Goal: Information Seeking & Learning: Find specific fact

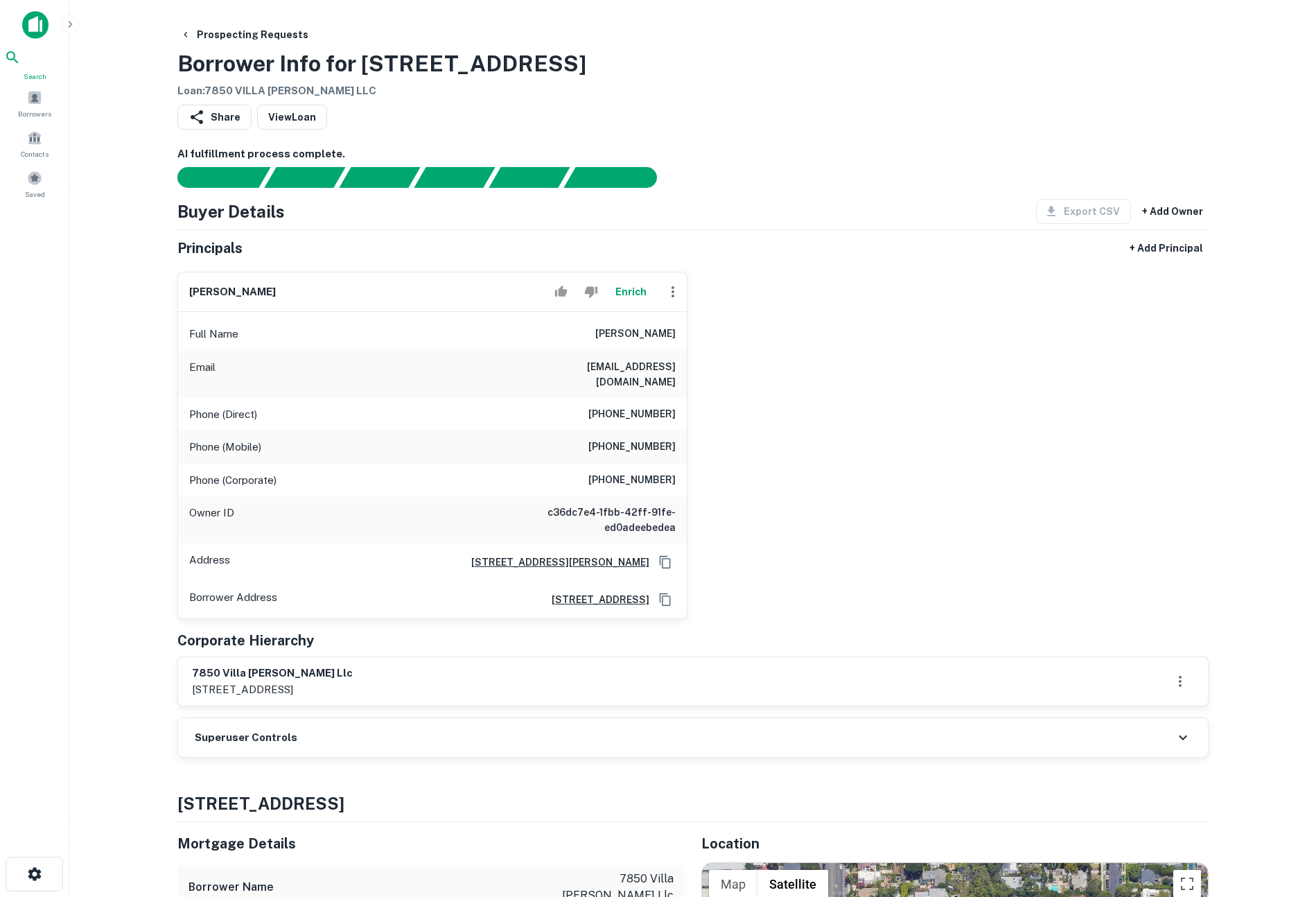
click at [18, 63] on icon at bounding box center [12, 57] width 12 height 12
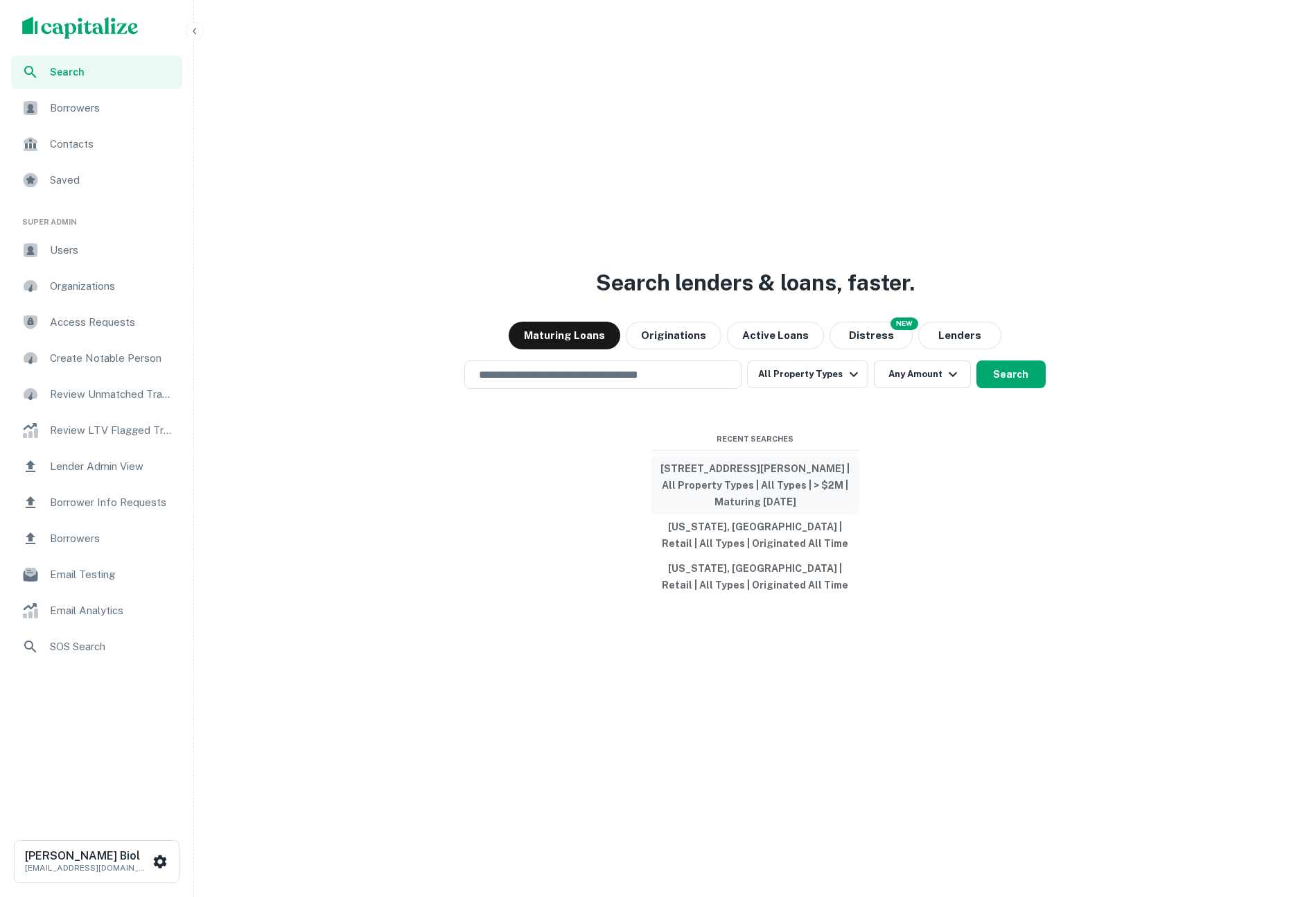
click at [730, 482] on button "[STREET_ADDRESS][PERSON_NAME] | All Property Types | All Types | > $2M | Maturi…" at bounding box center [755, 485] width 208 height 58
type input "**********"
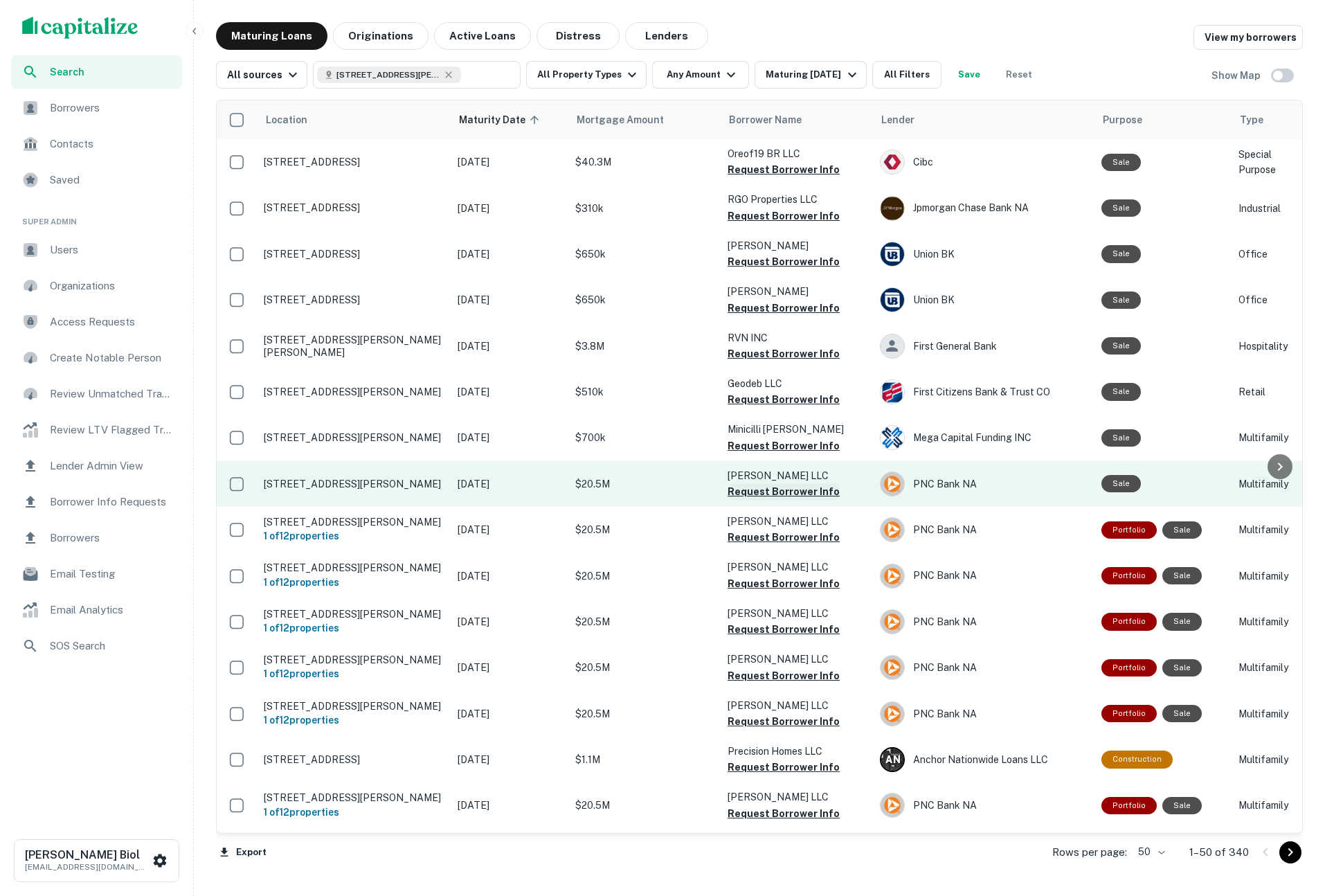
click at [805, 491] on button "Request Borrower Info" at bounding box center [783, 492] width 112 height 17
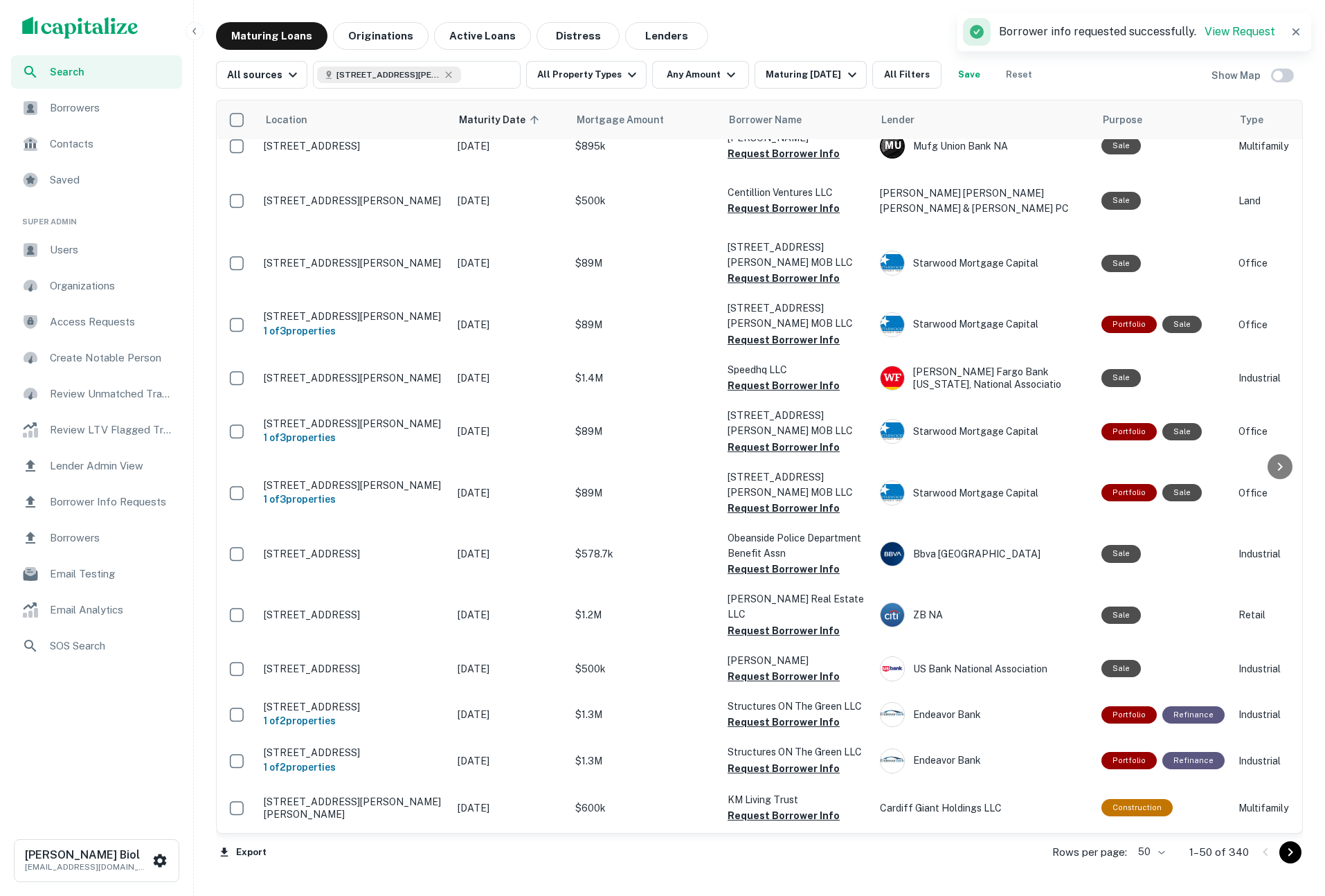
scroll to position [1517, 0]
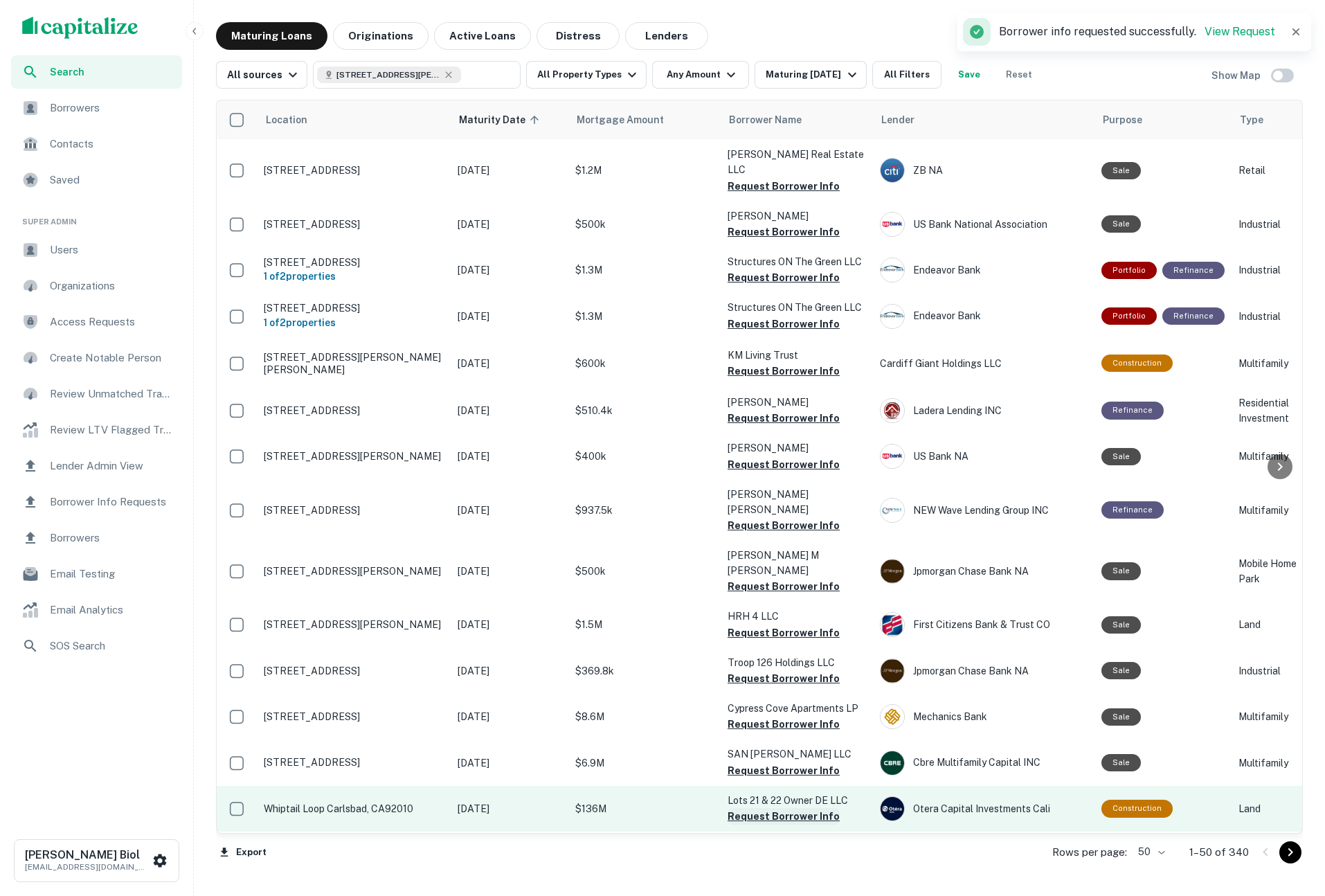
click at [782, 808] on button "Request Borrower Info" at bounding box center [783, 816] width 112 height 17
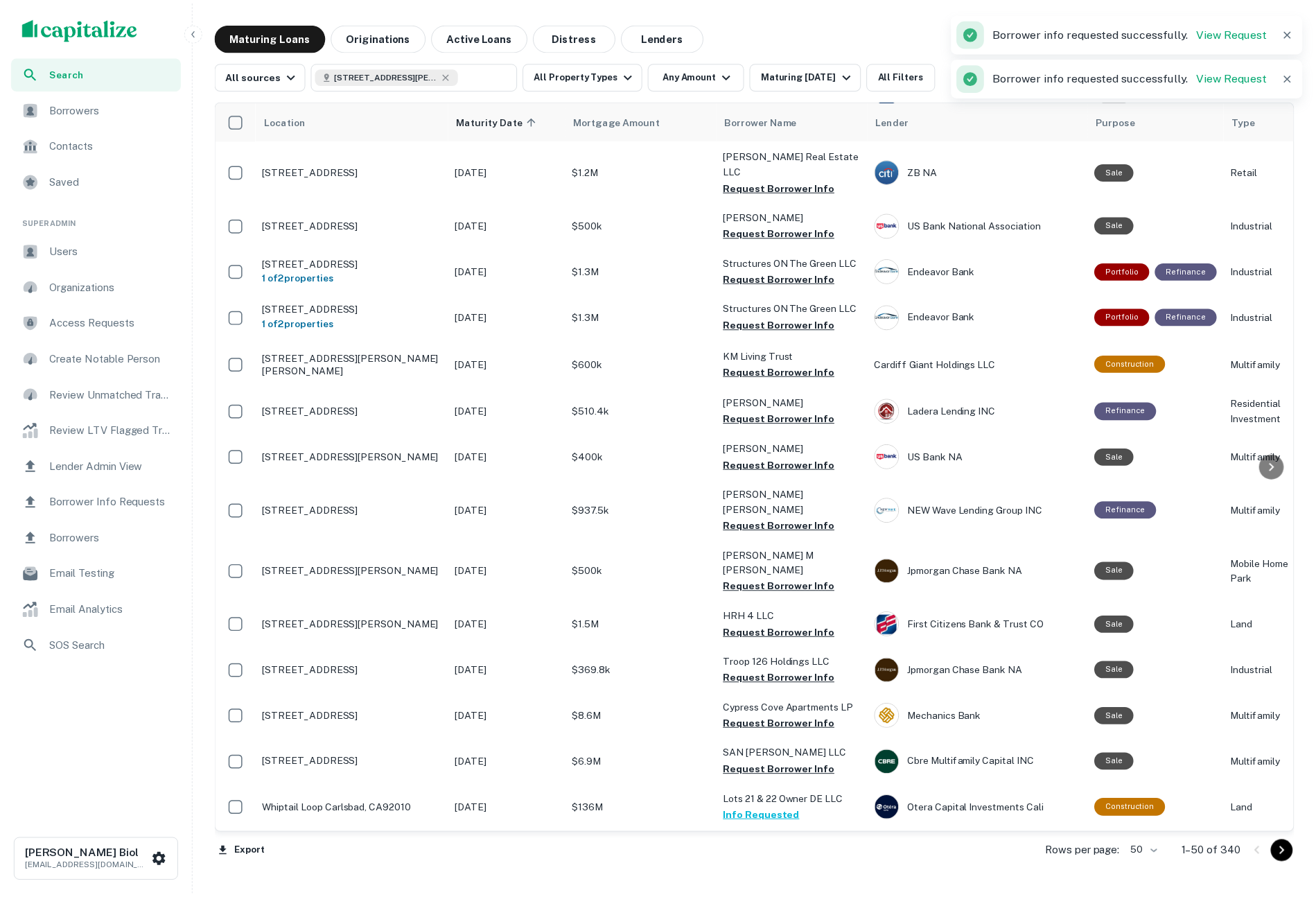
scroll to position [1655, 0]
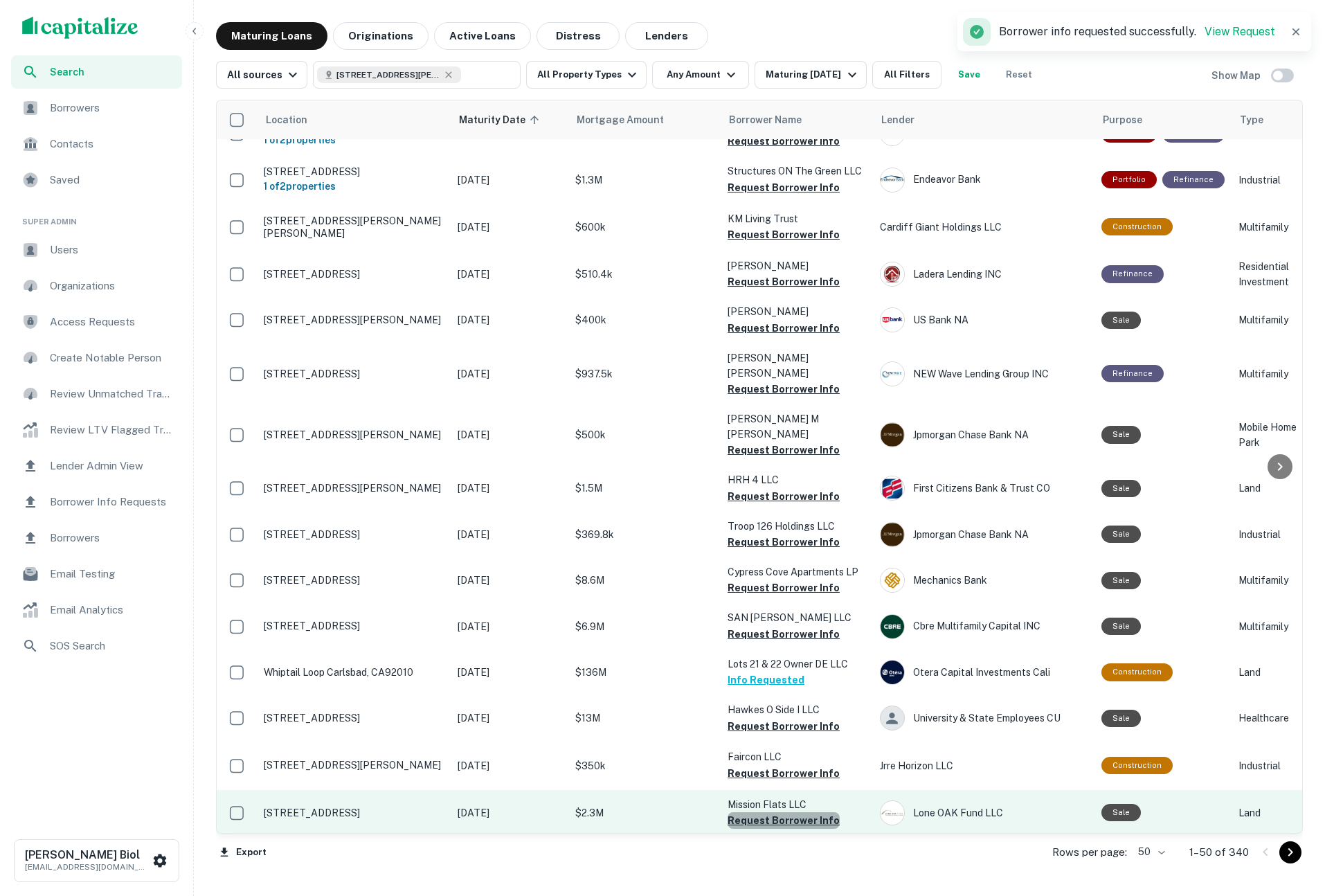
click at [783, 812] on button "Request Borrower Info" at bounding box center [783, 820] width 112 height 17
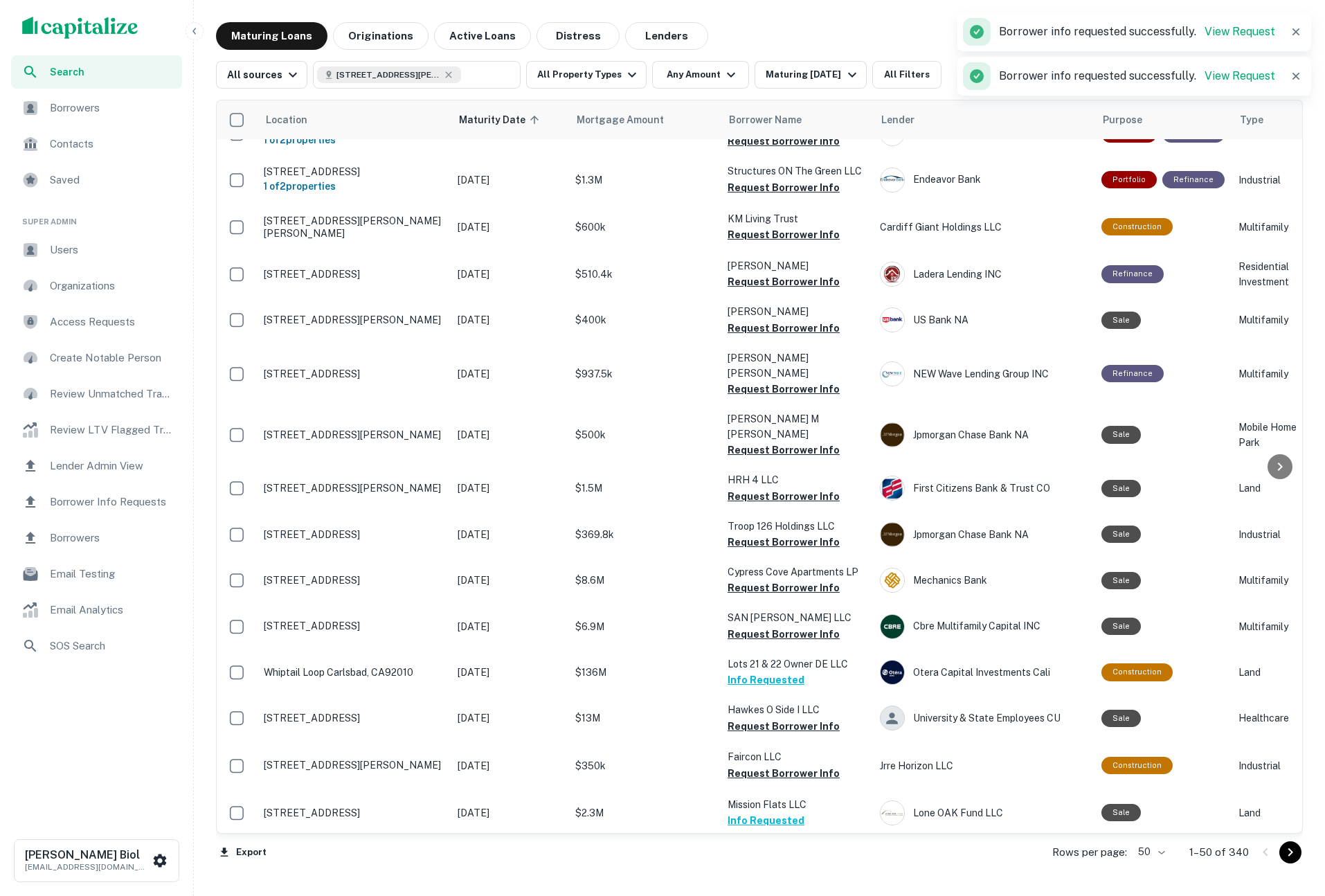
click at [72, 73] on span "Search" at bounding box center [112, 72] width 124 height 15
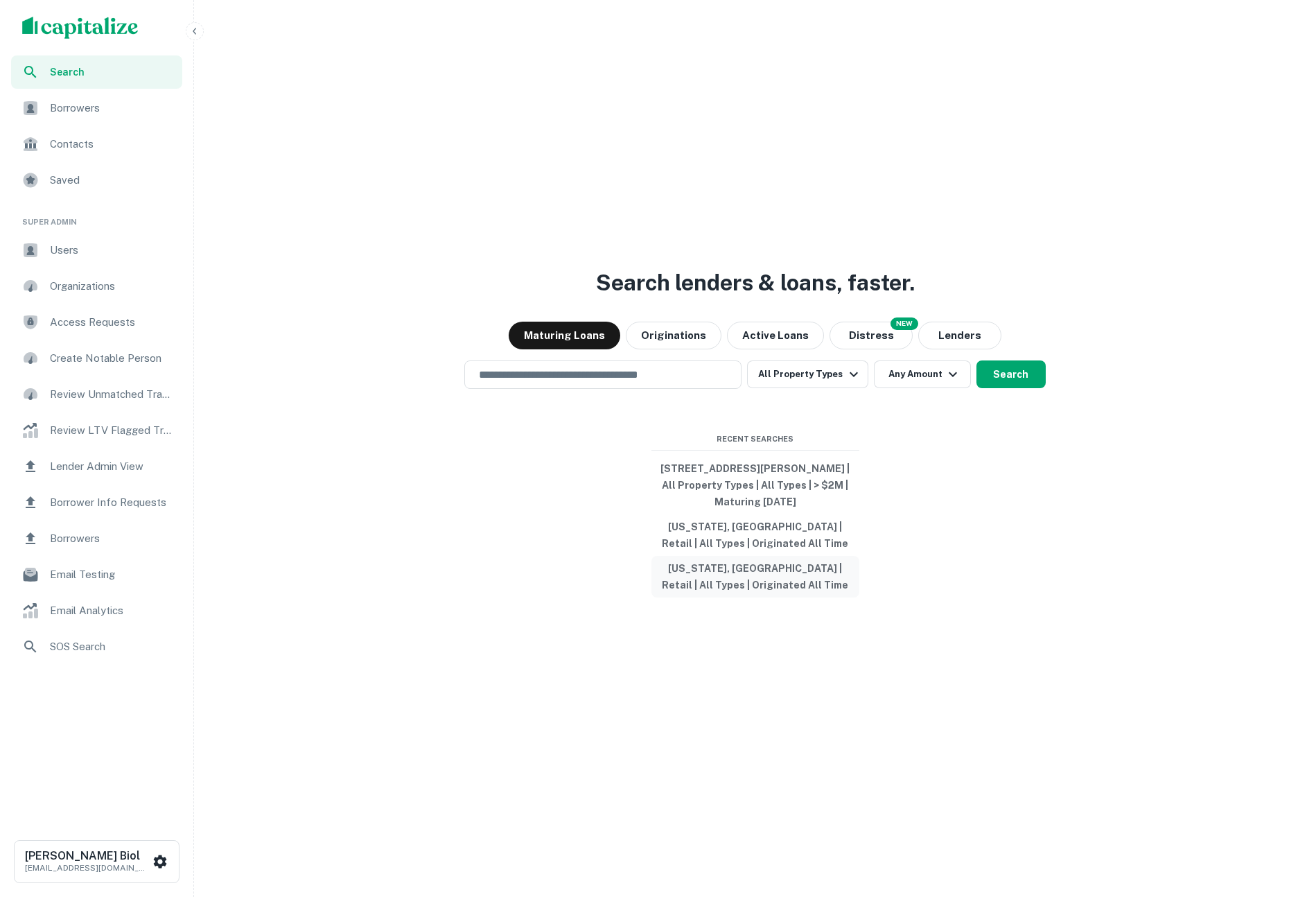
click at [744, 571] on button "[US_STATE], [GEOGRAPHIC_DATA] | Retail | All Types | Originated All Time" at bounding box center [755, 577] width 208 height 42
type input "**********"
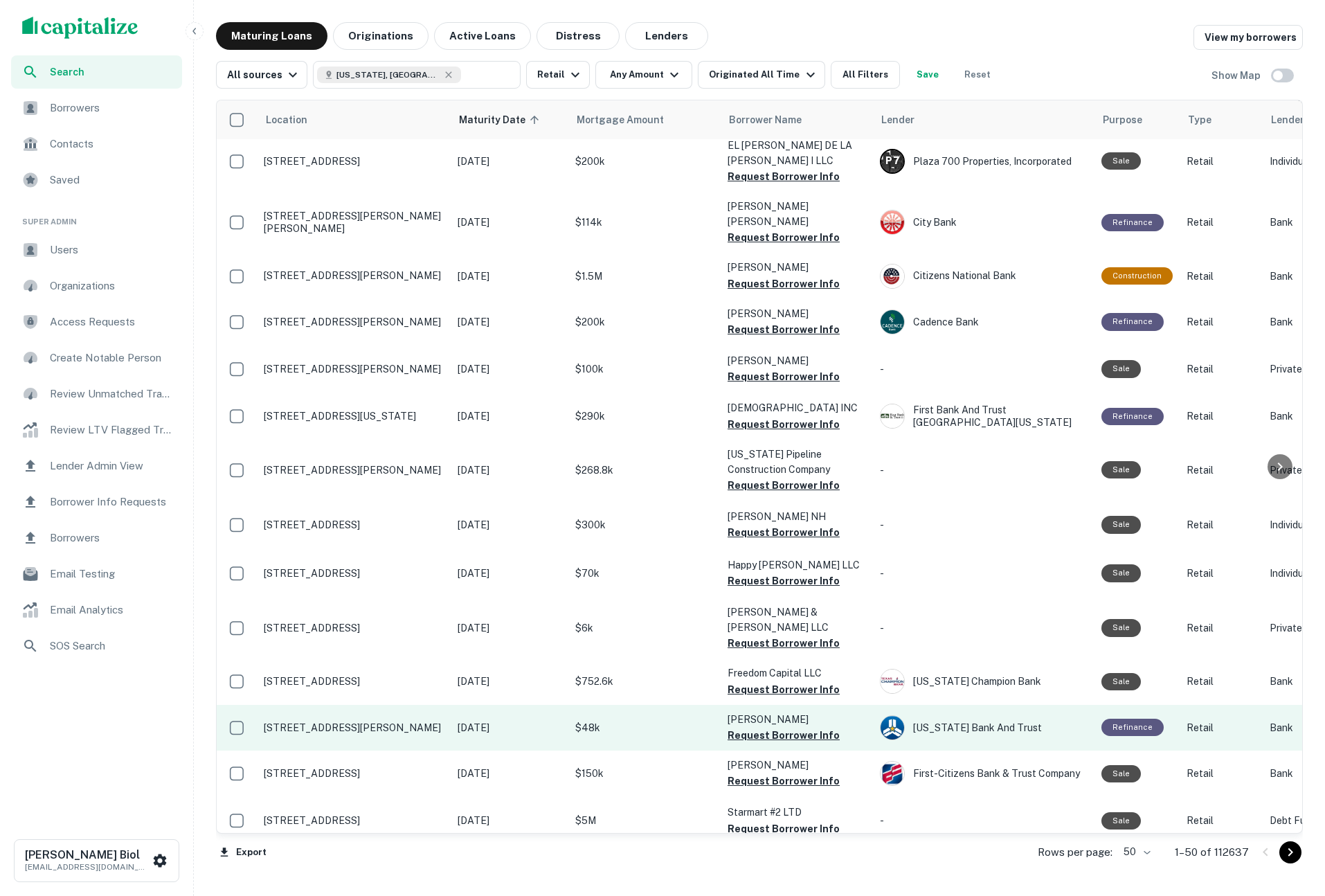
scroll to position [1761, 0]
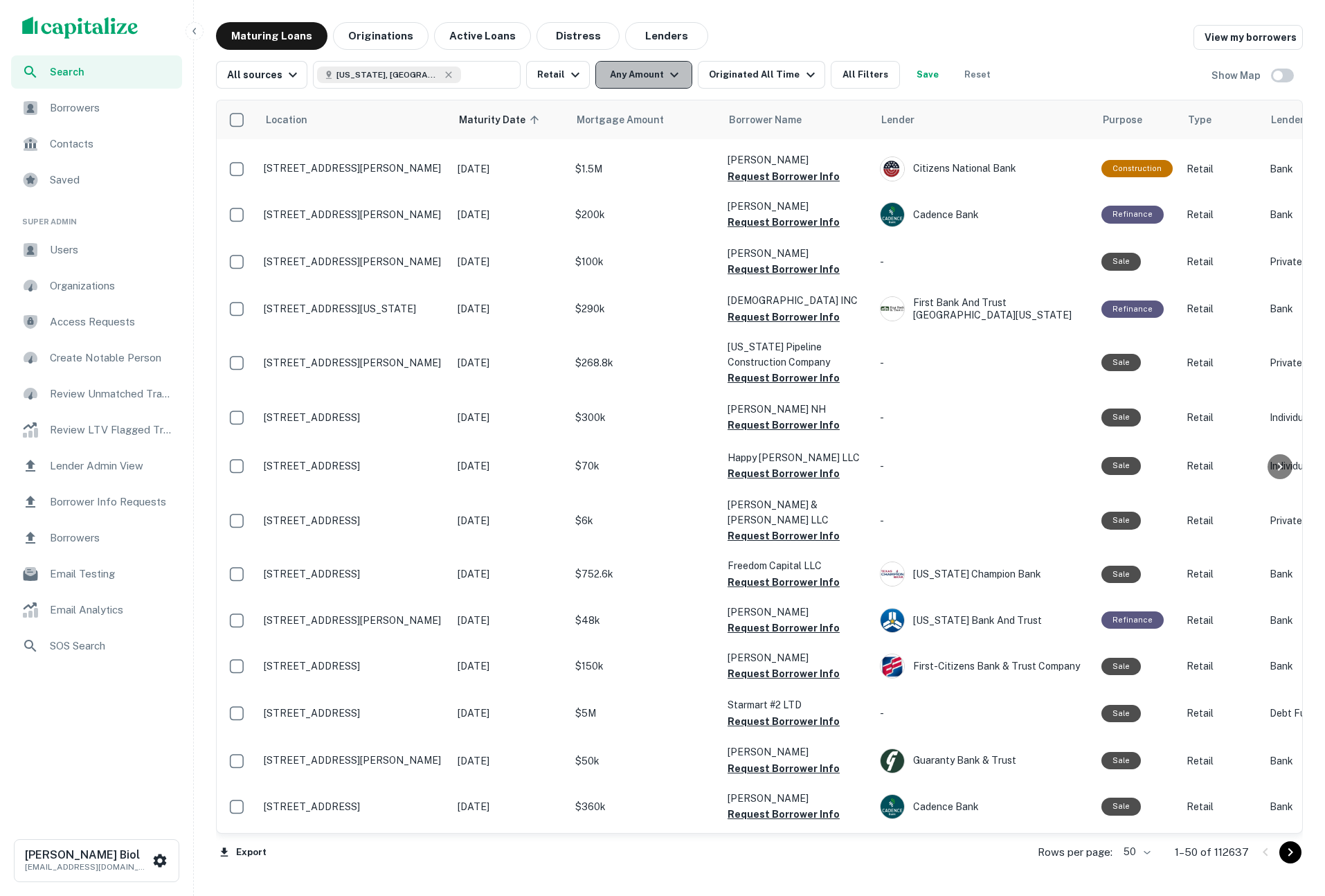
click at [671, 77] on icon "button" at bounding box center [674, 75] width 17 height 17
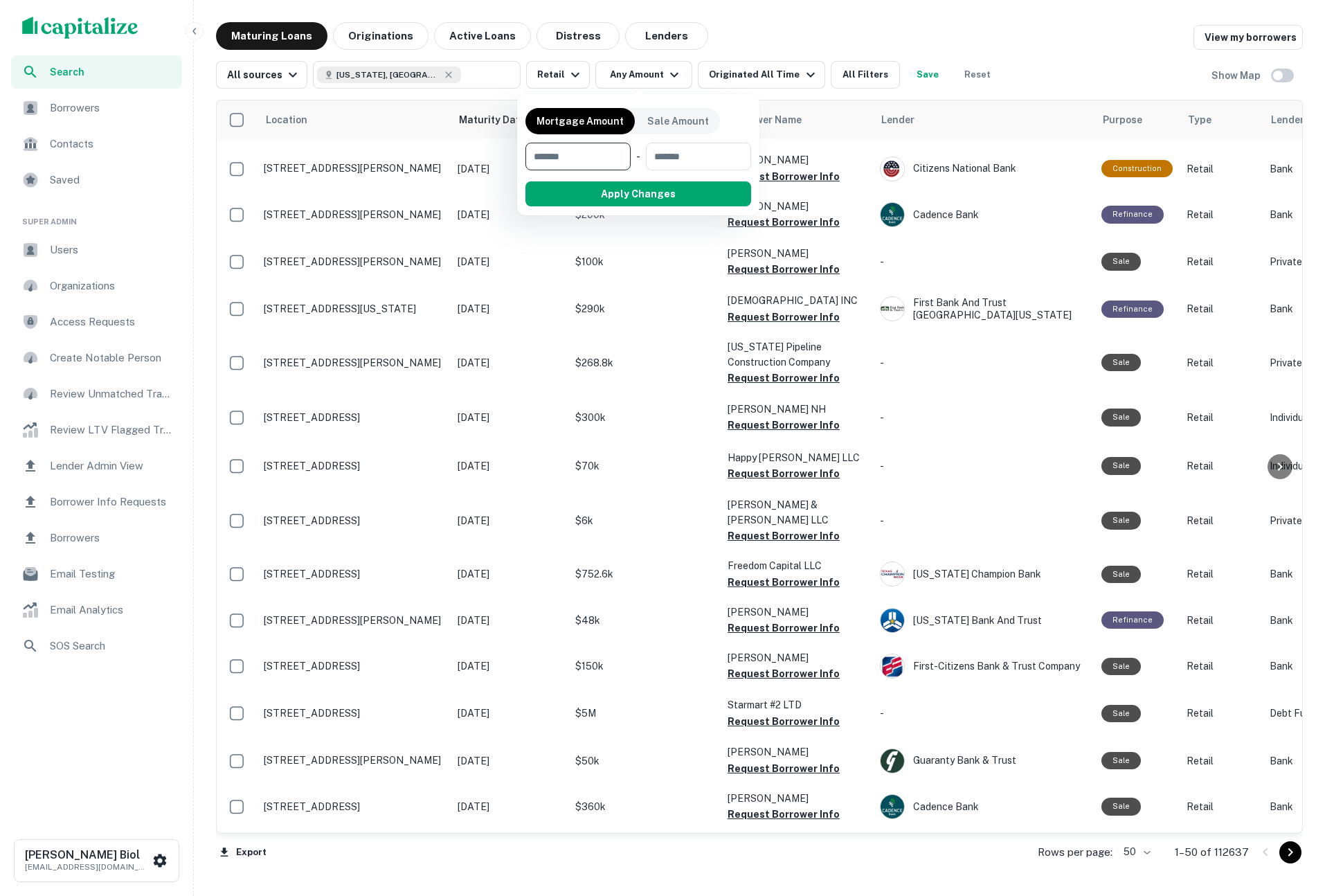
click at [580, 163] on input "number" at bounding box center [572, 157] width 95 height 28
type input "*******"
click at [647, 189] on button "Apply Changes" at bounding box center [663, 194] width 176 height 25
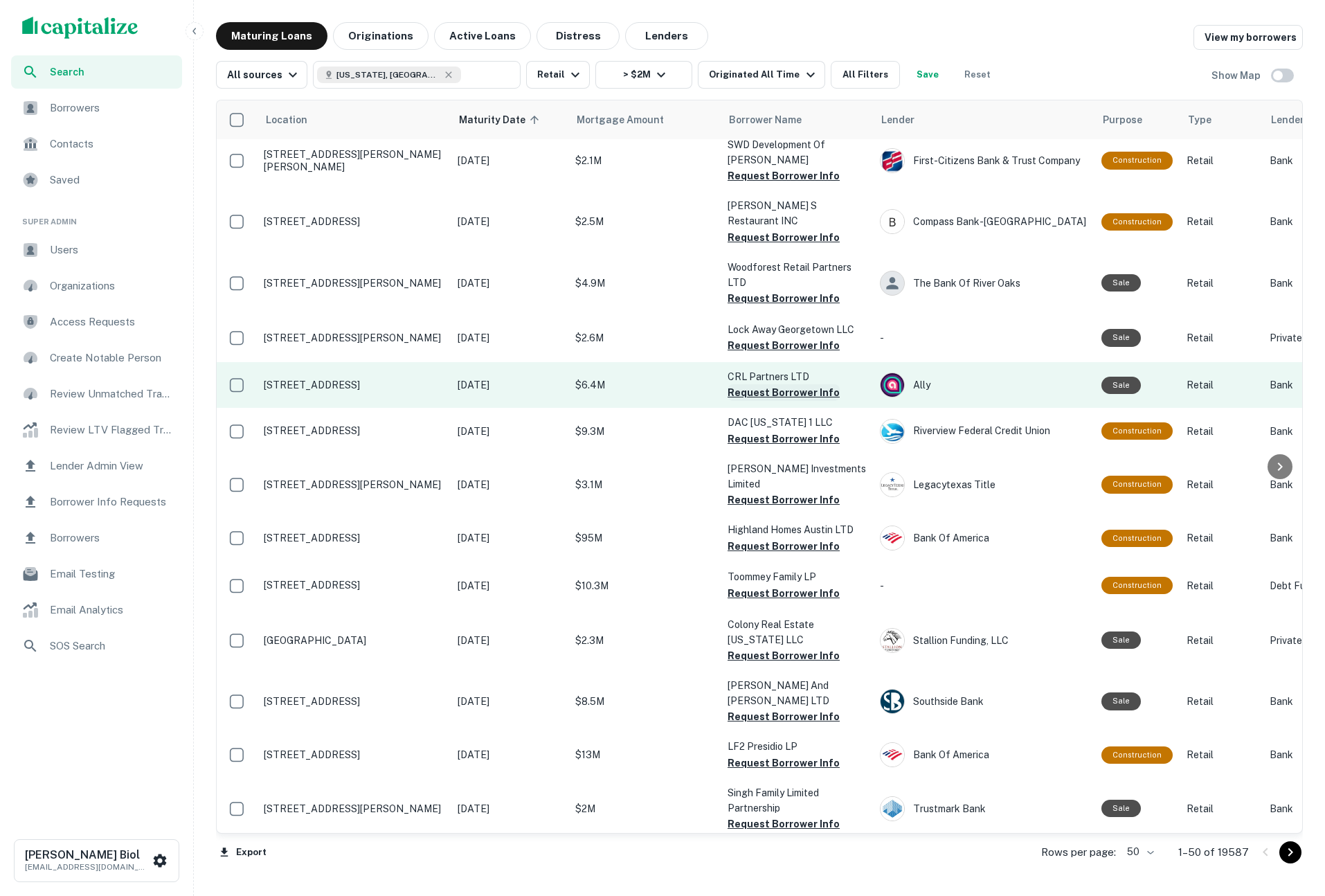
click at [773, 384] on button "Request Borrower Info" at bounding box center [783, 392] width 112 height 17
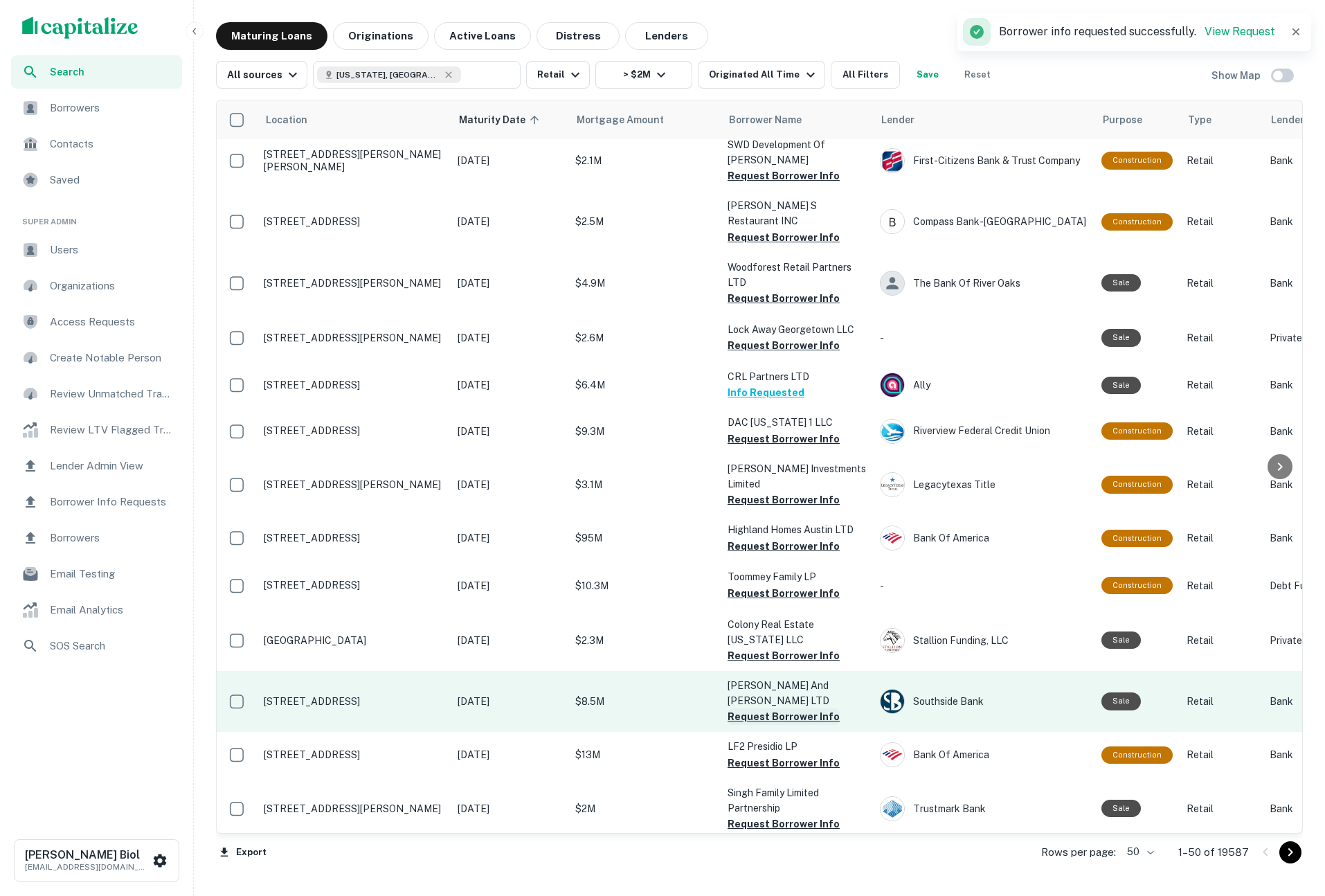
scroll to position [1791, 0]
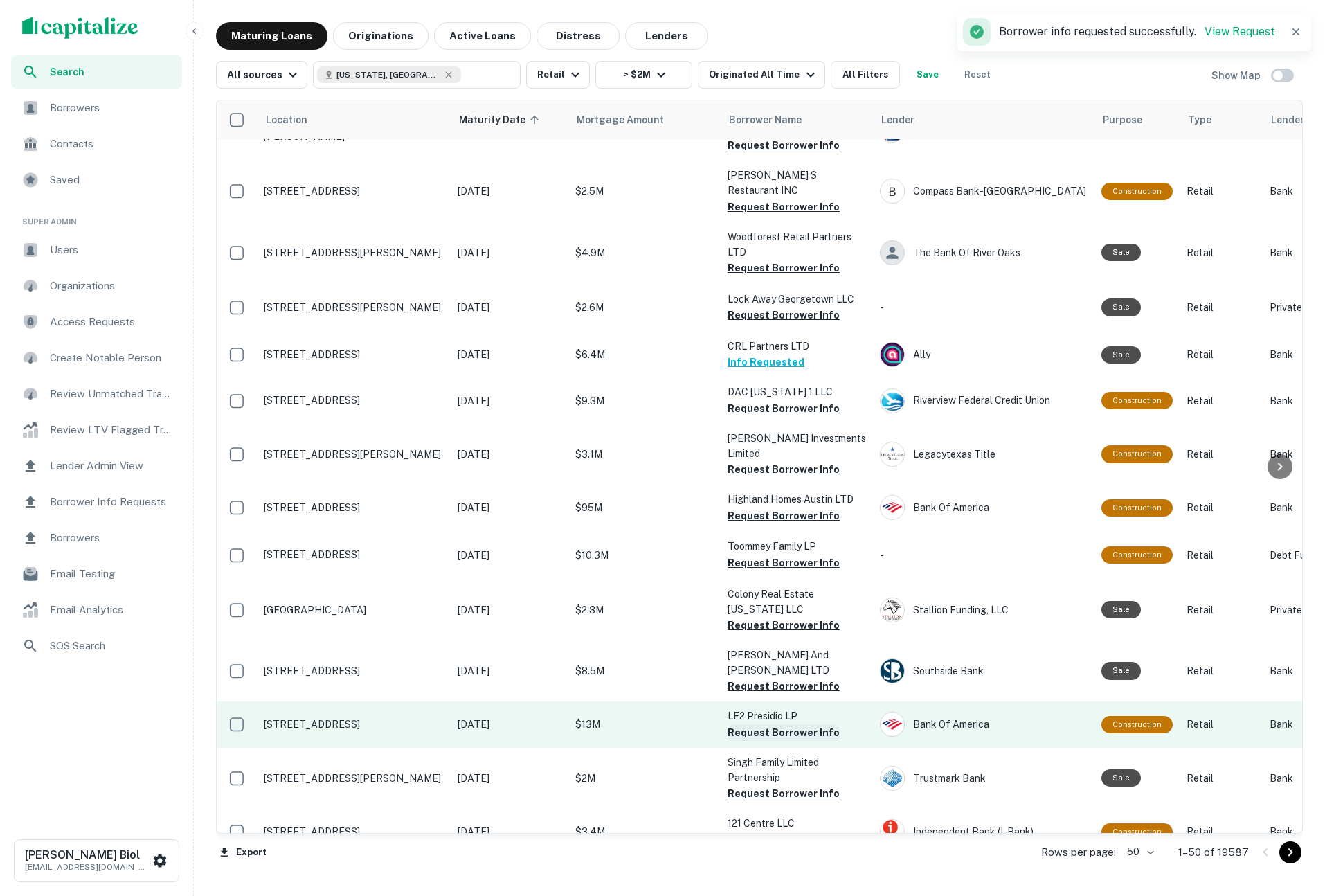
click at [785, 724] on button "Request Borrower Info" at bounding box center [783, 733] width 112 height 17
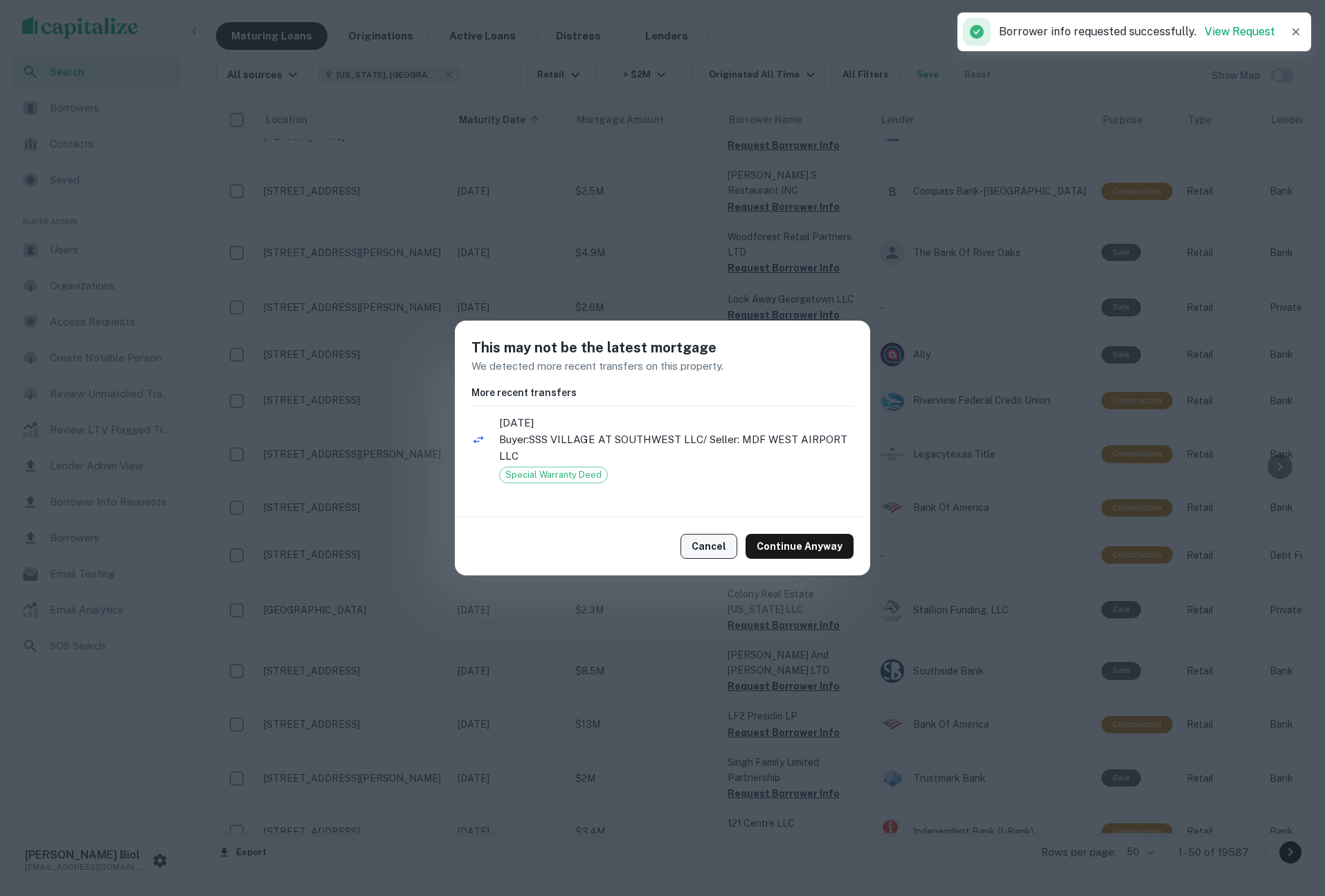
click at [716, 550] on button "Cancel" at bounding box center [709, 546] width 57 height 25
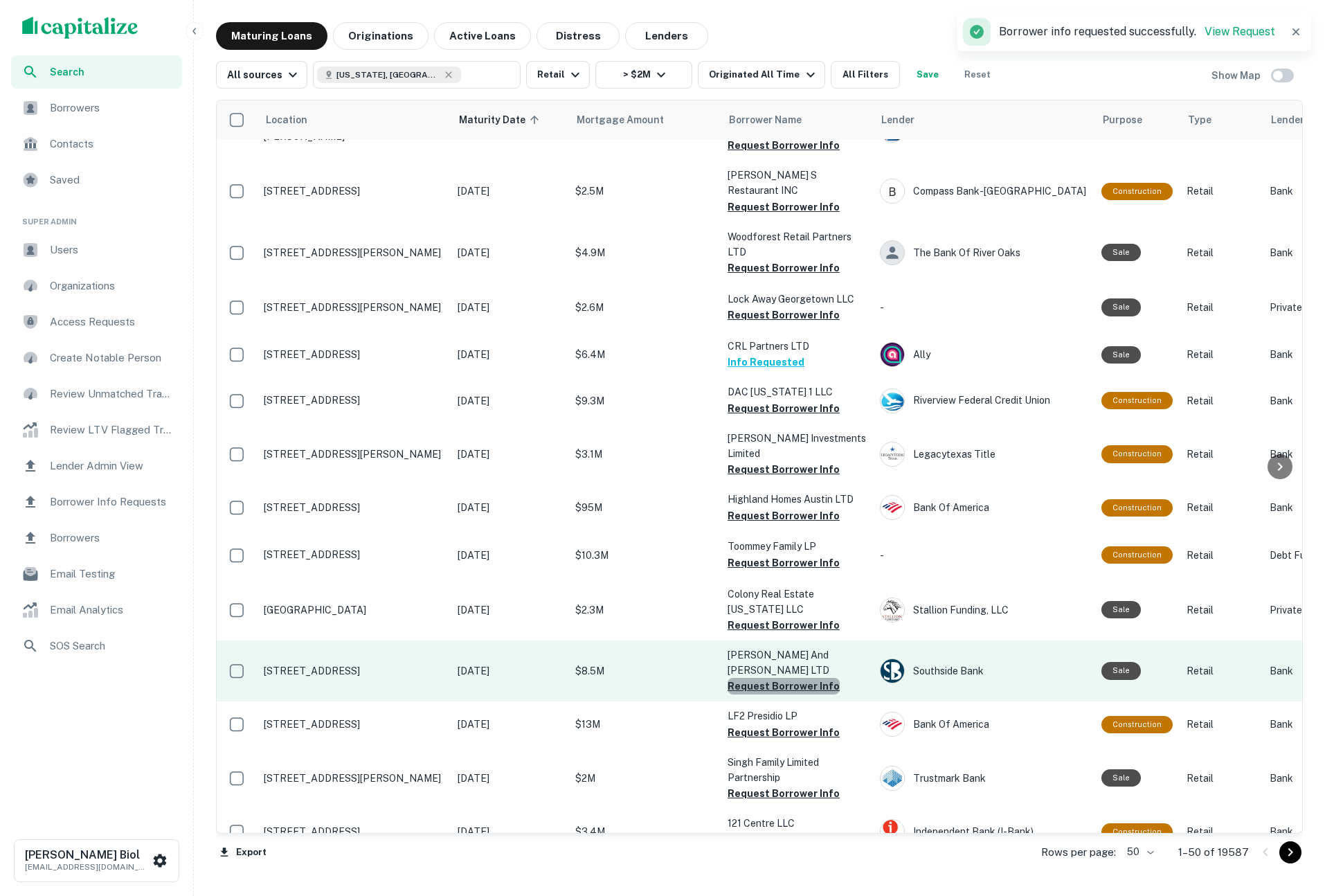
click at [789, 678] on button "Request Borrower Info" at bounding box center [783, 686] width 112 height 17
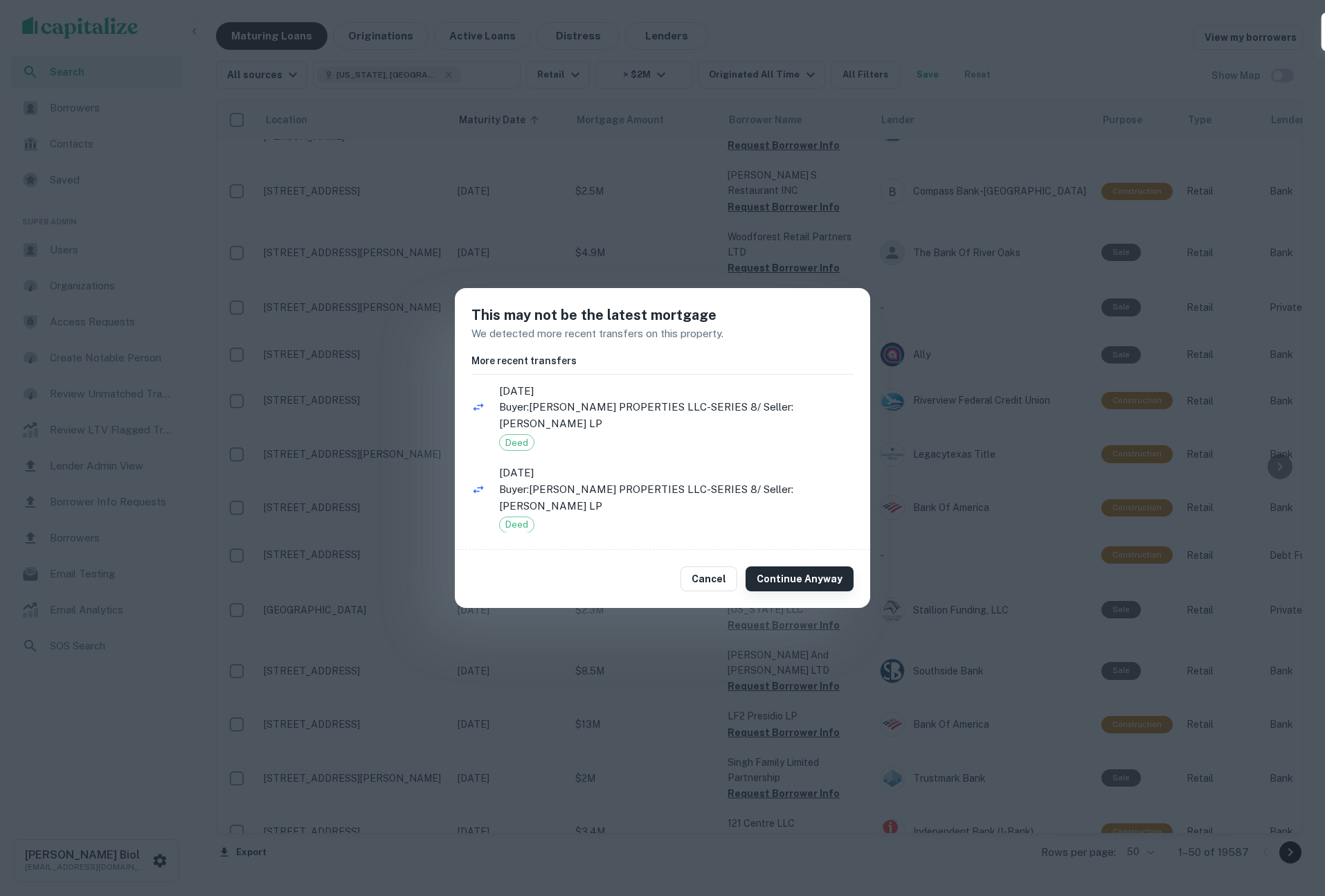
click at [802, 579] on button "Continue Anyway" at bounding box center [799, 579] width 108 height 25
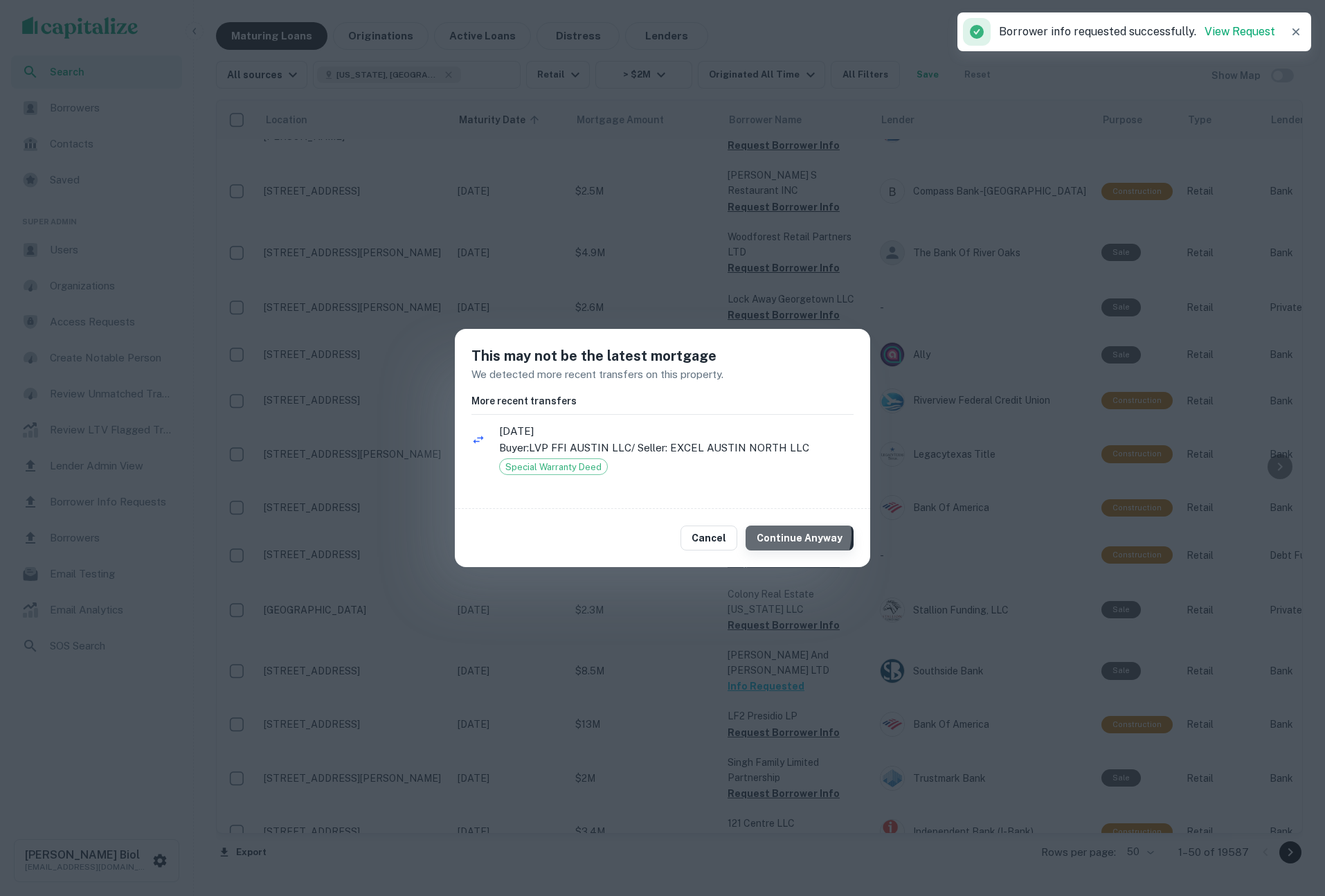
click at [797, 534] on button "Continue Anyway" at bounding box center [799, 538] width 108 height 25
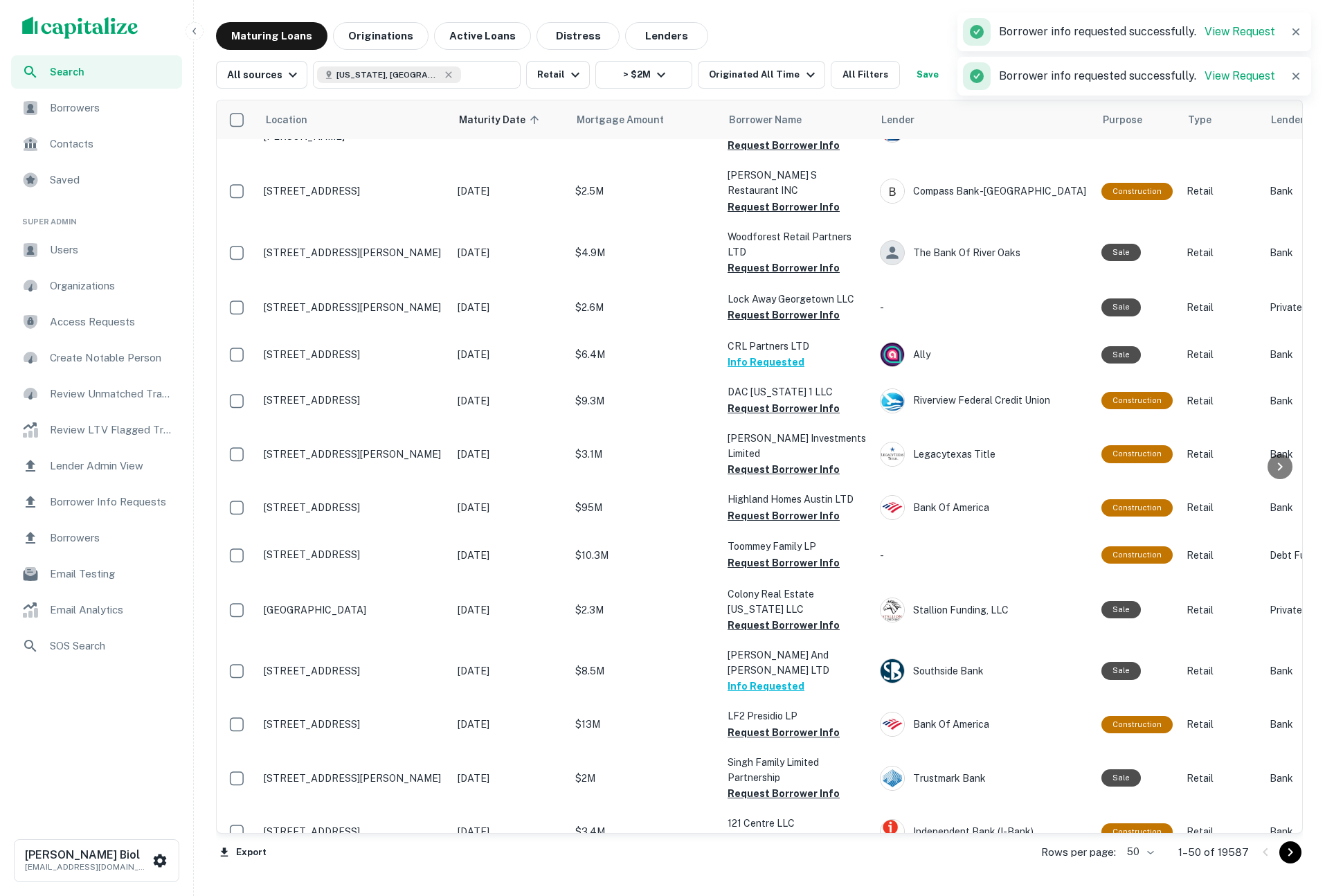
click at [1299, 856] on button "Go to next page" at bounding box center [1290, 852] width 22 height 22
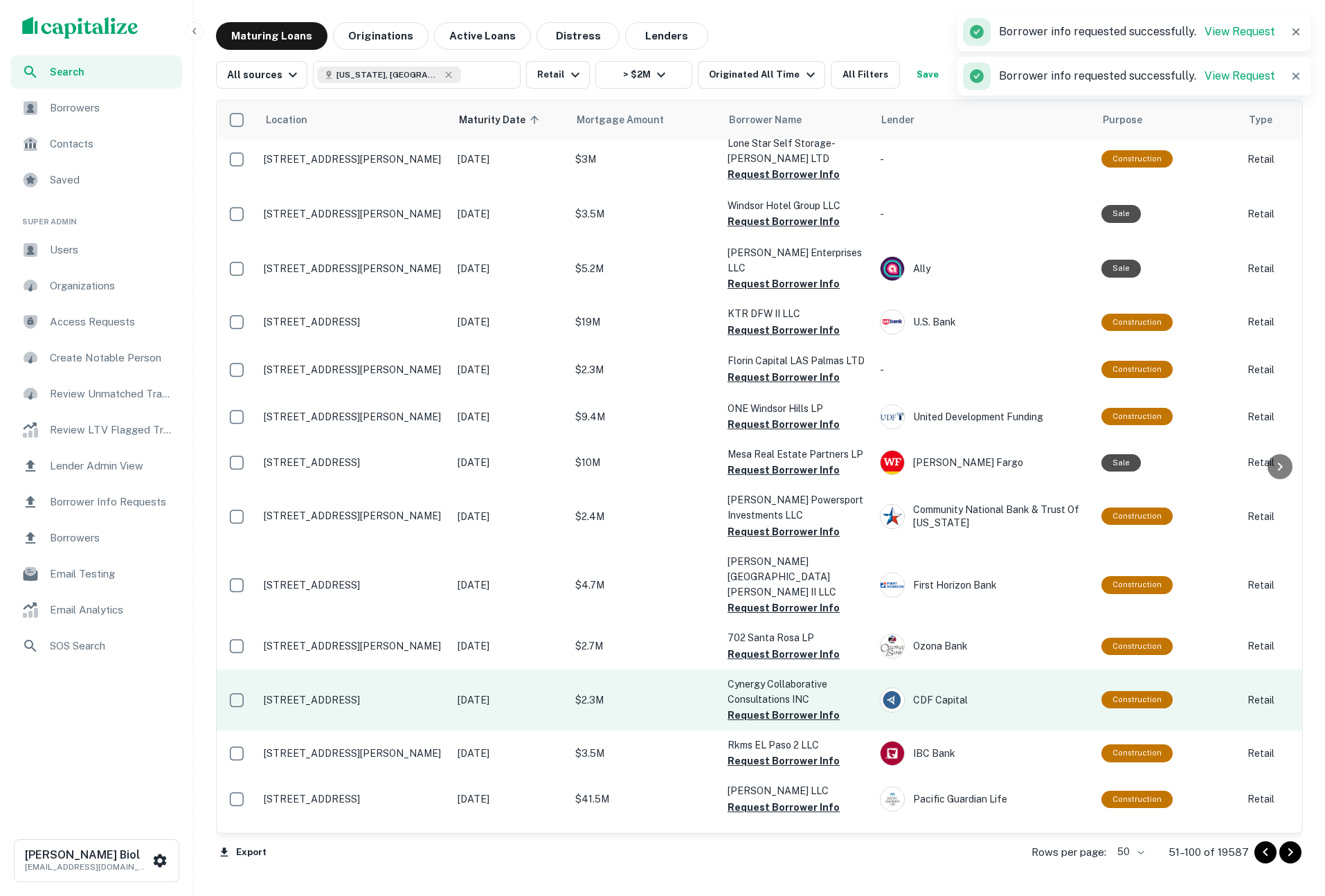
scroll to position [1090, 0]
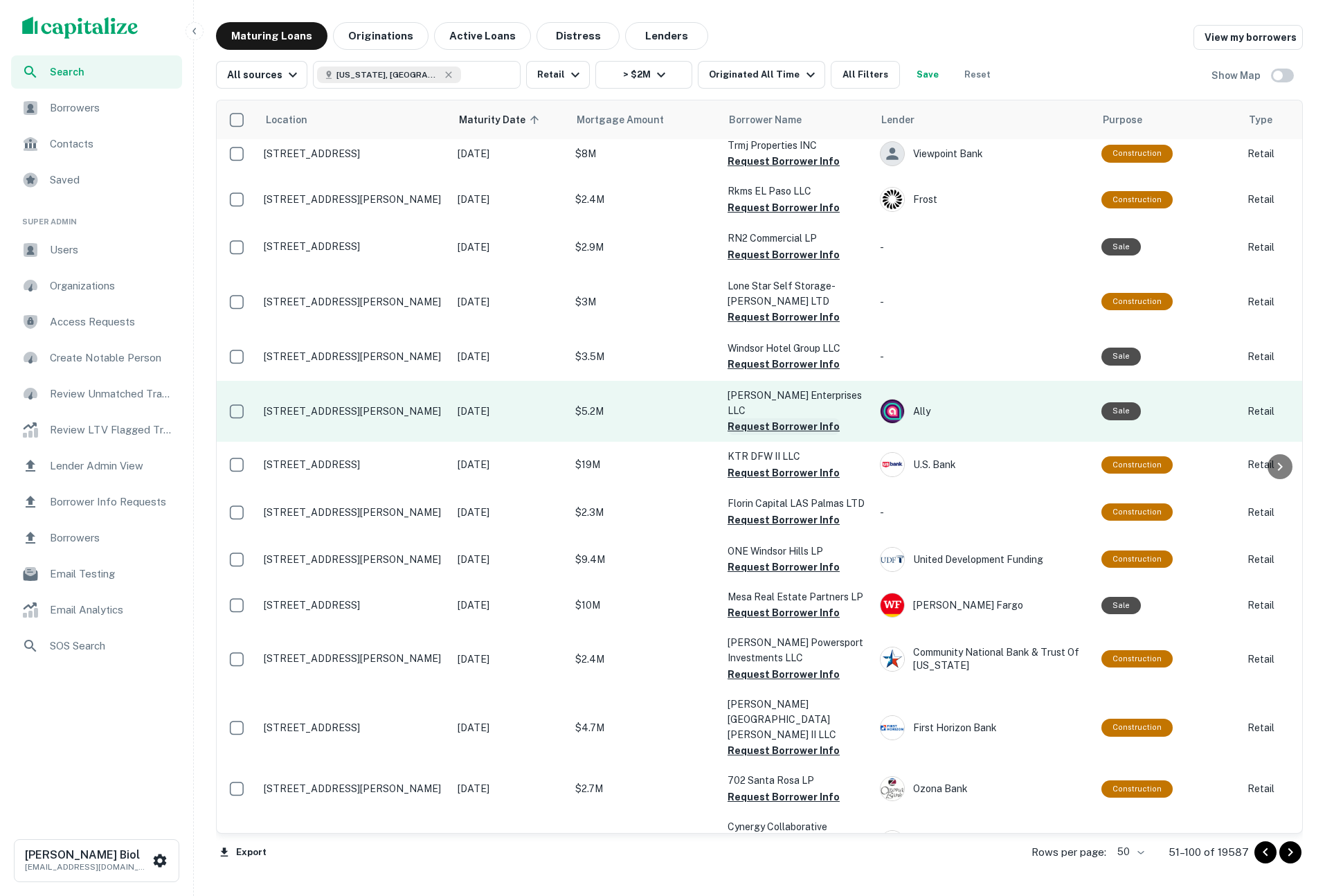
click at [778, 418] on button "Request Borrower Info" at bounding box center [783, 426] width 112 height 17
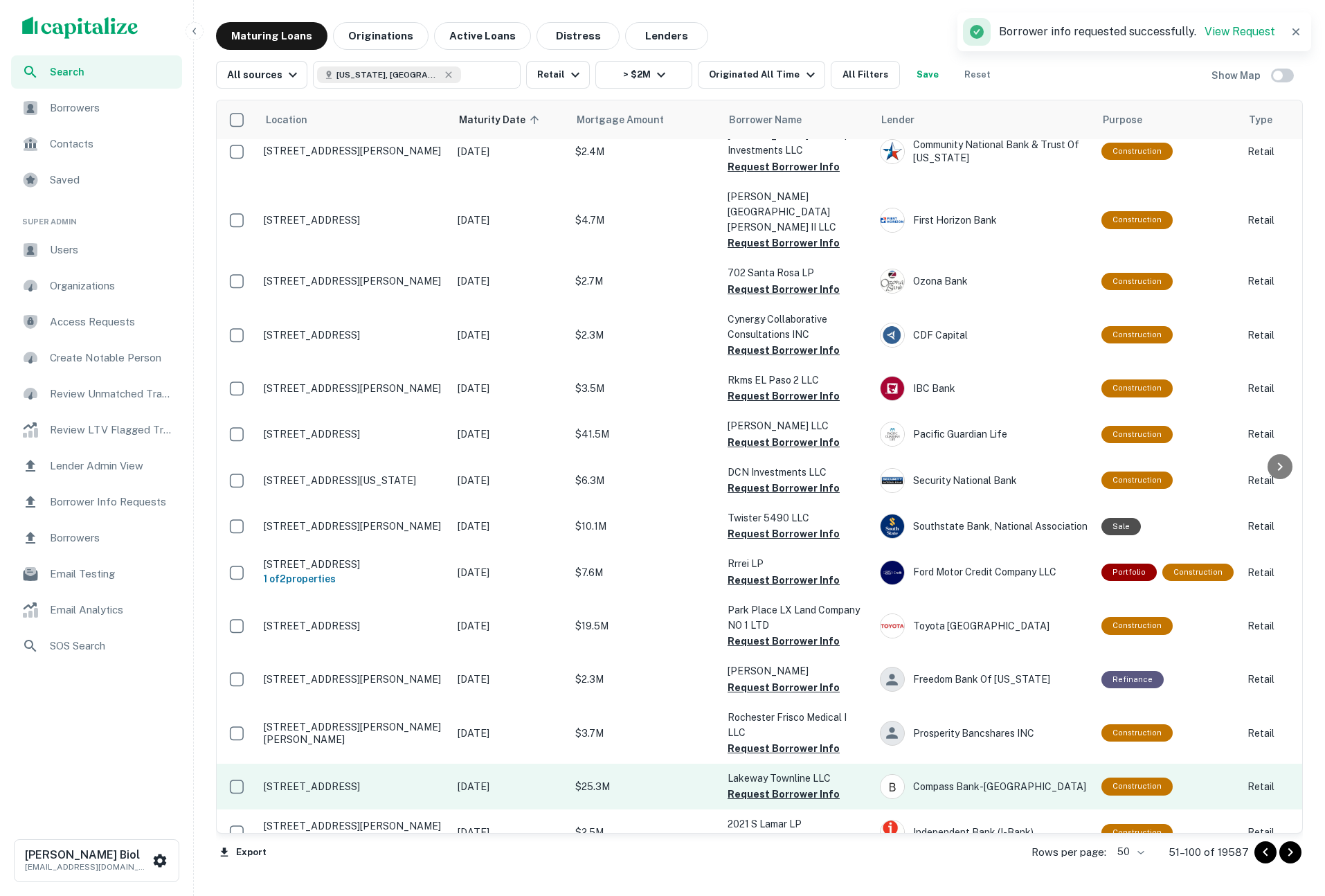
scroll to position [1769, 0]
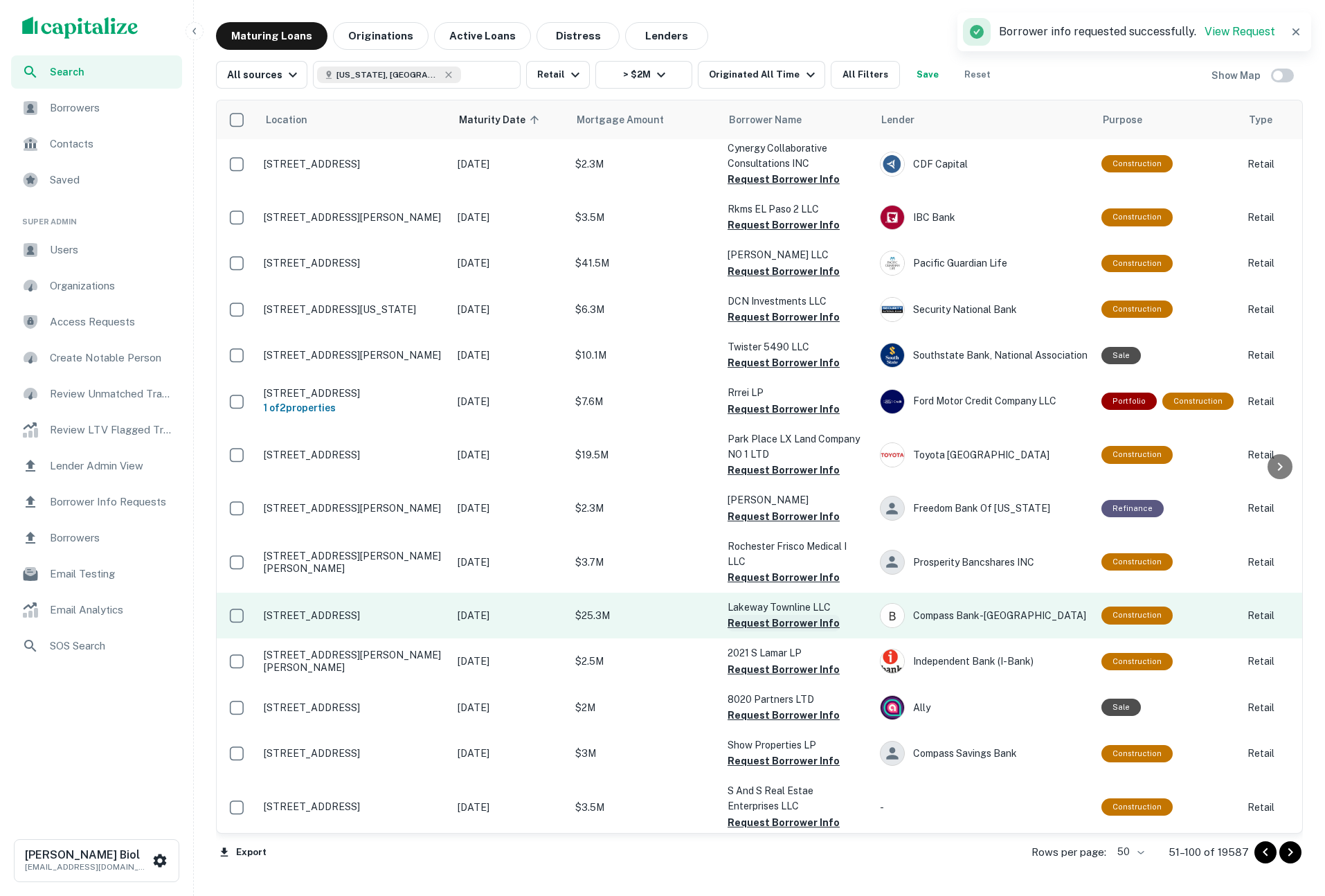
click at [798, 615] on button "Request Borrower Info" at bounding box center [783, 623] width 112 height 17
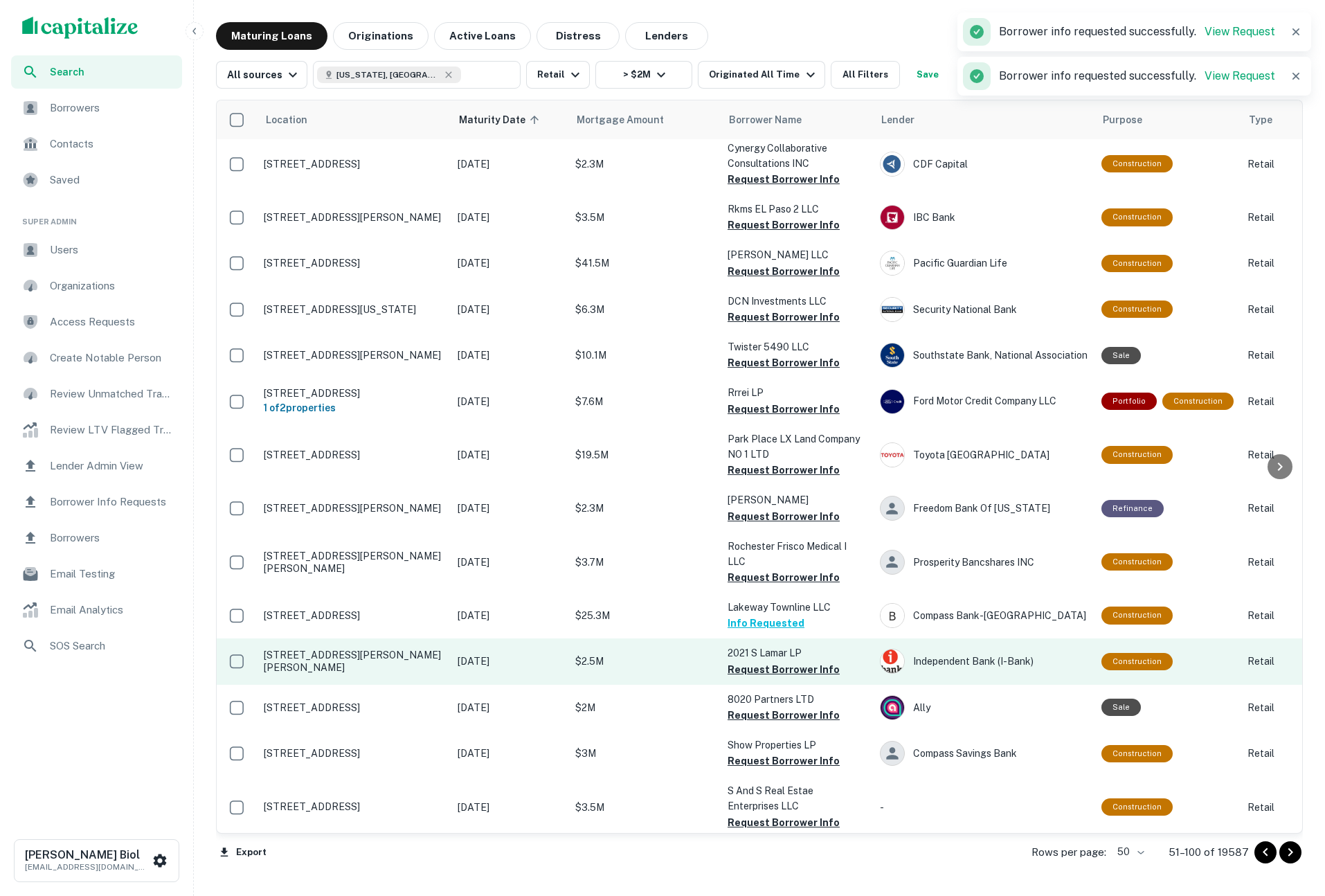
scroll to position [1784, 0]
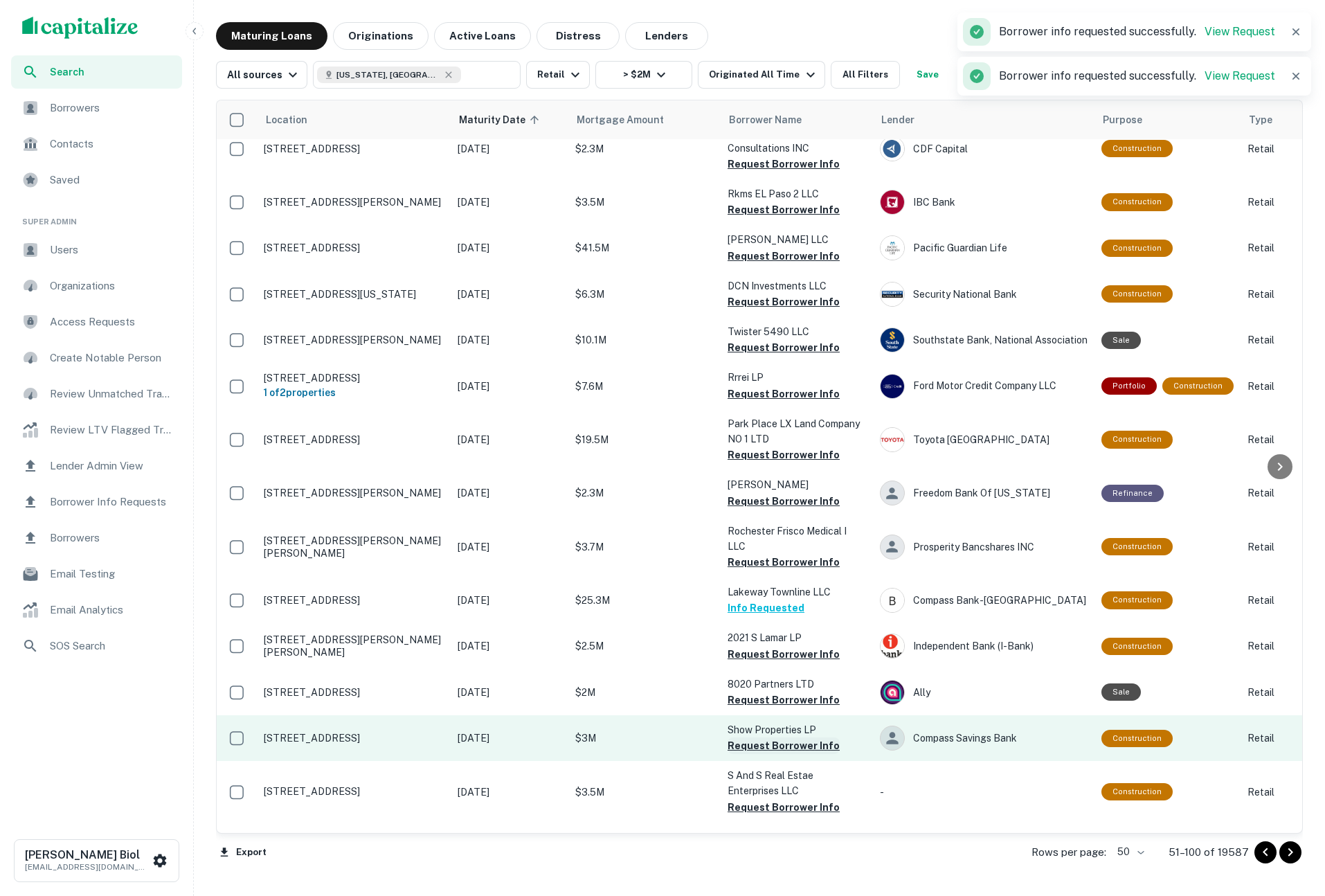
click at [786, 737] on button "Request Borrower Info" at bounding box center [783, 746] width 112 height 17
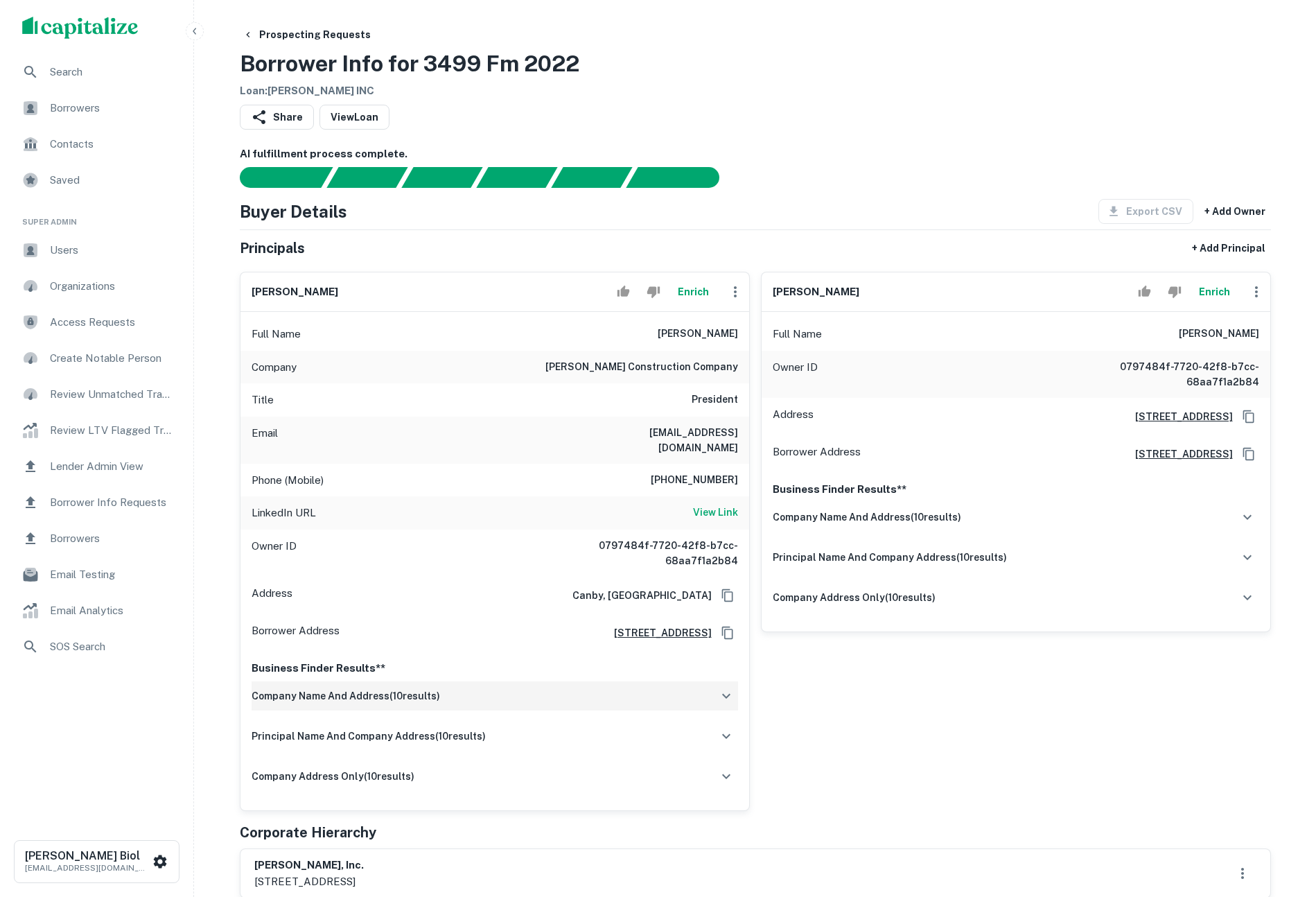
click at [732, 687] on icon "button" at bounding box center [726, 696] width 17 height 17
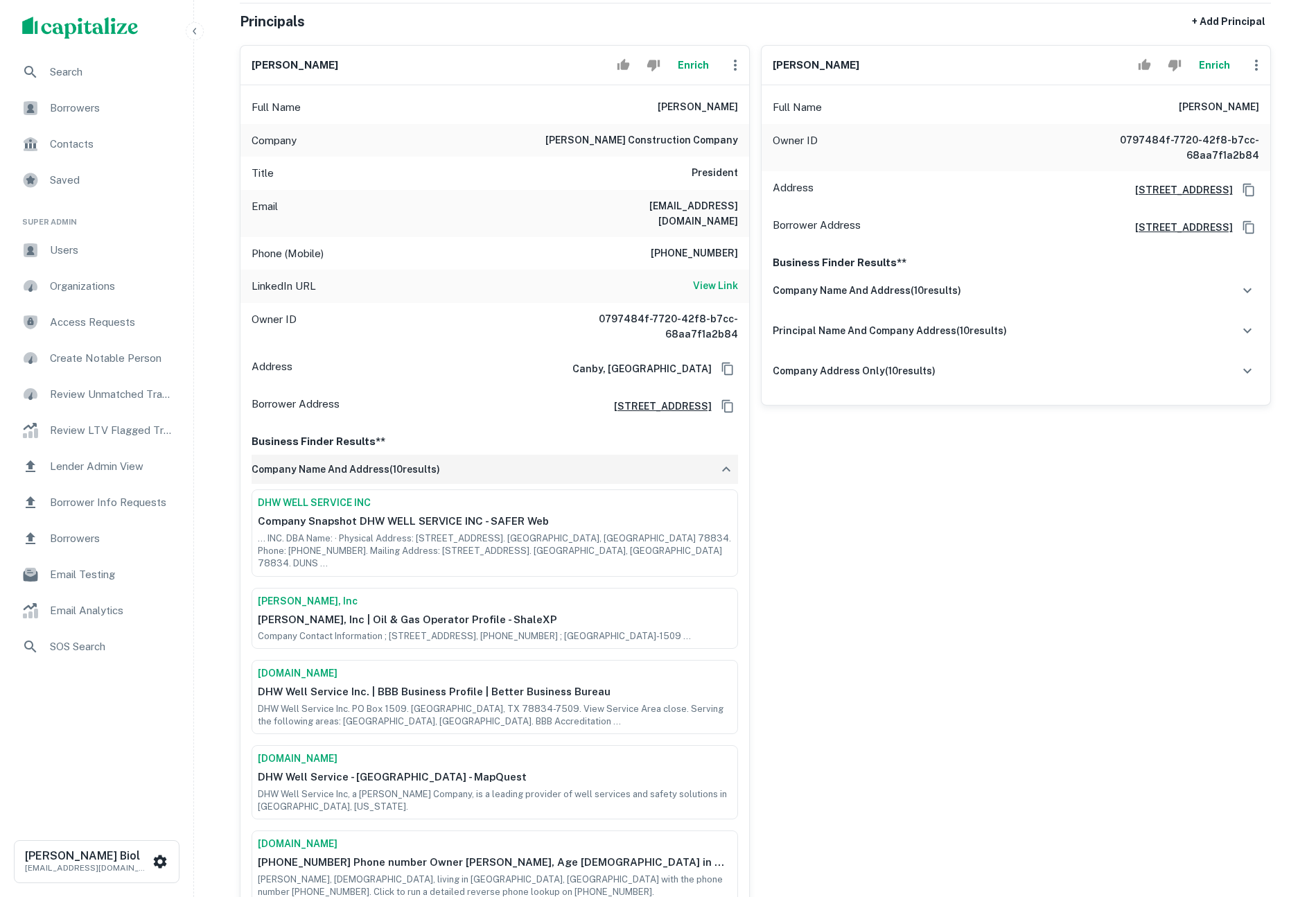
scroll to position [391, 0]
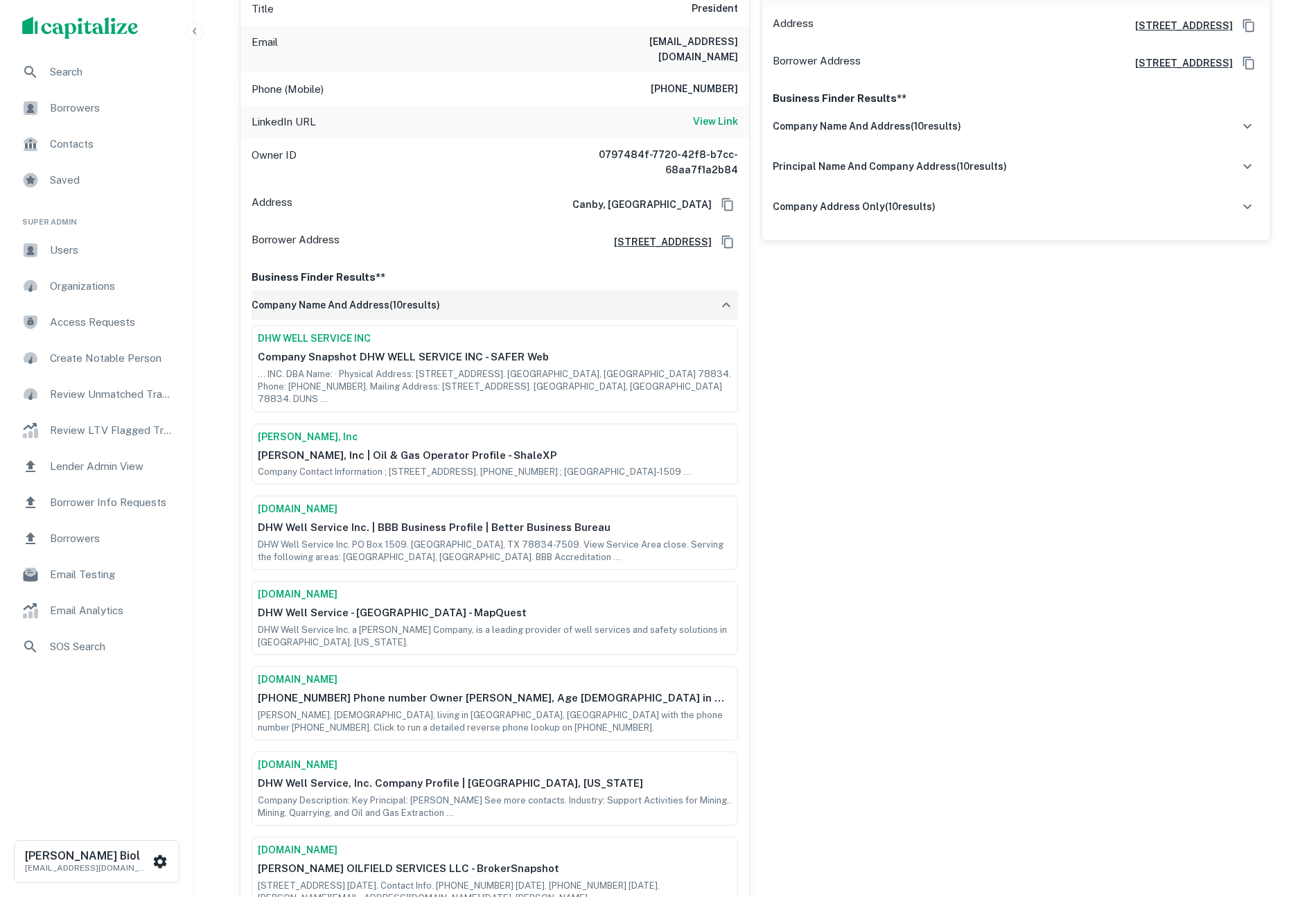
click at [726, 298] on icon "button" at bounding box center [726, 305] width 17 height 17
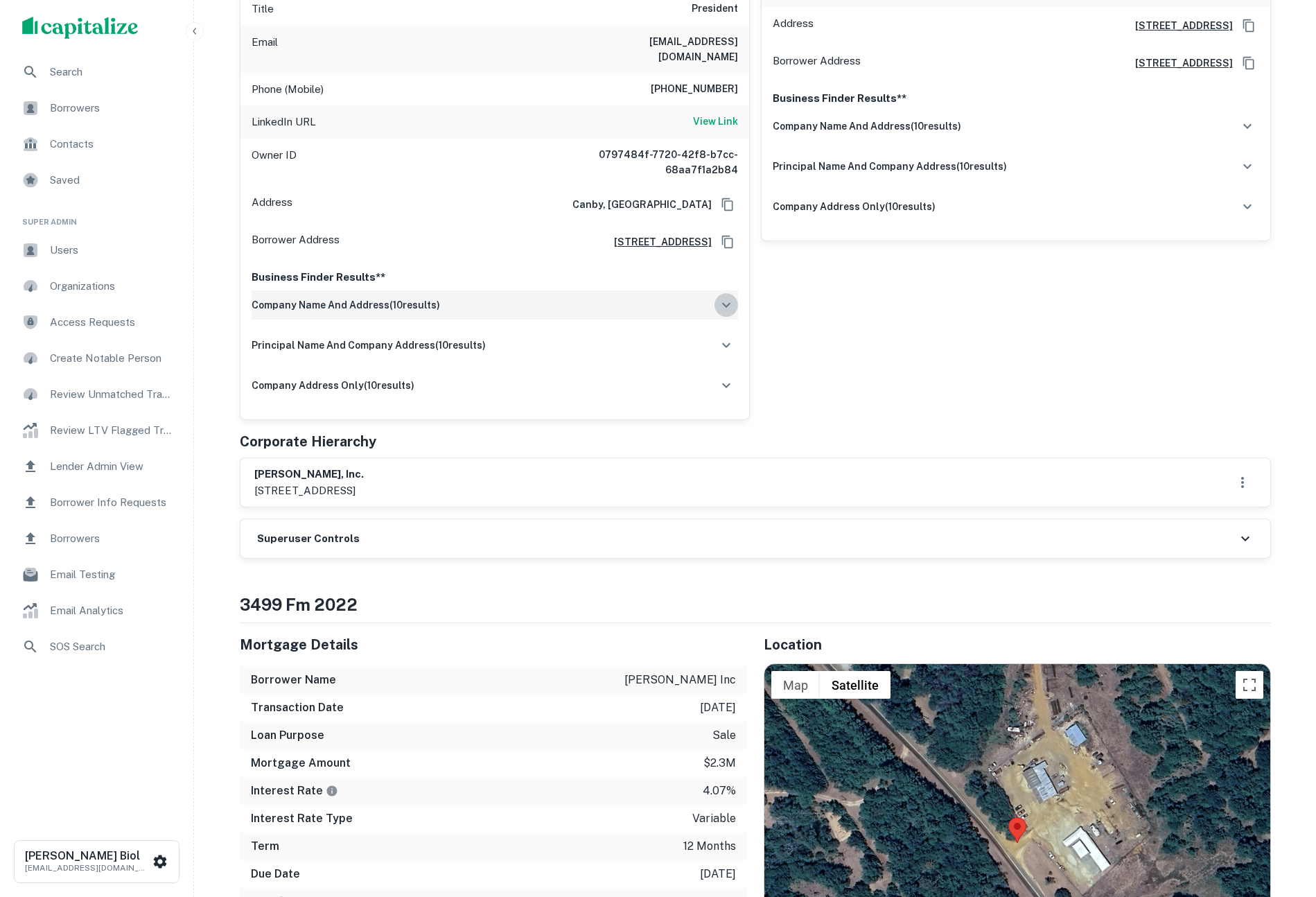
click at [726, 298] on icon "button" at bounding box center [726, 305] width 17 height 17
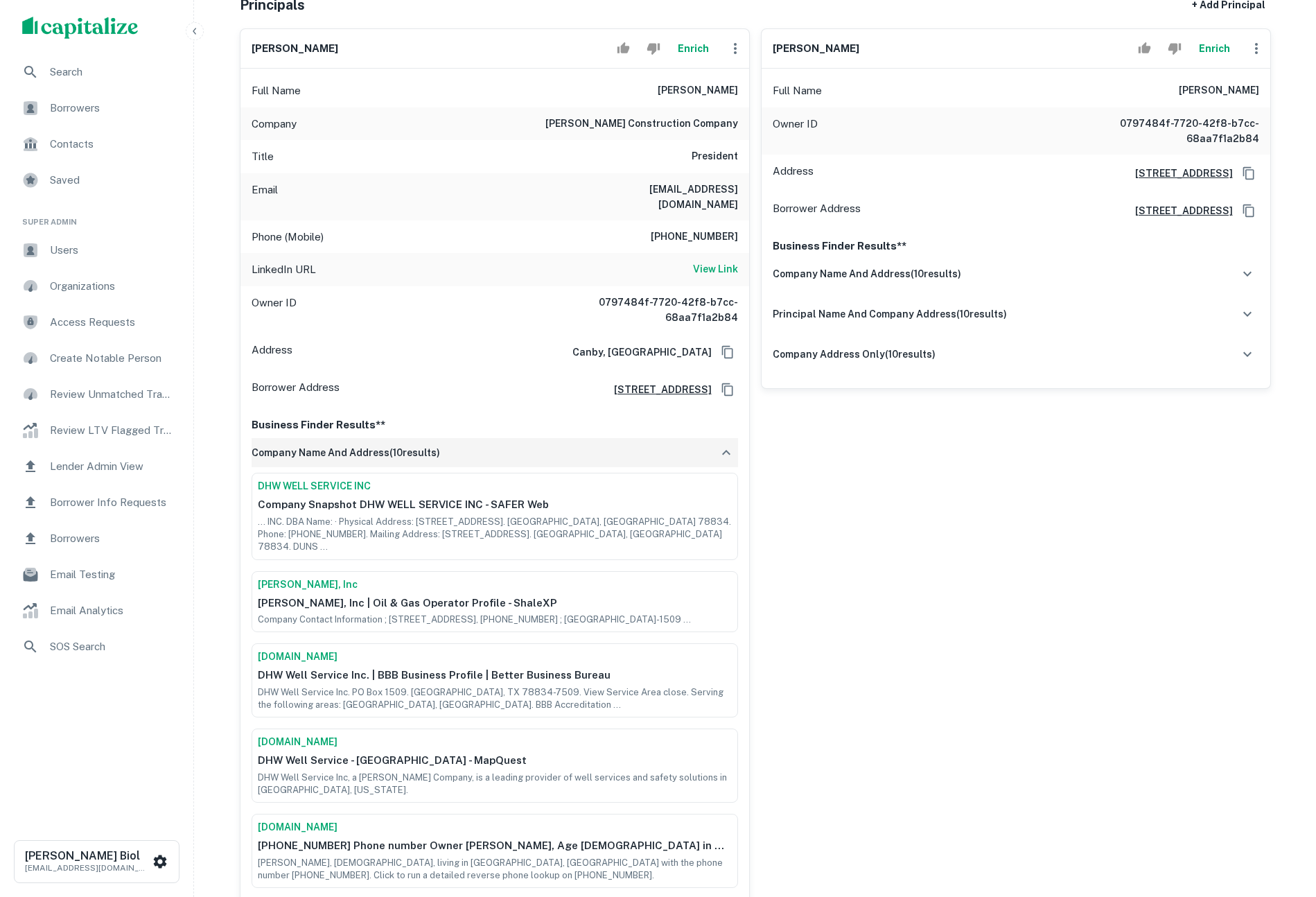
scroll to position [234, 0]
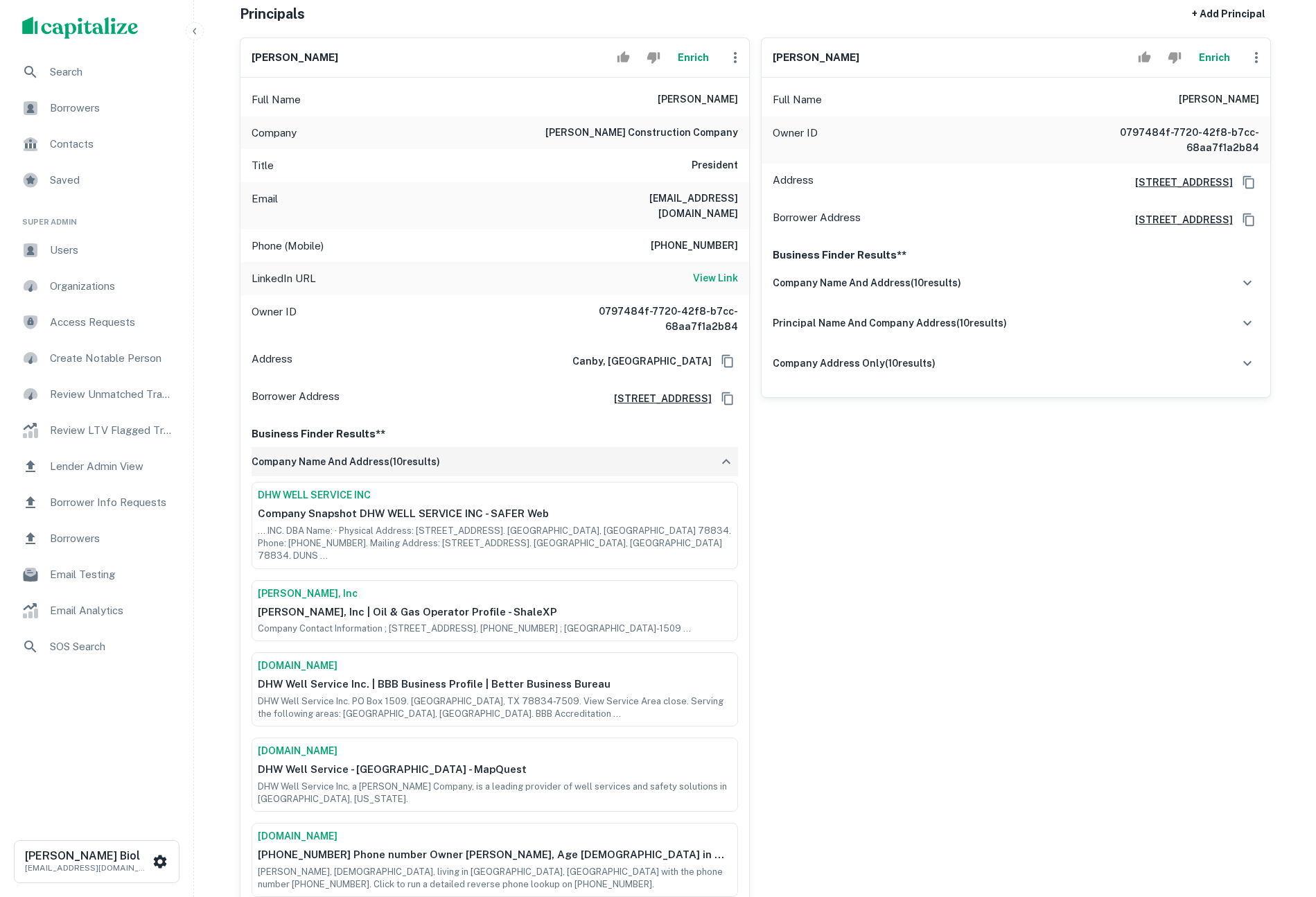
click at [514, 447] on div "company name and address ( 10 results)" at bounding box center [494, 462] width 487 height 29
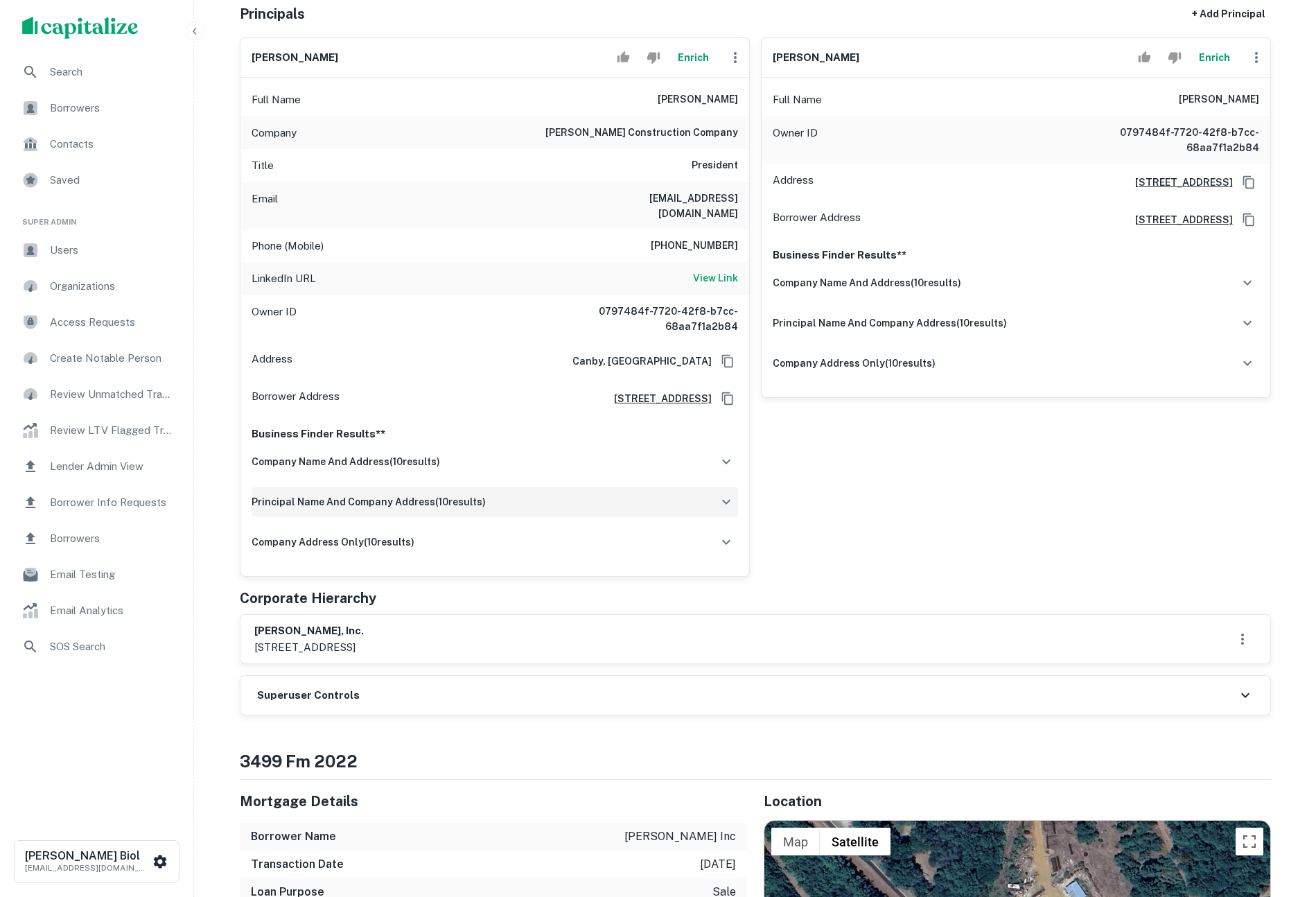
click at [558, 490] on div "principal name and company address ( 10 results)" at bounding box center [494, 502] width 487 height 29
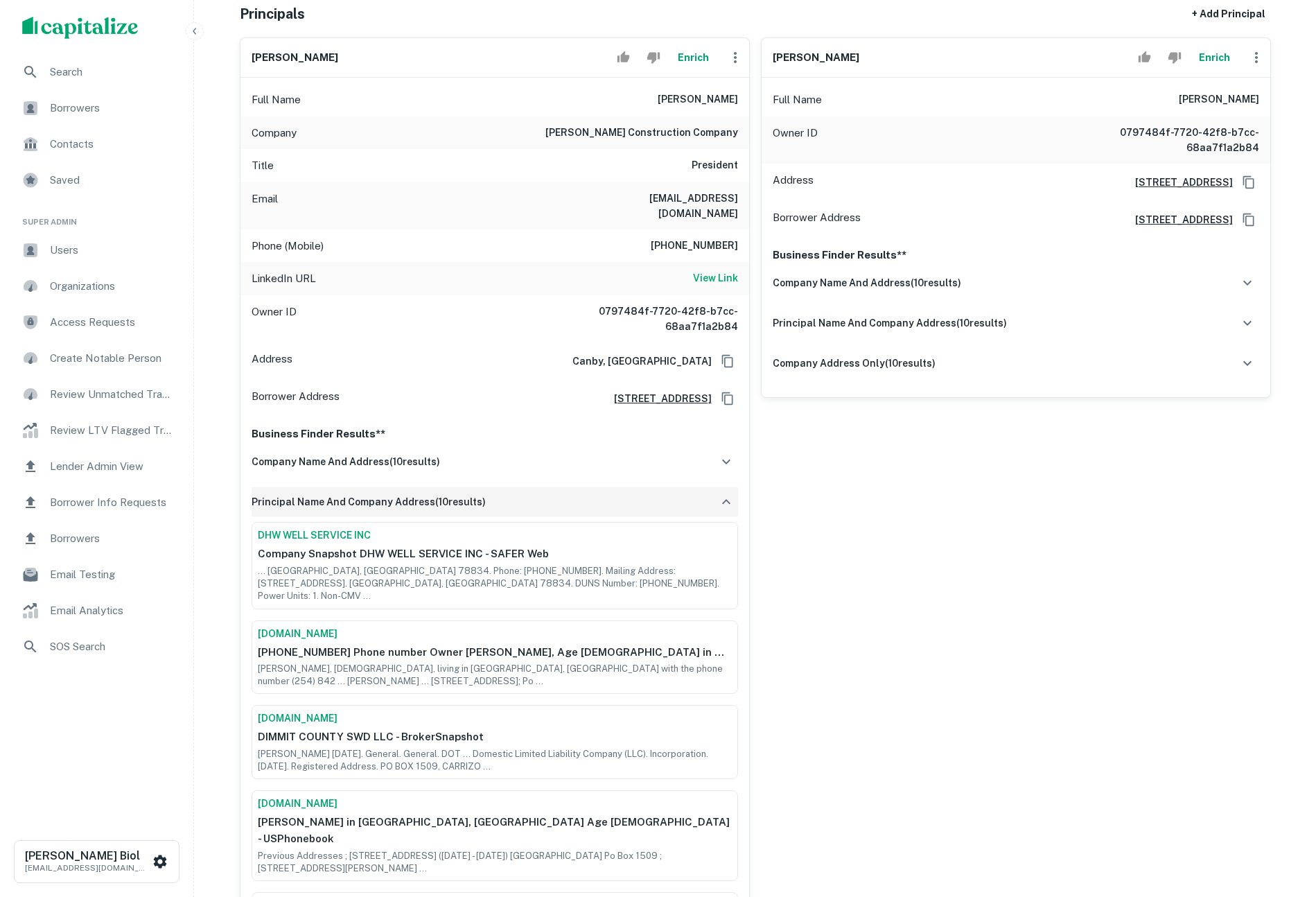
click at [597, 488] on div "principal name and company address ( 10 results)" at bounding box center [494, 502] width 487 height 29
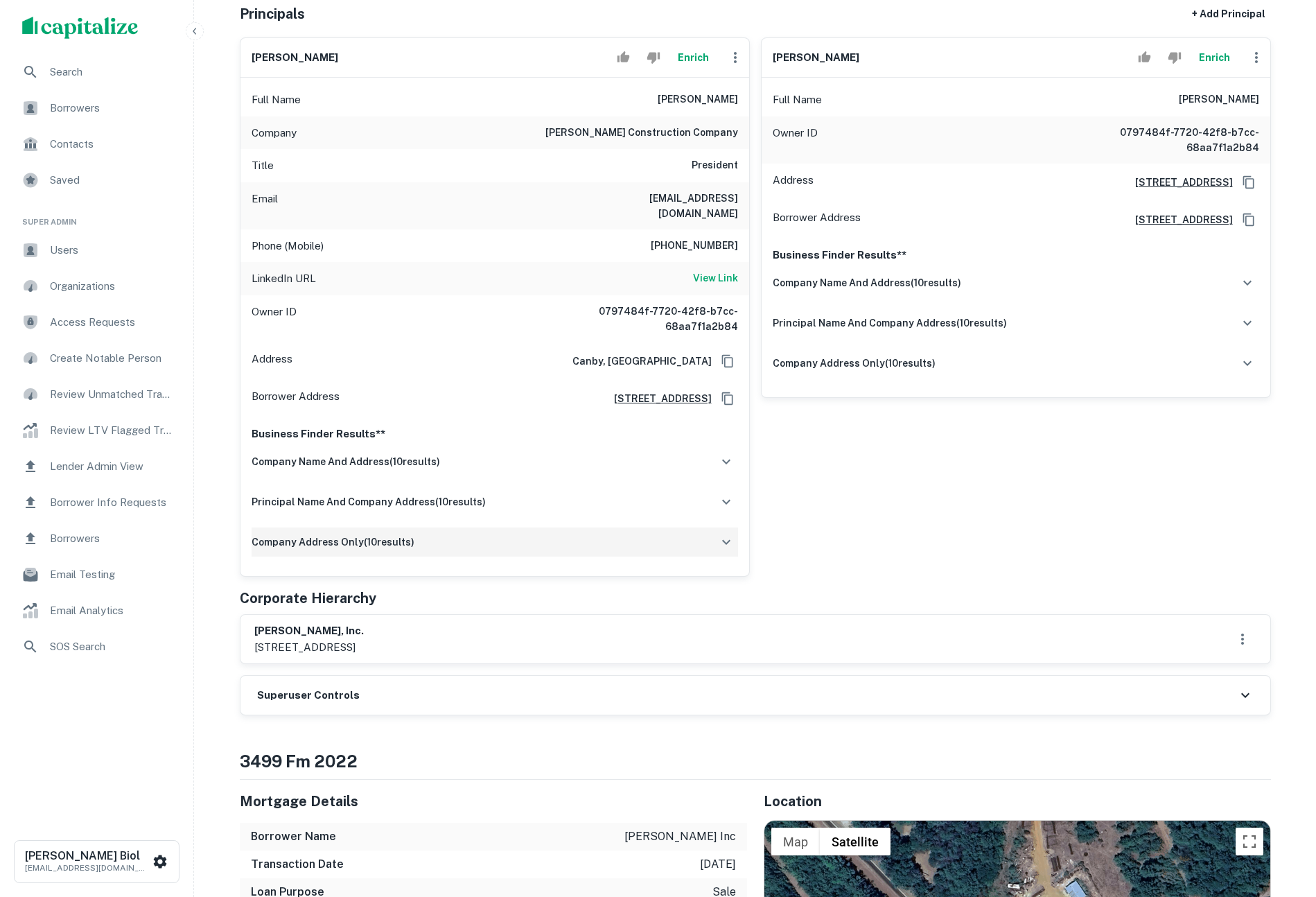
click at [609, 529] on div "company address only ( 10 results)" at bounding box center [494, 542] width 487 height 29
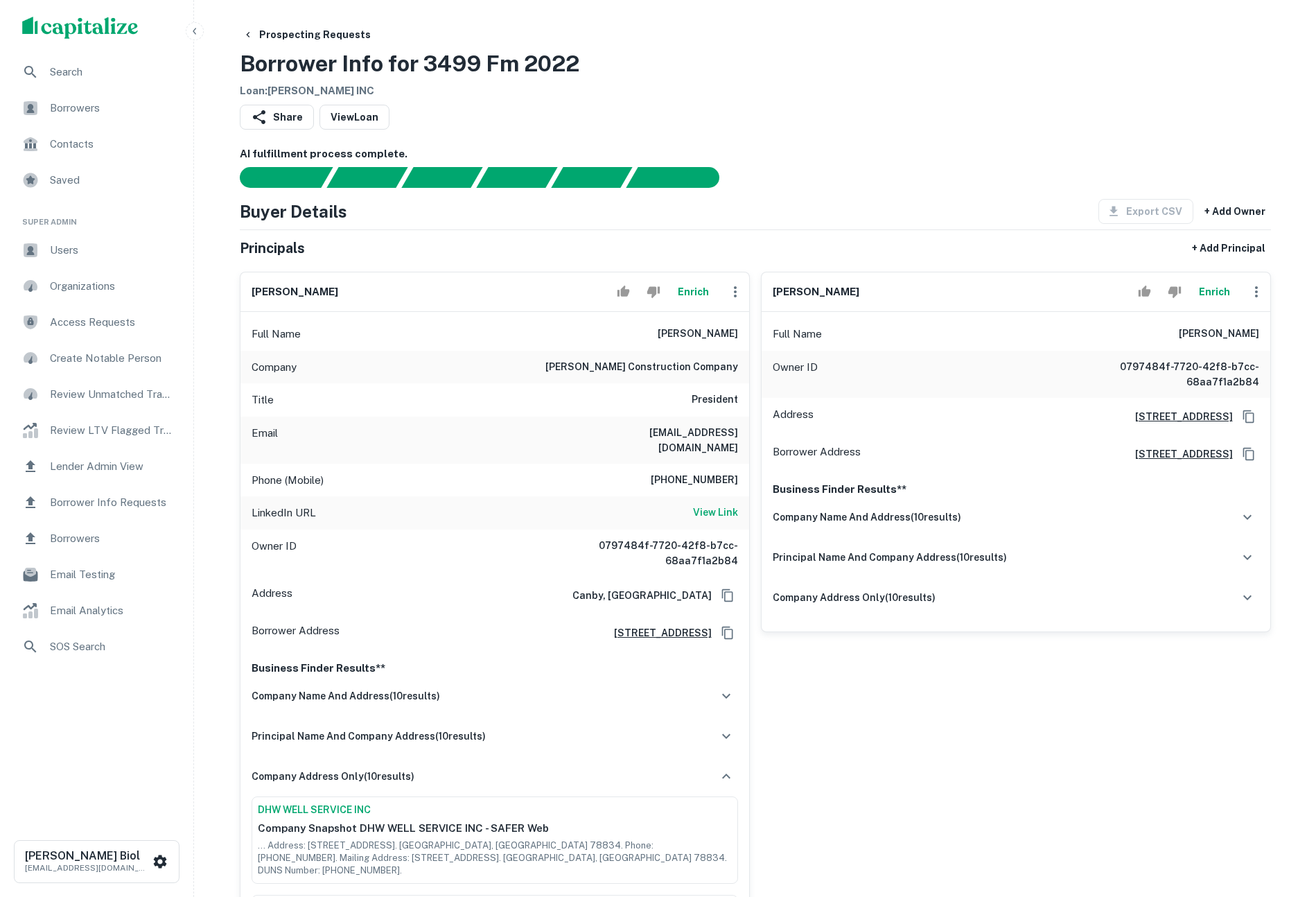
scroll to position [8, 0]
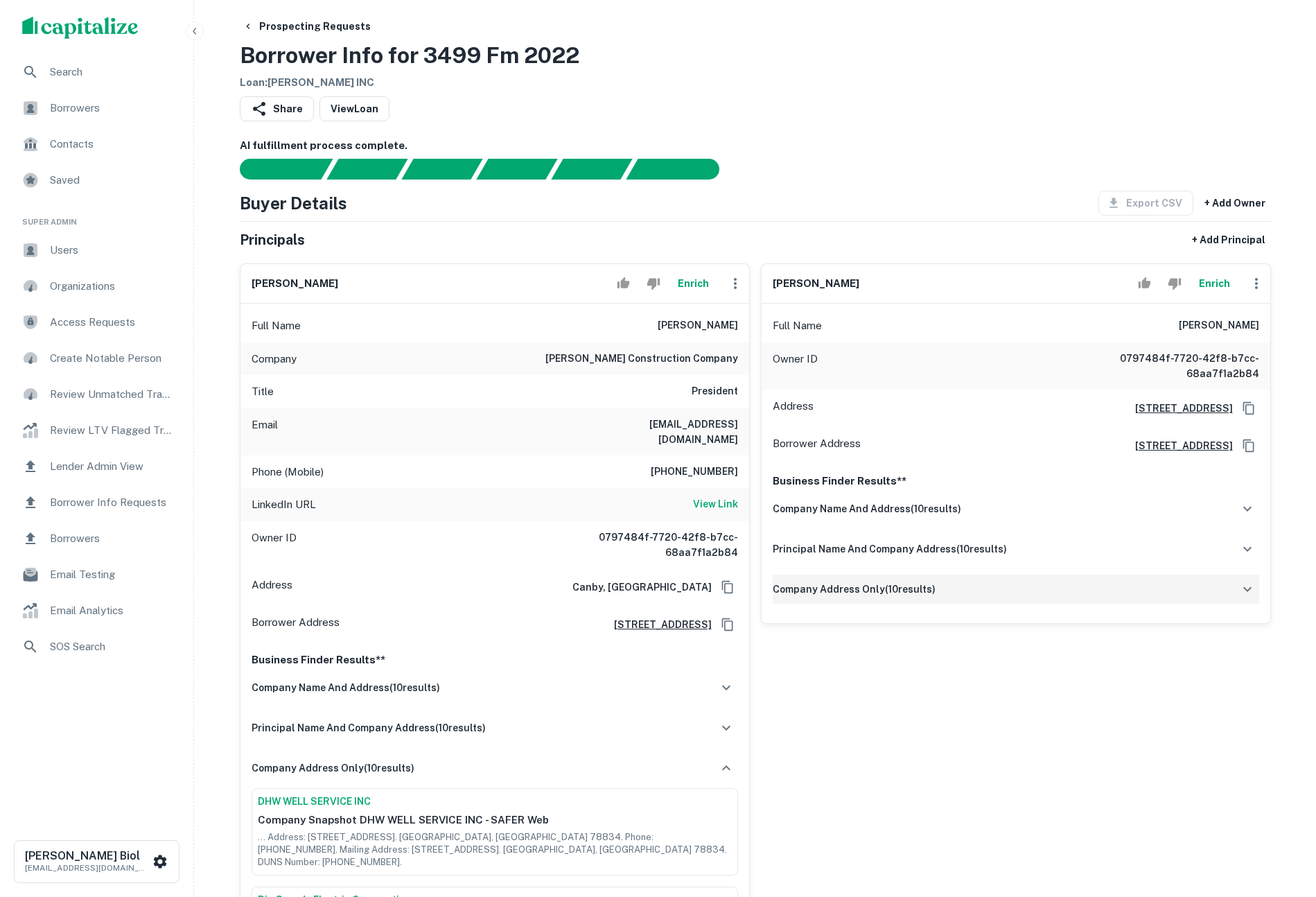
click at [921, 590] on h6 "company address only ( 10 results)" at bounding box center [854, 589] width 163 height 15
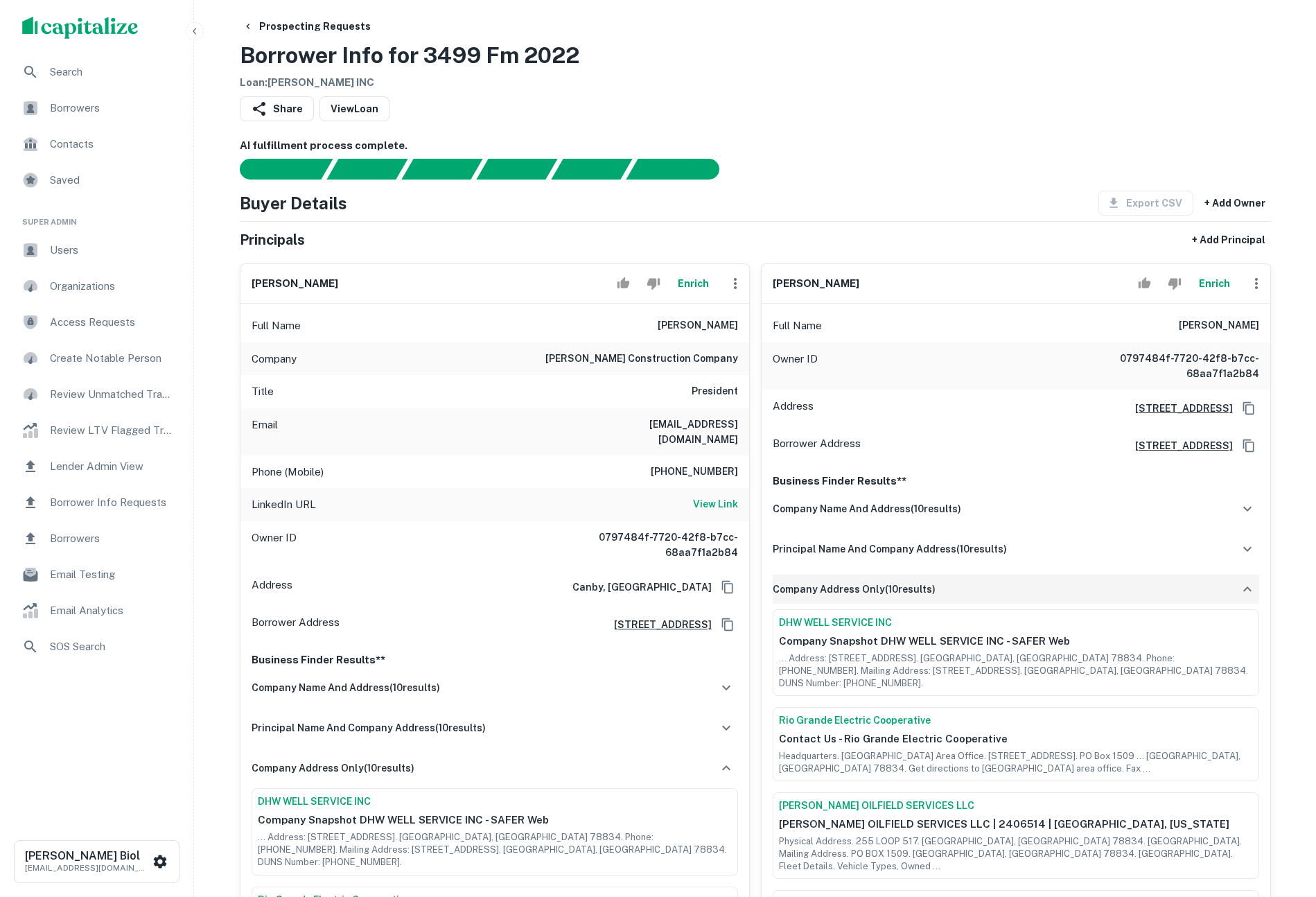
click at [921, 590] on h6 "company address only ( 10 results)" at bounding box center [854, 589] width 163 height 15
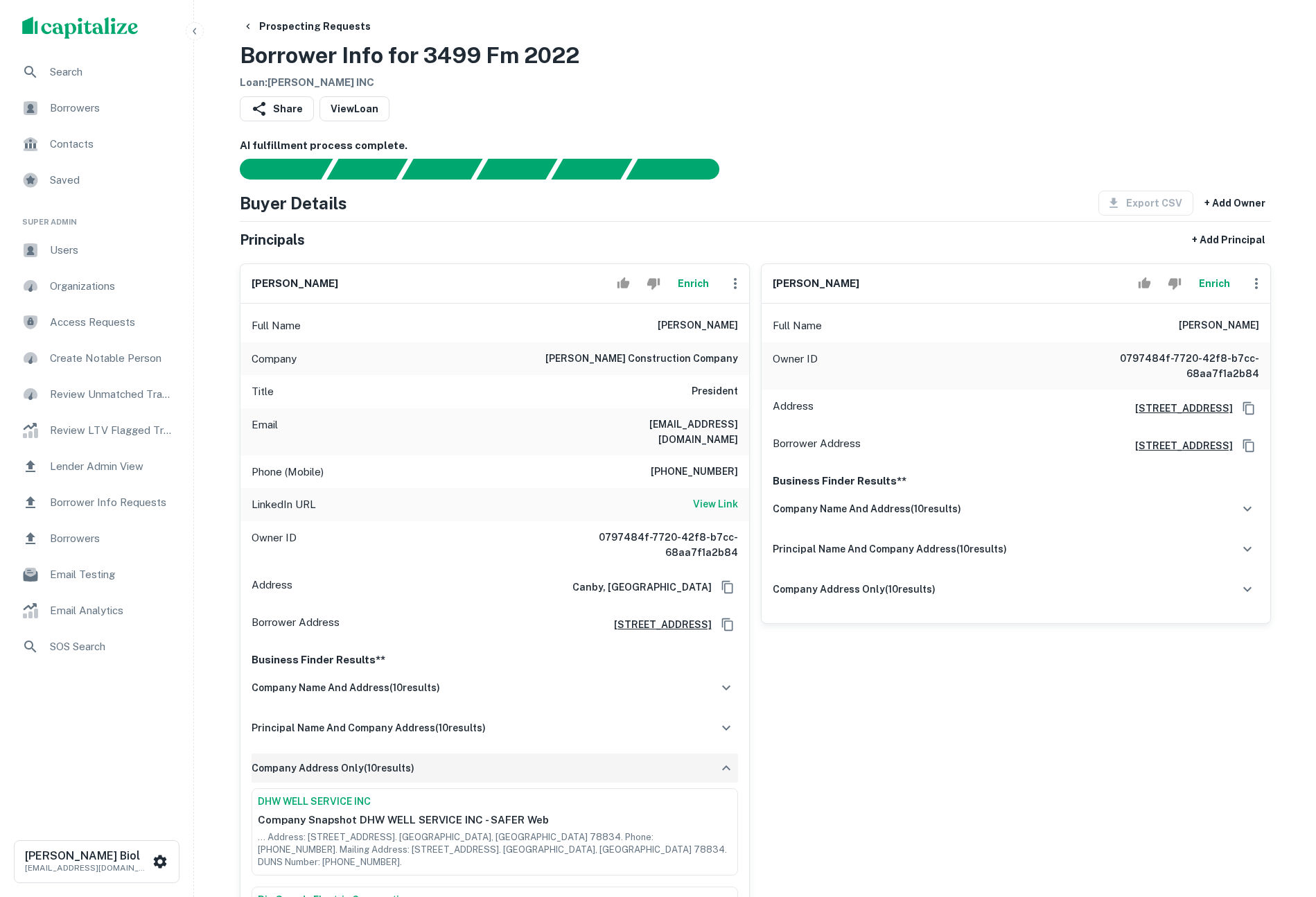
click at [469, 754] on div "company address only ( 10 results)" at bounding box center [494, 768] width 487 height 29
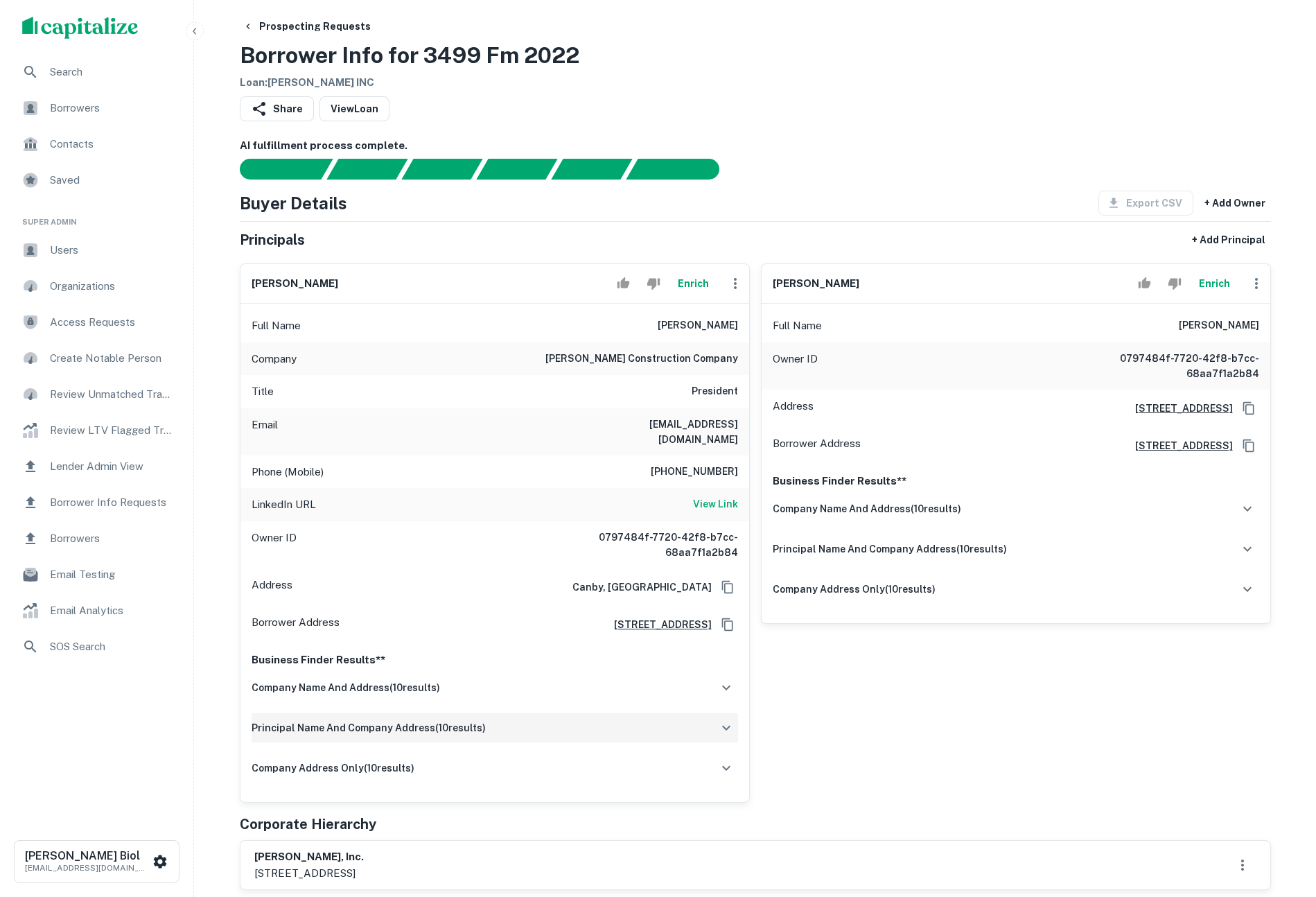
click at [462, 721] on h6 "principal name and company address ( 10 results)" at bounding box center [368, 728] width 234 height 15
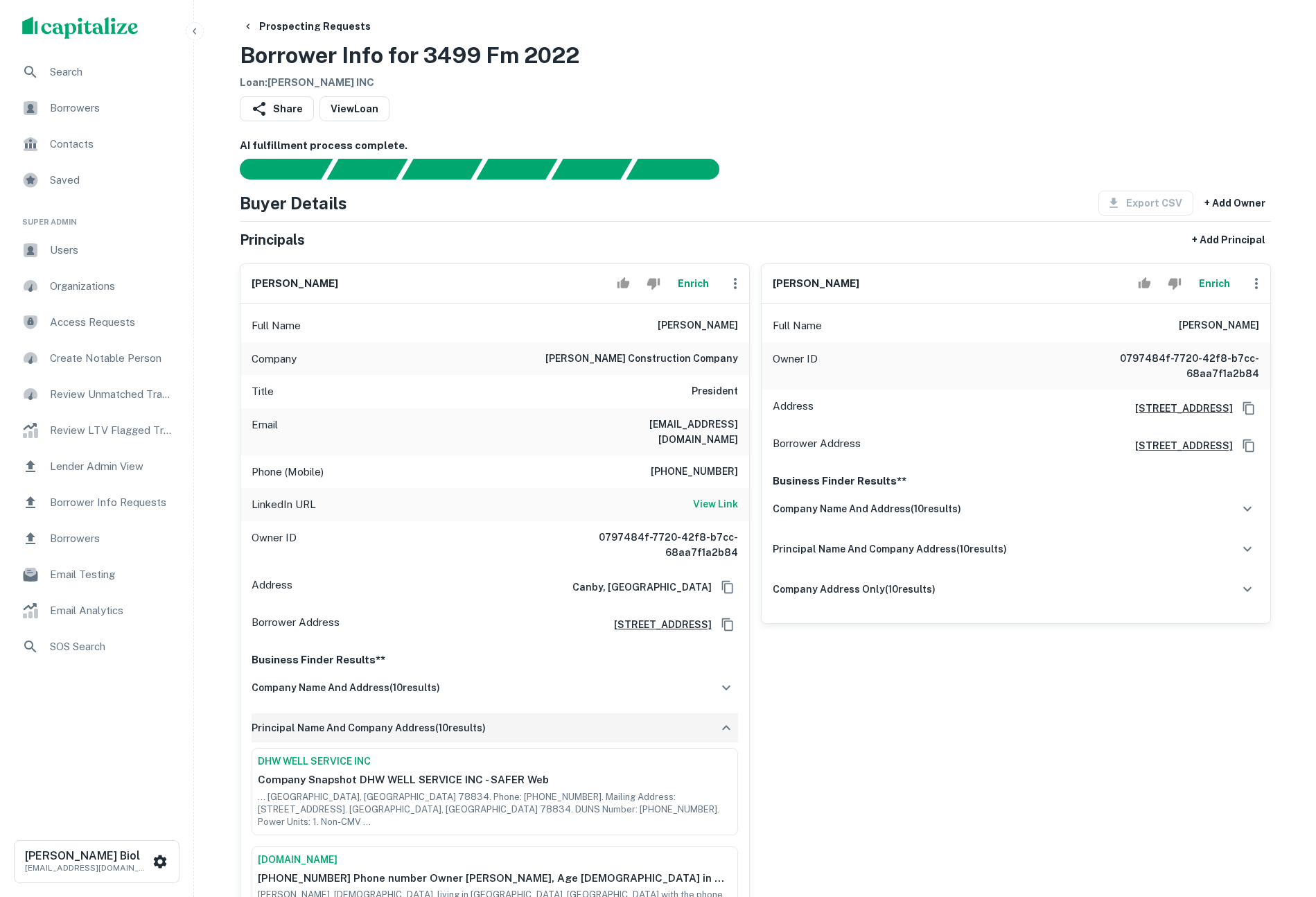
click at [464, 720] on h6 "principal name and company address ( 10 results)" at bounding box center [368, 728] width 234 height 15
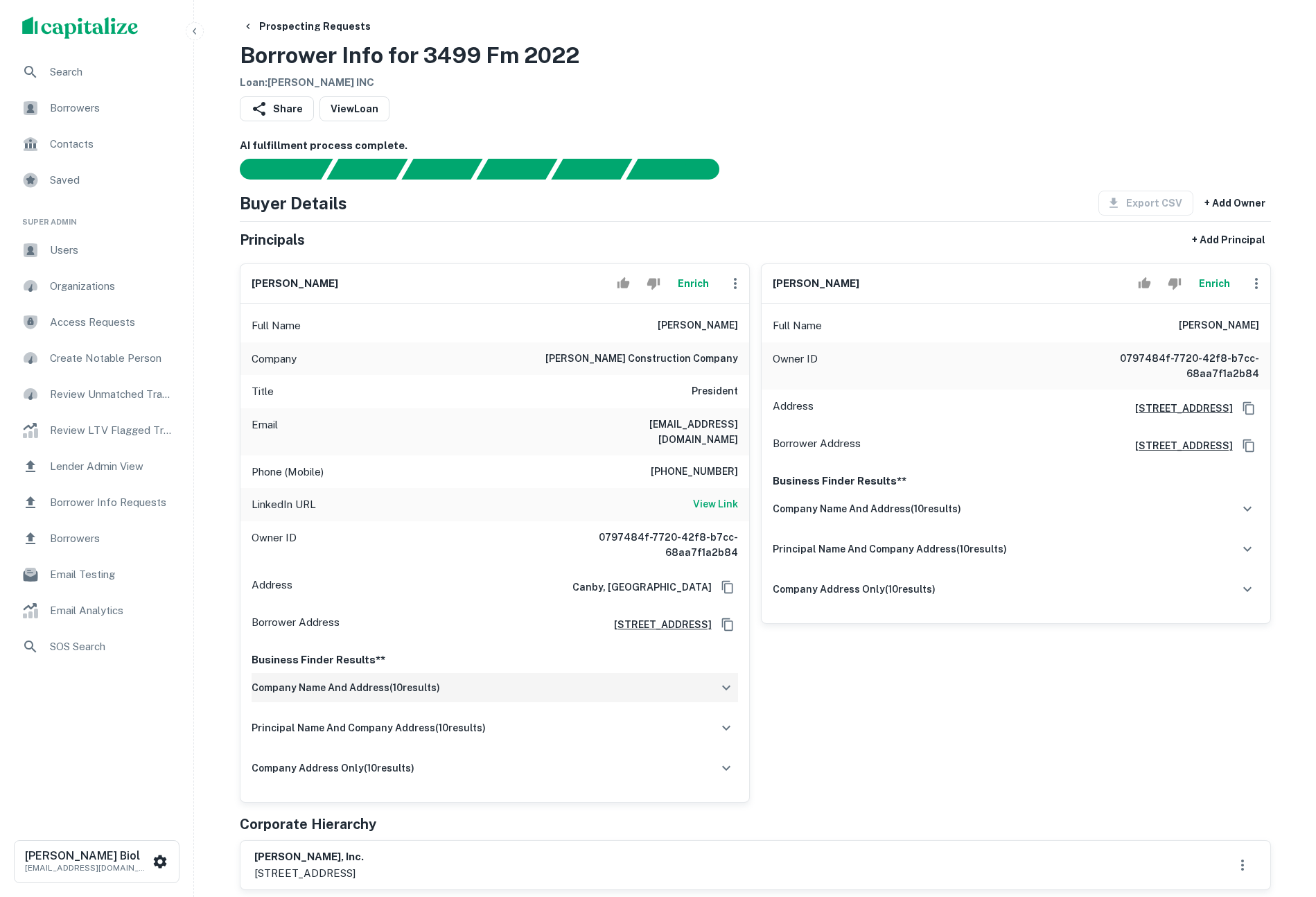
click at [476, 682] on div "company name and address ( 10 results)" at bounding box center [494, 687] width 487 height 29
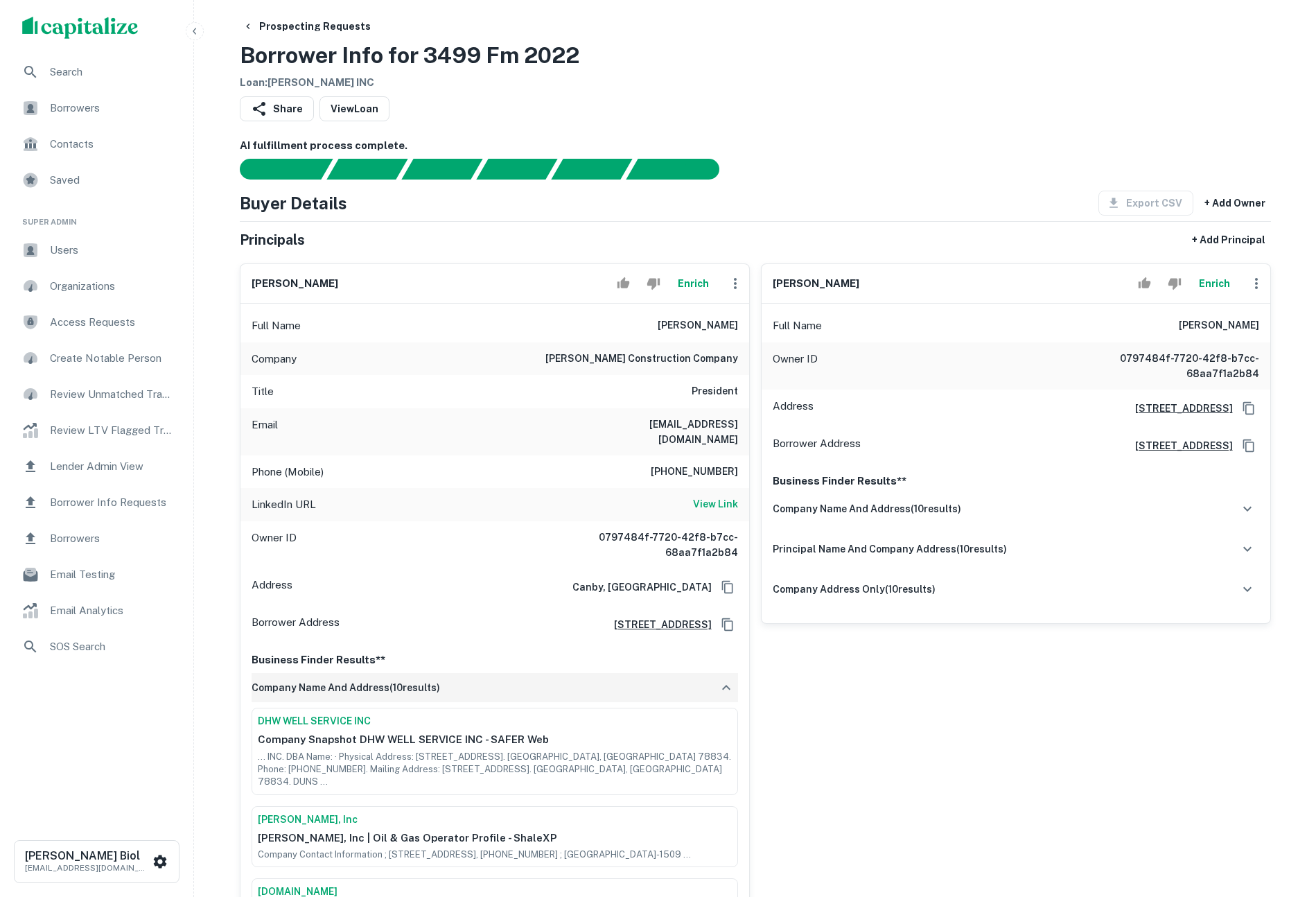
click at [476, 679] on div "company name and address ( 10 results)" at bounding box center [494, 687] width 487 height 29
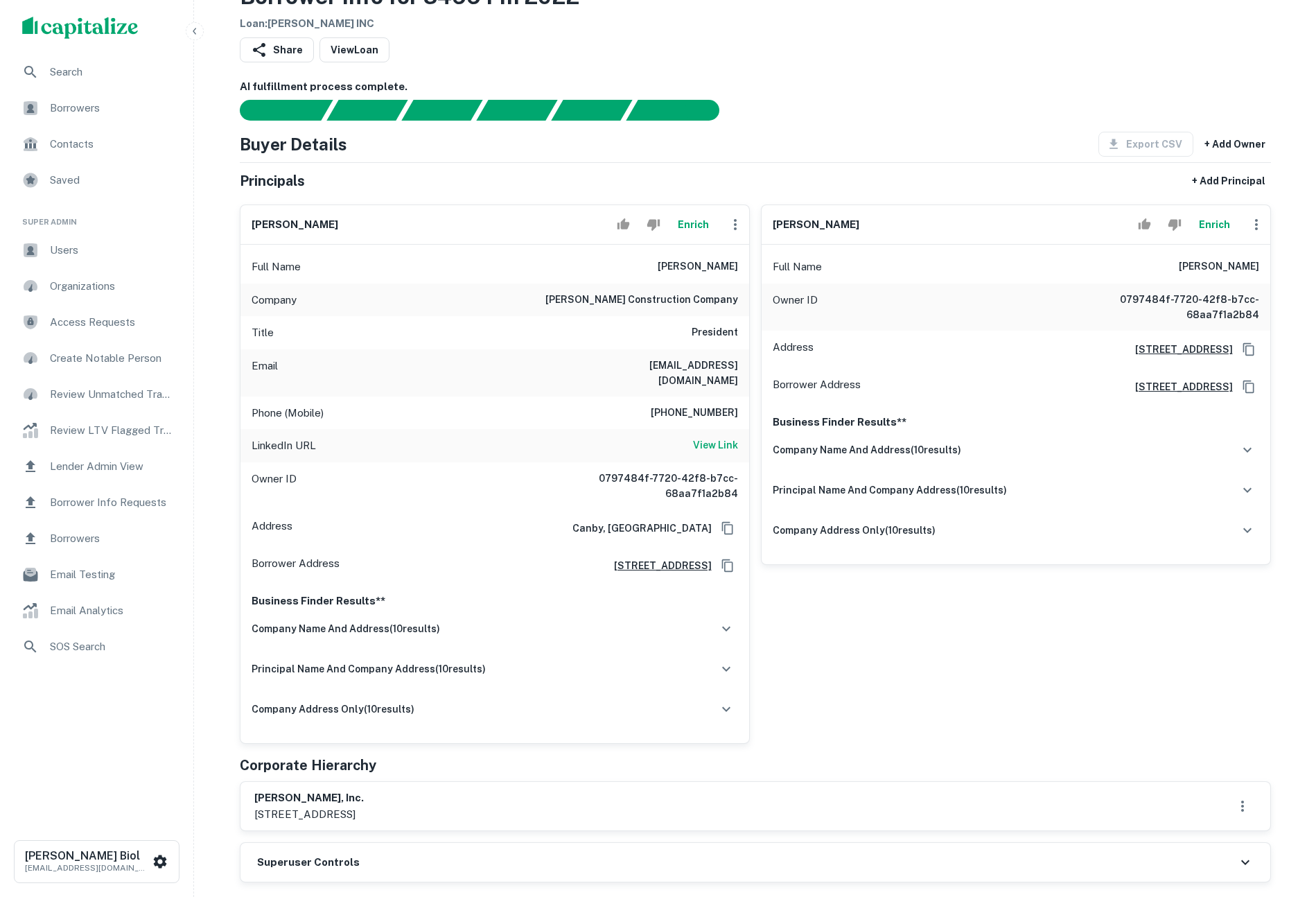
scroll to position [127, 0]
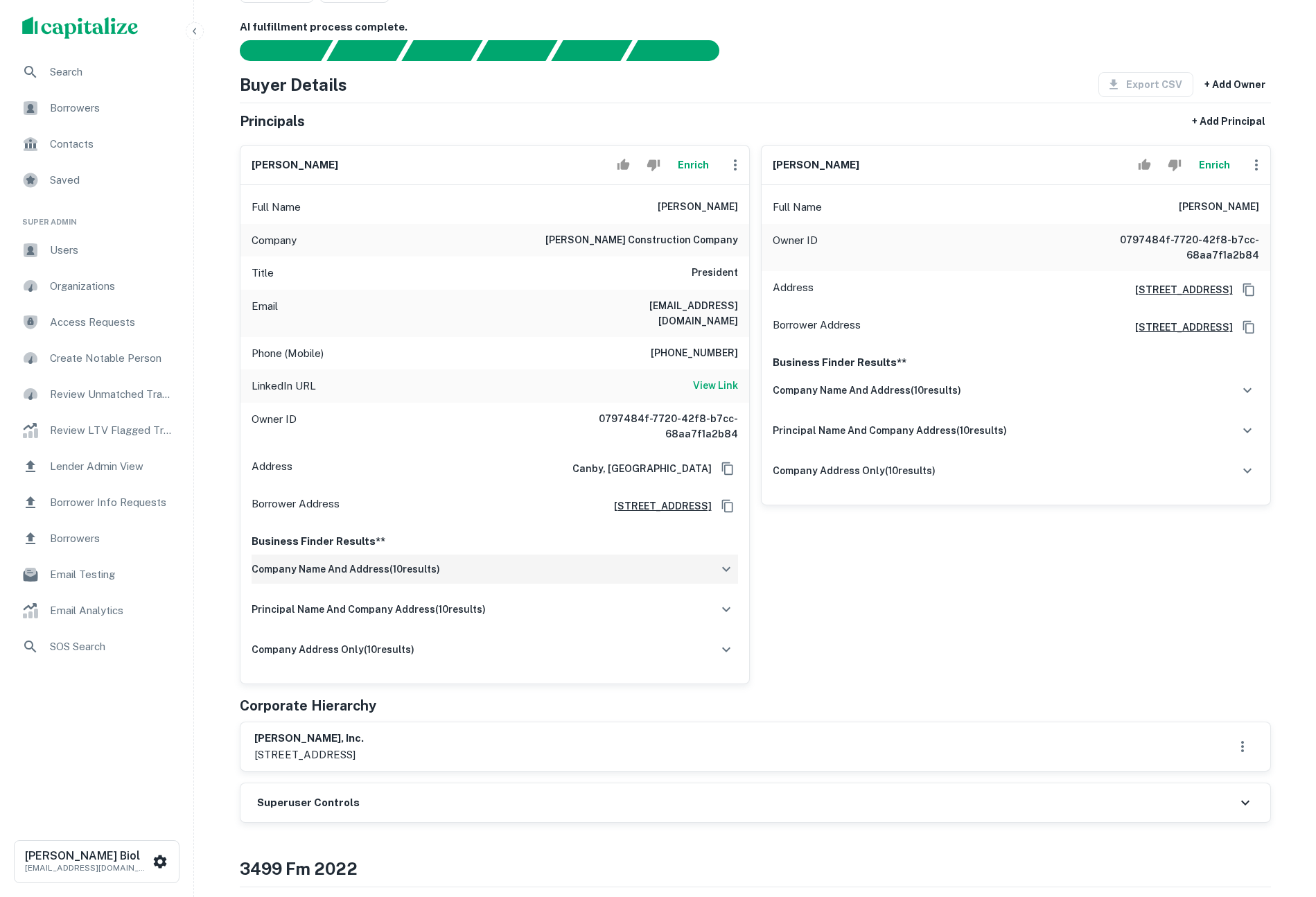
click at [512, 563] on div "company name and address ( 10 results)" at bounding box center [494, 569] width 487 height 29
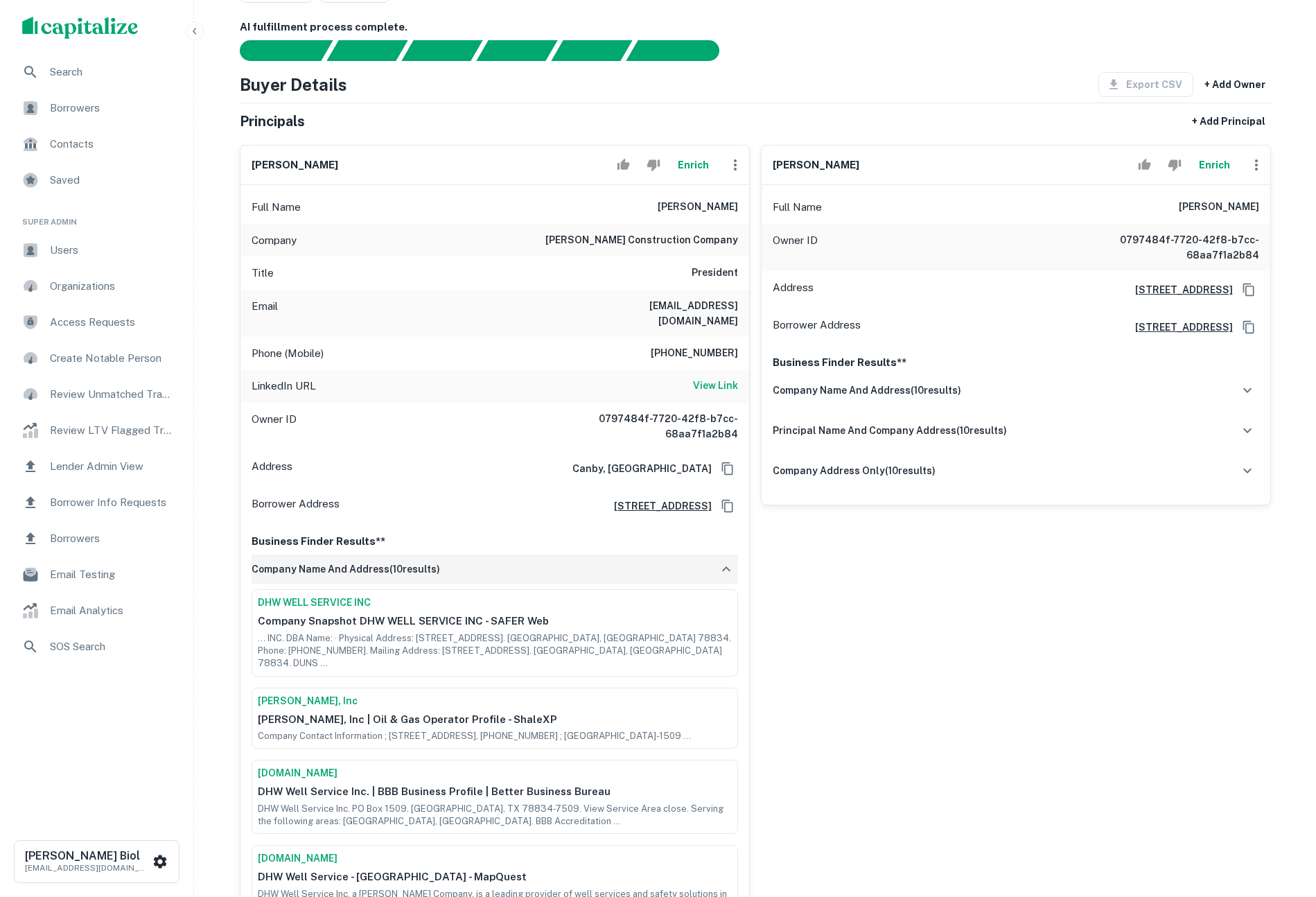
click at [513, 562] on div "company name and address ( 10 results)" at bounding box center [494, 569] width 487 height 29
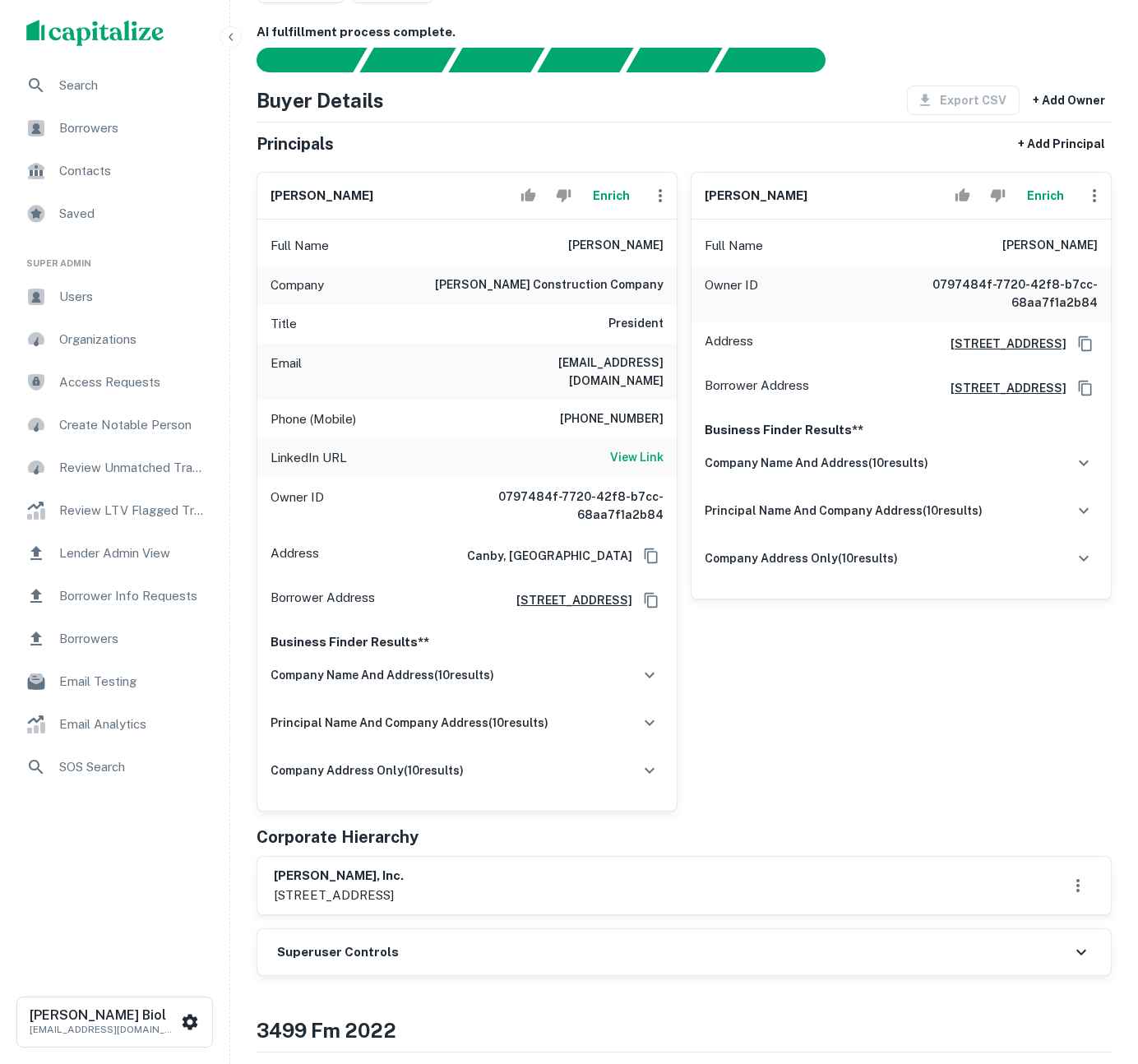
click at [922, 723] on div "loretta a wilson Enrich Full Name loretta a wilson Owner ID 0797484f-7720-42f8-…" at bounding box center [894, 485] width 434 height 653
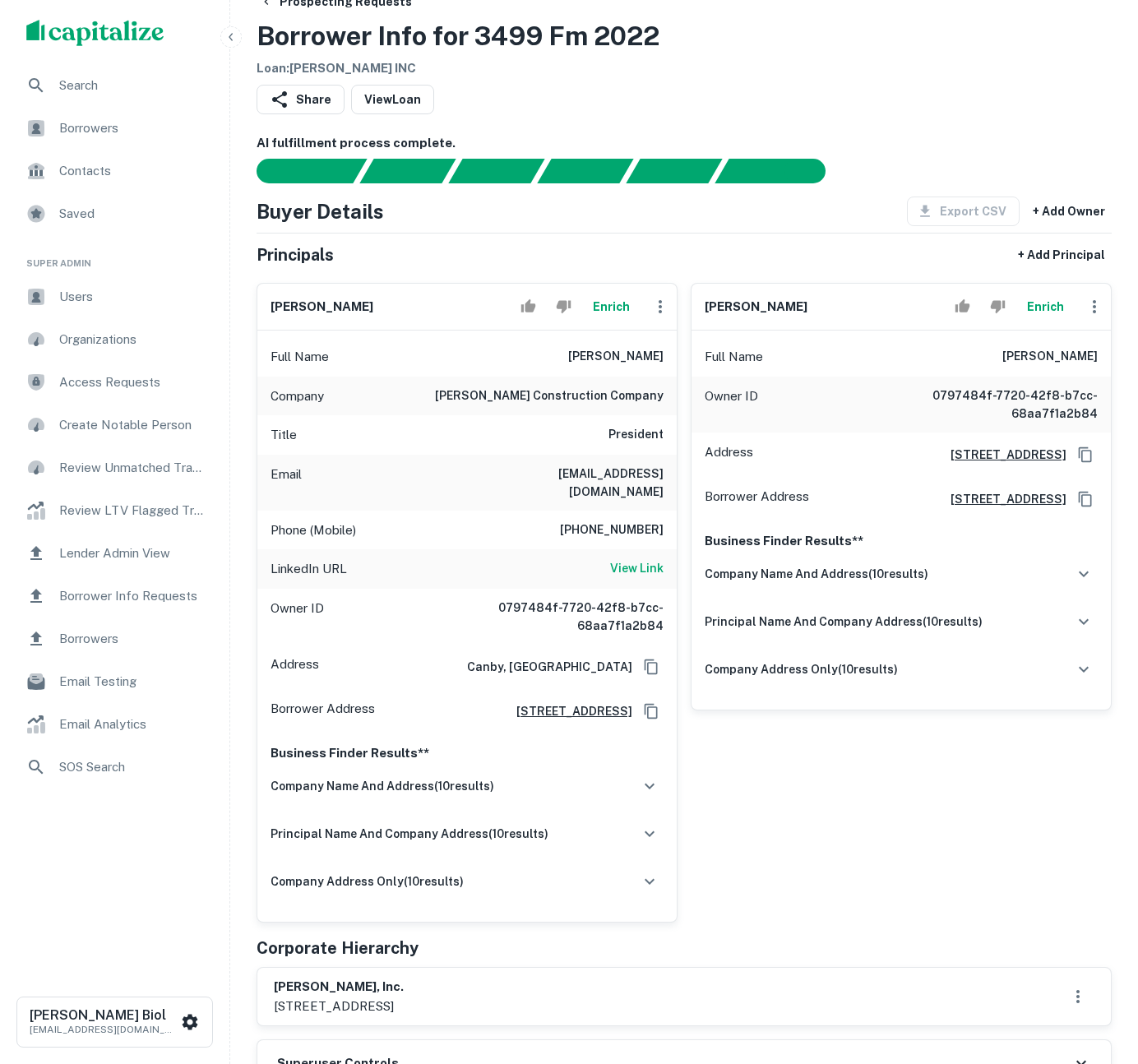
click at [72, 940] on div "Search Borrowers Contacts Saved Super Admin Users Organizations Access Requests…" at bounding box center [115, 520] width 230 height 908
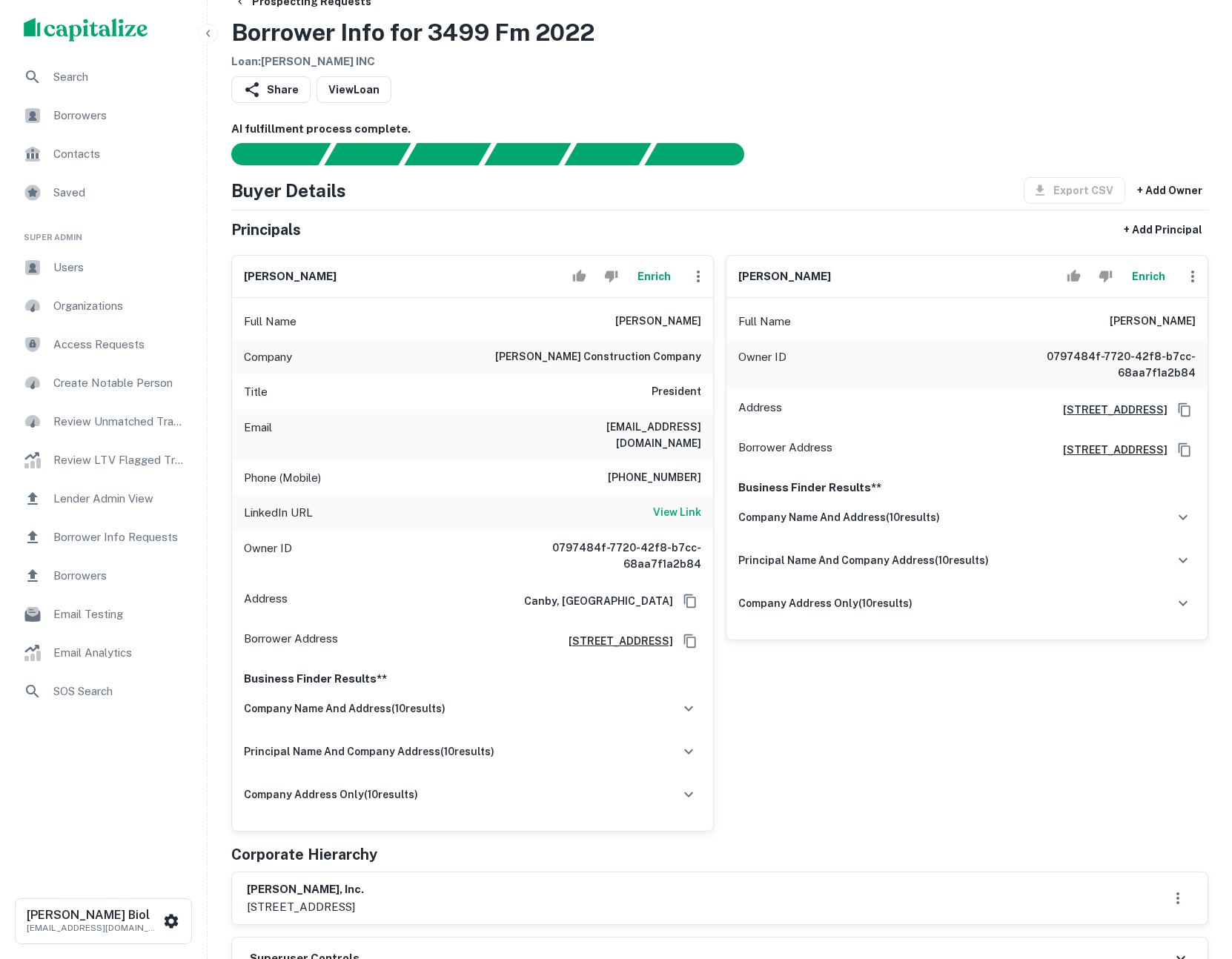
scroll to position [45, 0]
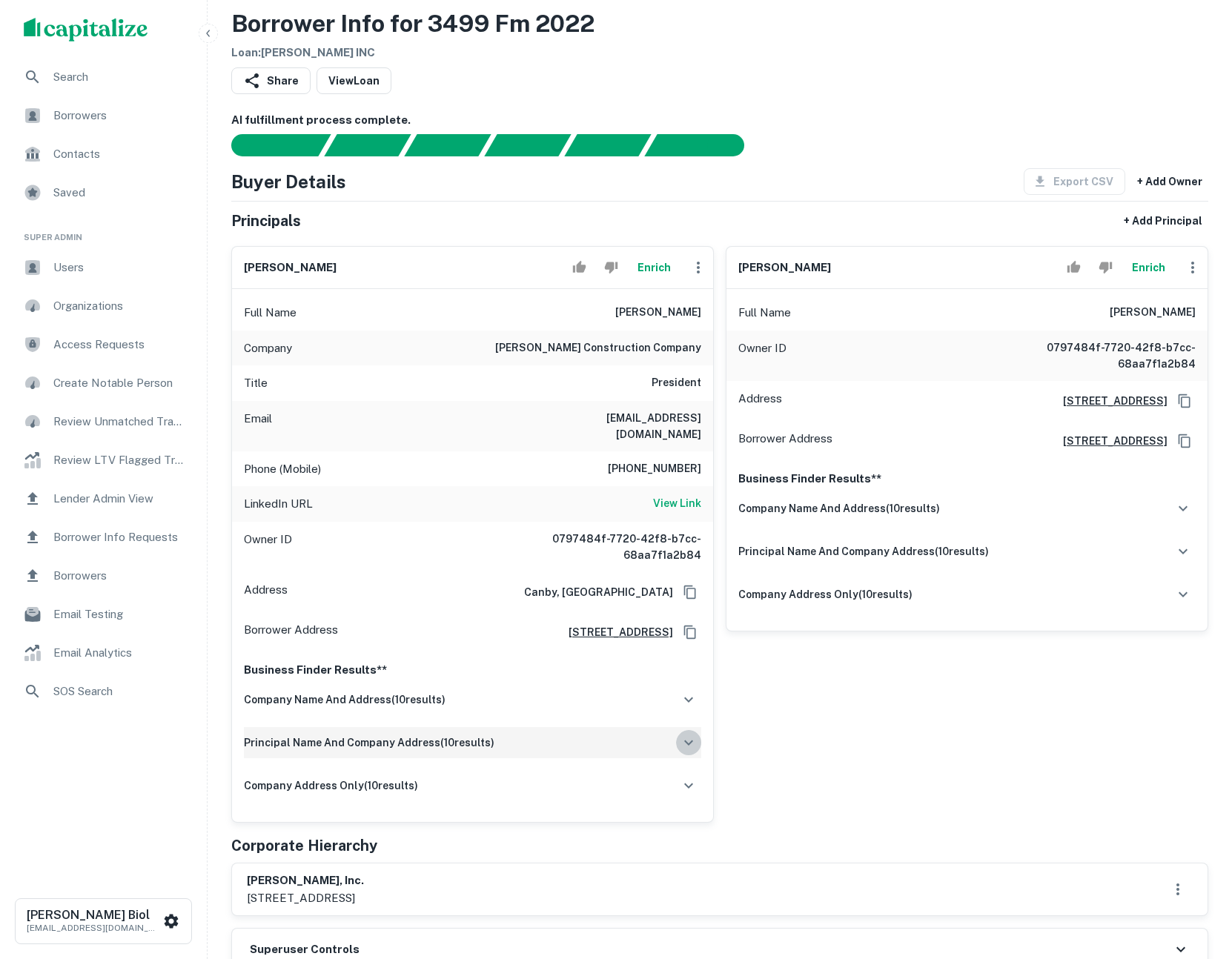
click at [686, 733] on icon "button" at bounding box center [689, 742] width 18 height 18
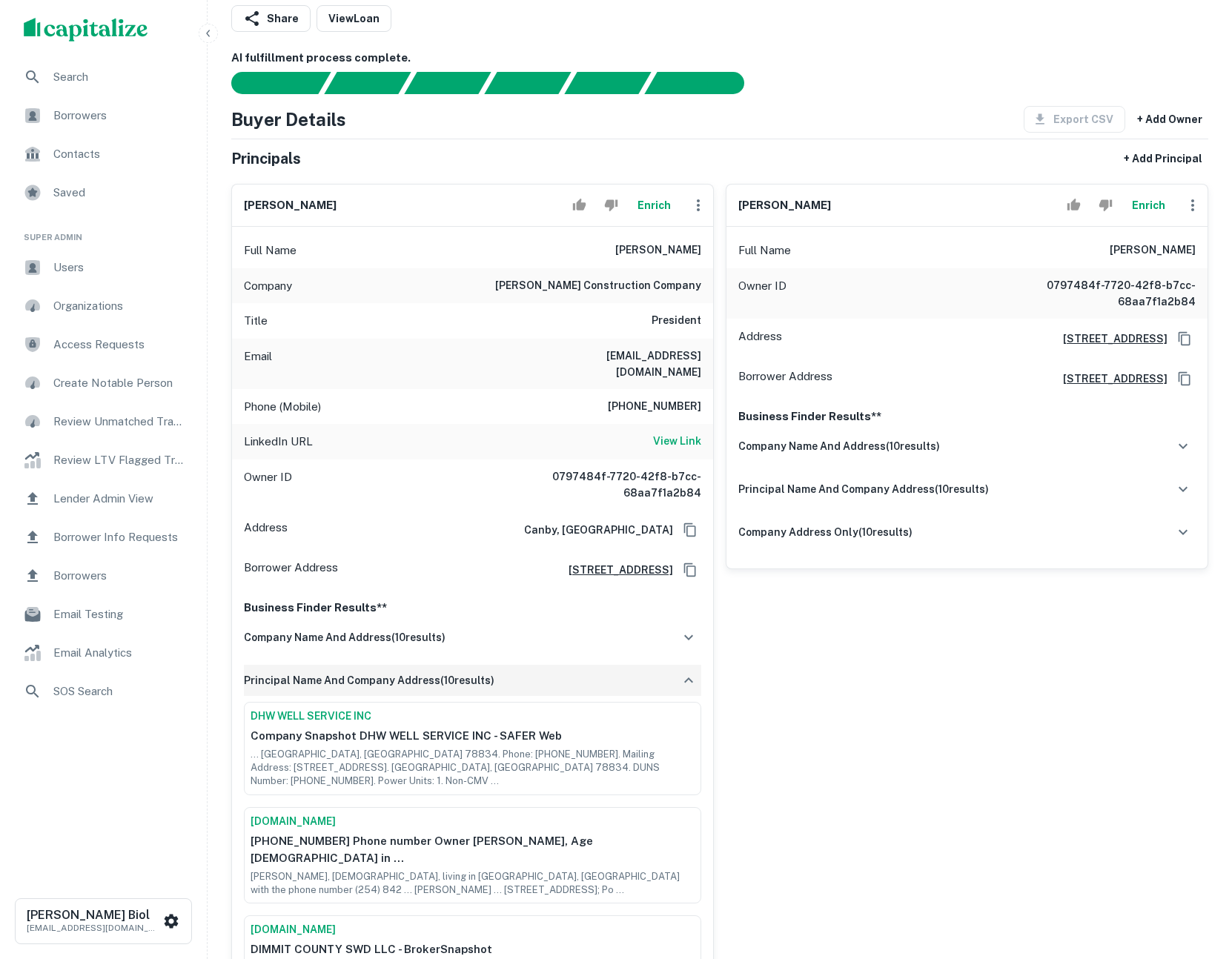
scroll to position [230, 0]
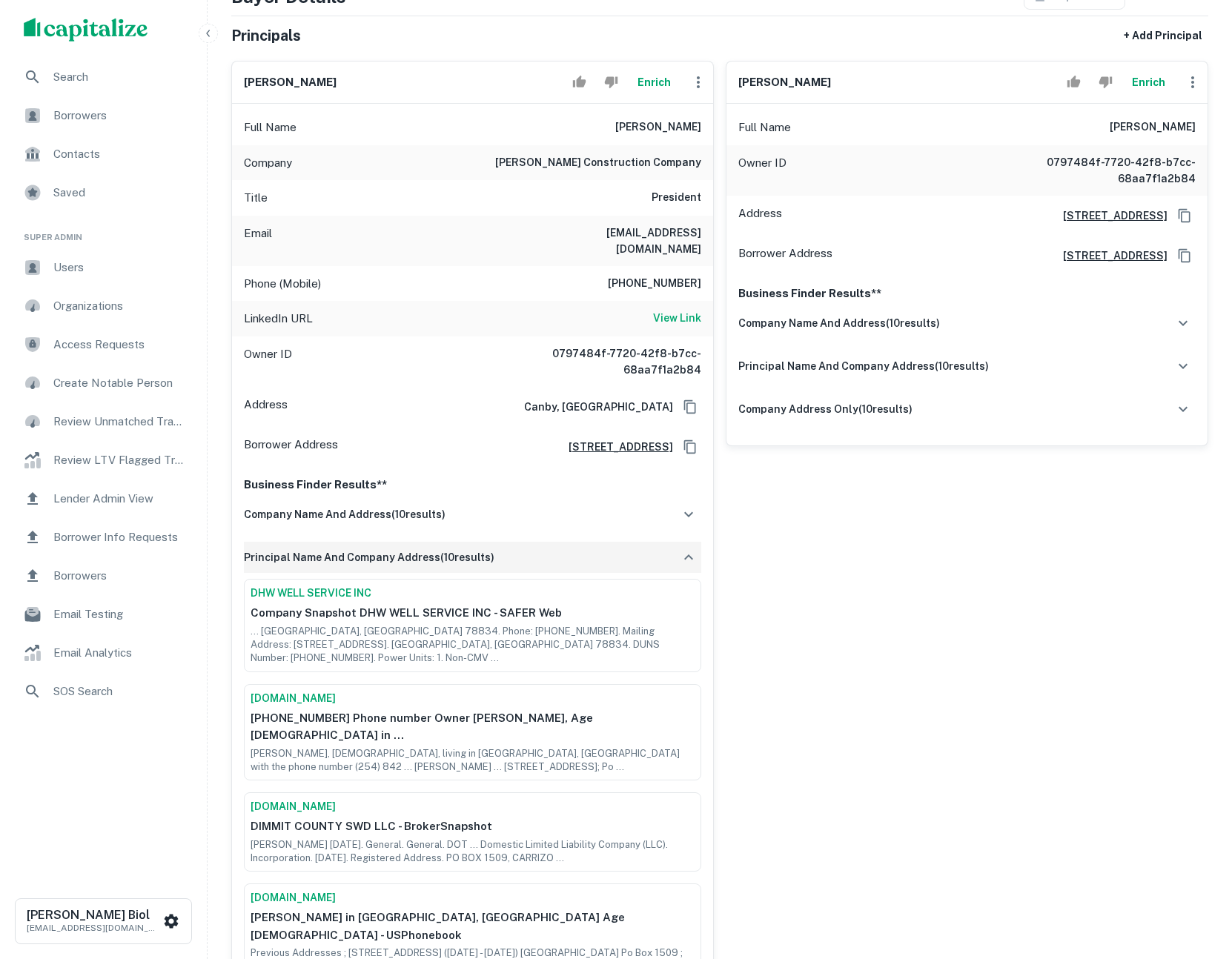
click at [658, 84] on button "Enrich" at bounding box center [654, 83] width 48 height 30
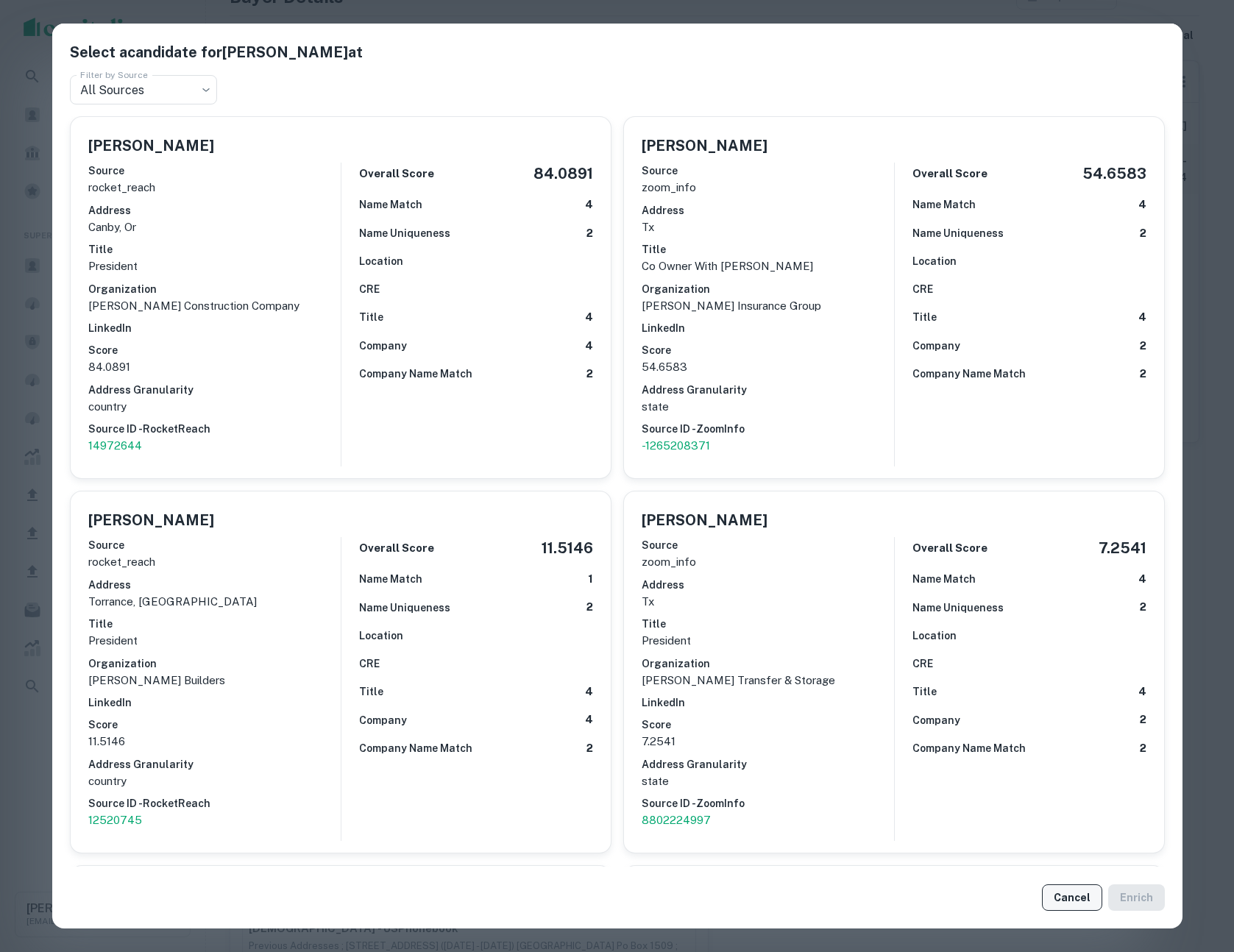
click at [1017, 902] on button "Cancel" at bounding box center [1072, 897] width 61 height 27
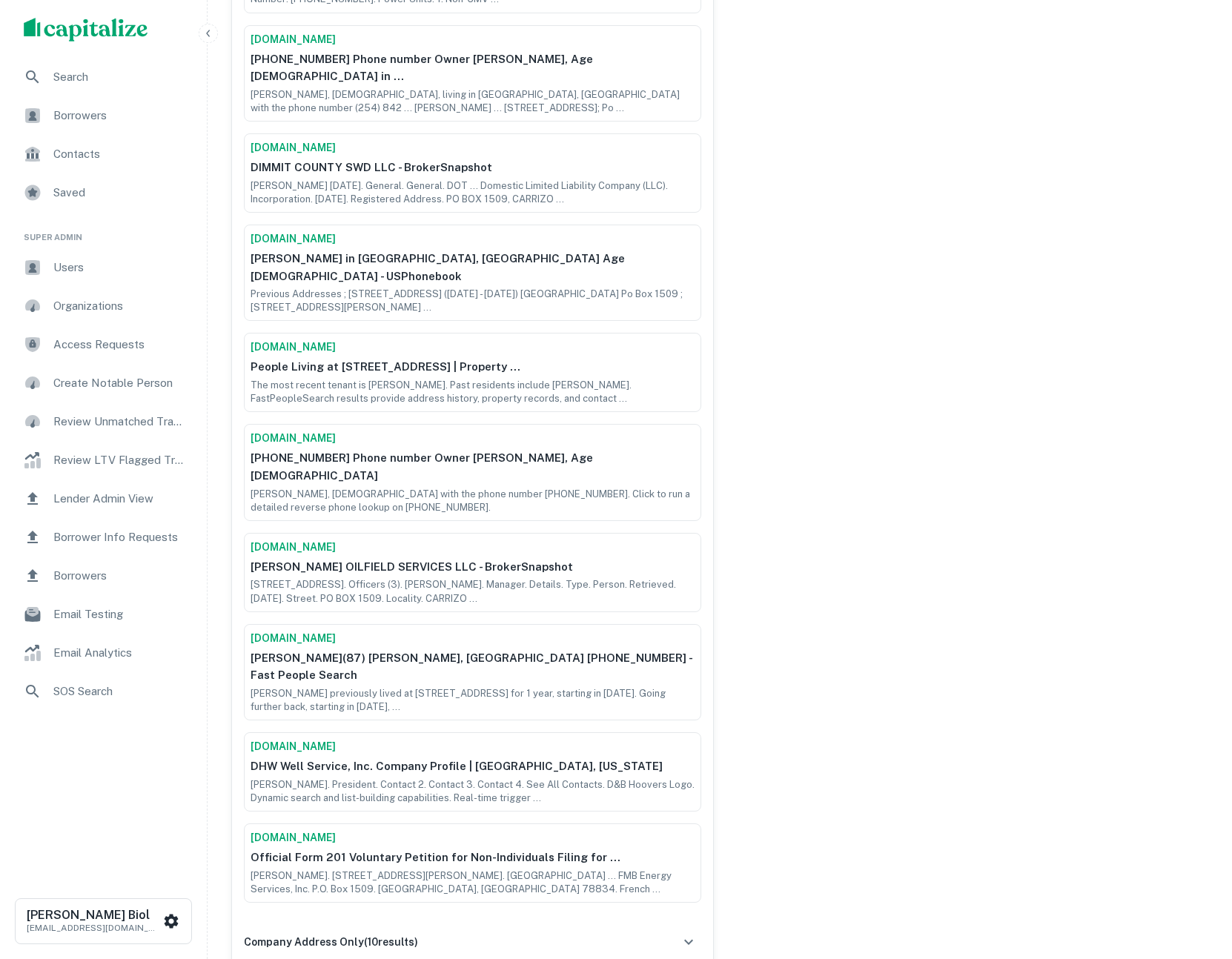
scroll to position [965, 0]
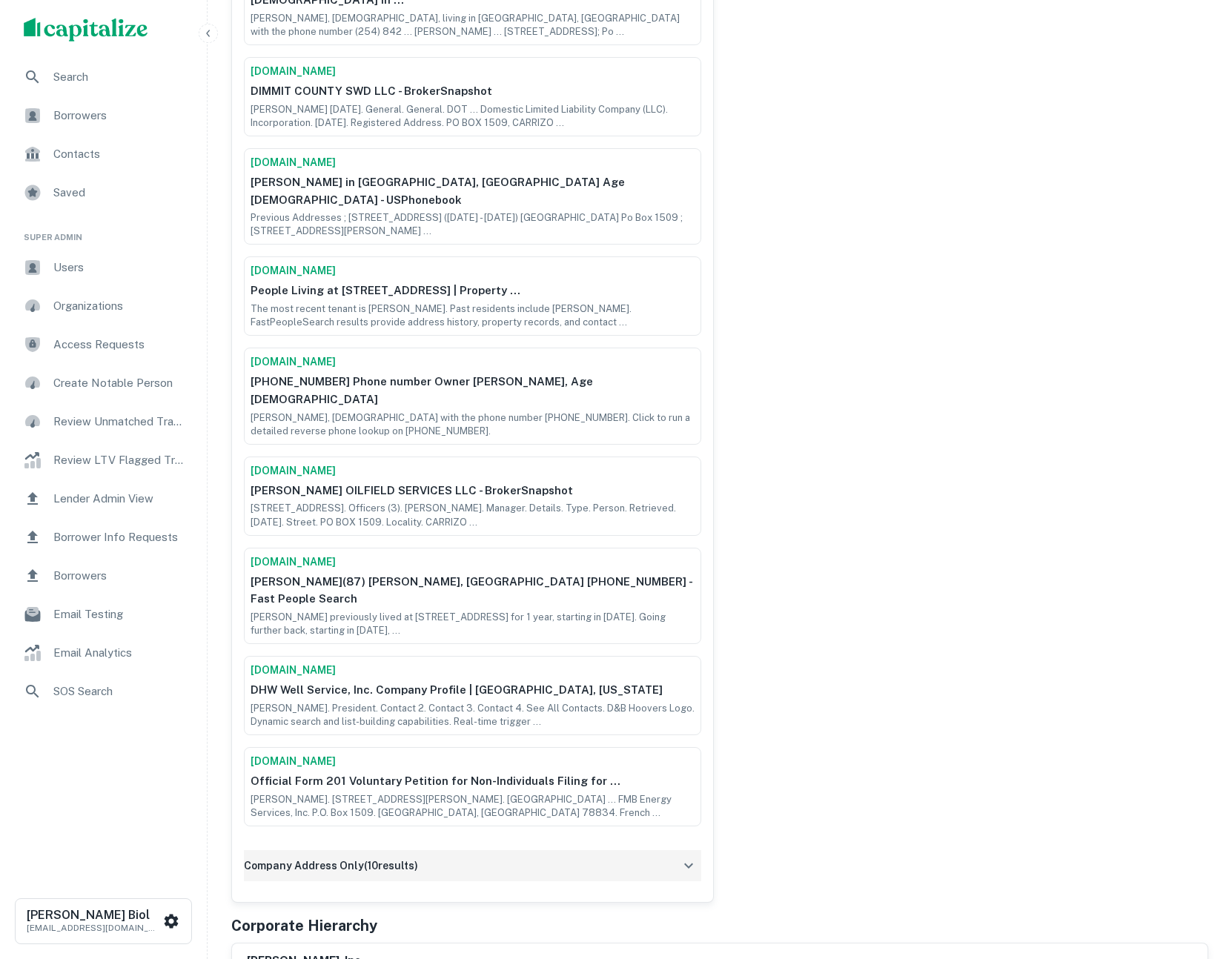
click at [658, 850] on div "company address only ( 10 results)" at bounding box center [472, 865] width 457 height 31
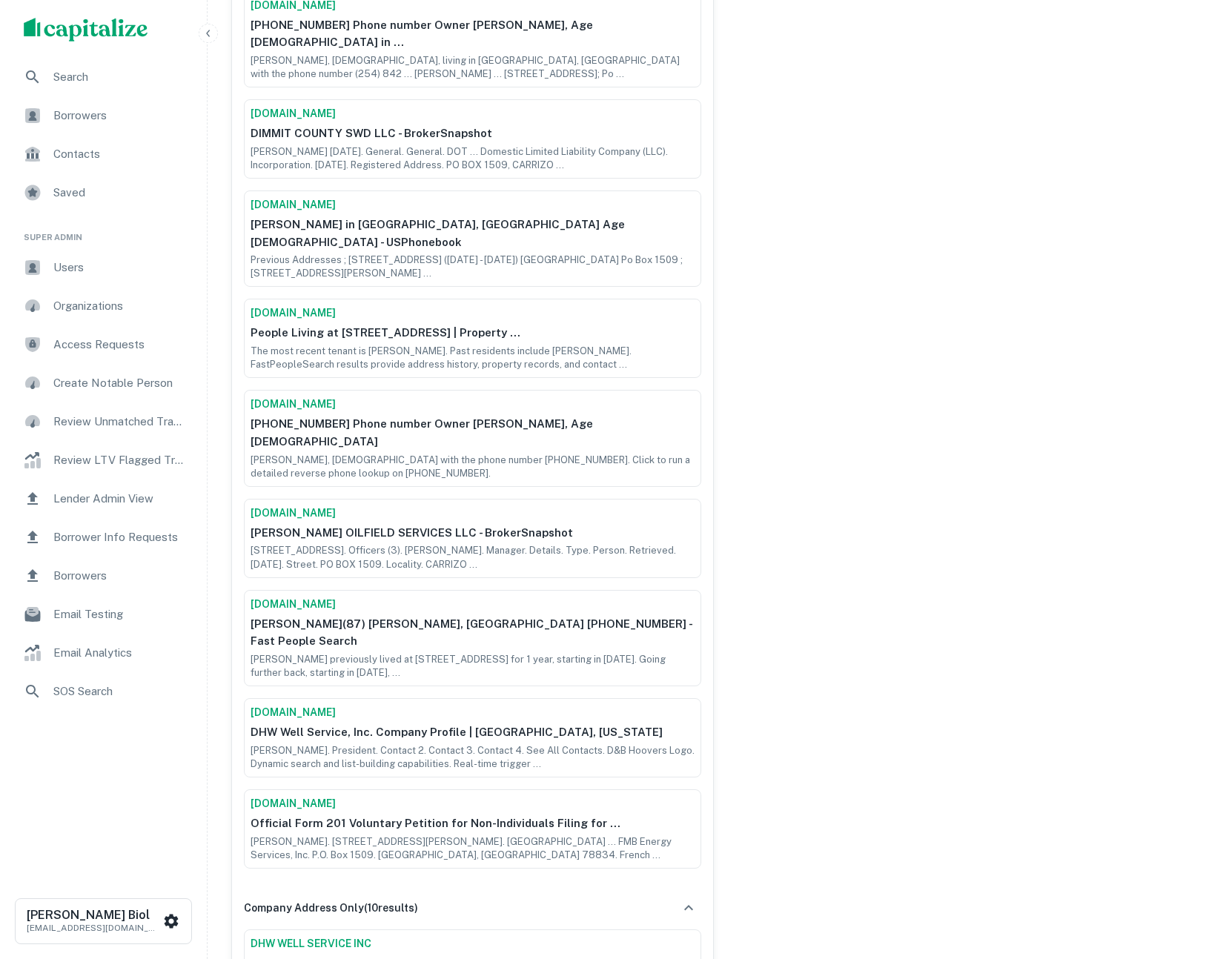
scroll to position [846, 0]
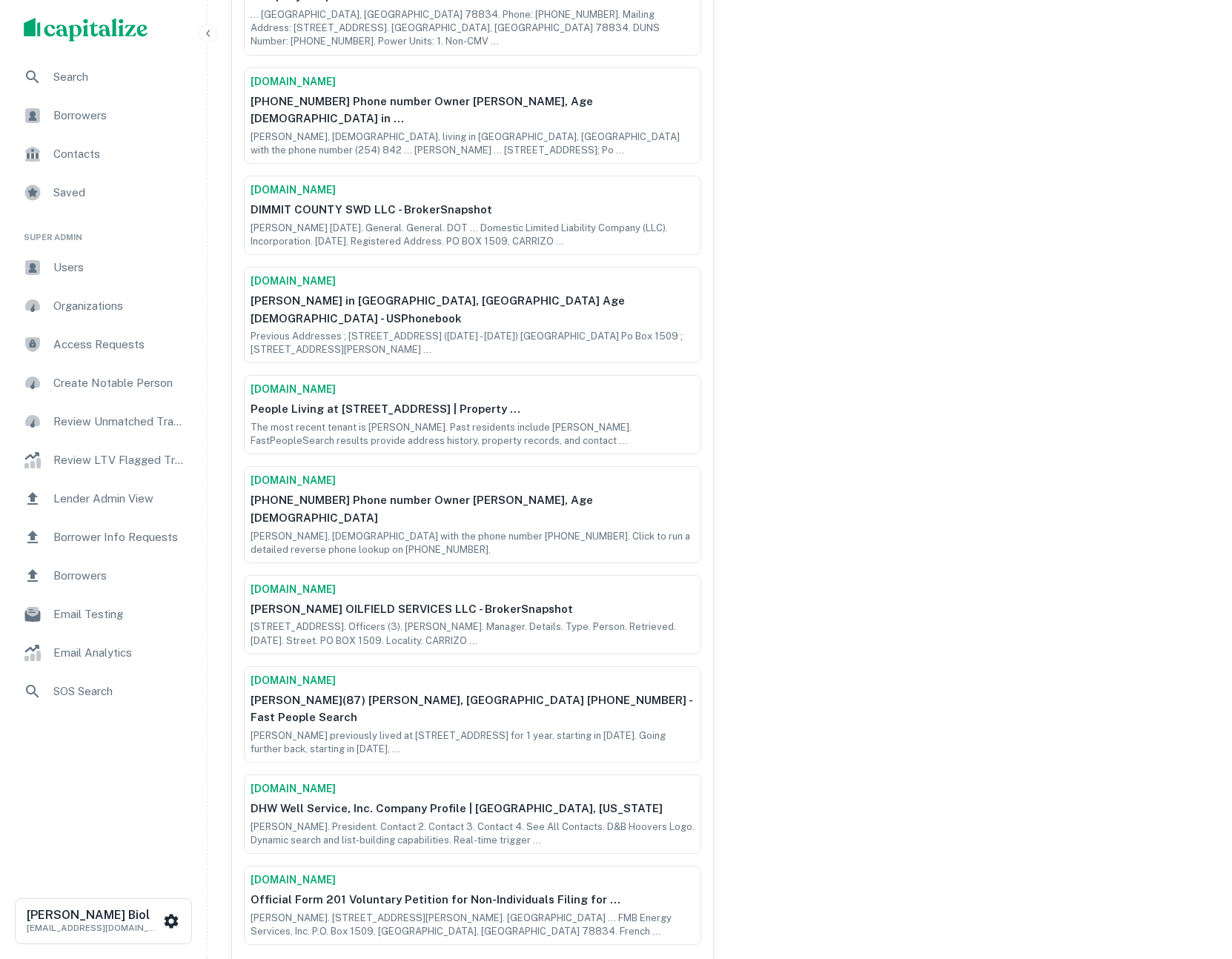
click at [935, 490] on div "[PERSON_NAME] Enrich Full Name [PERSON_NAME] Owner ID 0797484f-7720-42f8-b7cc-6…" at bounding box center [961, 736] width 495 height 2608
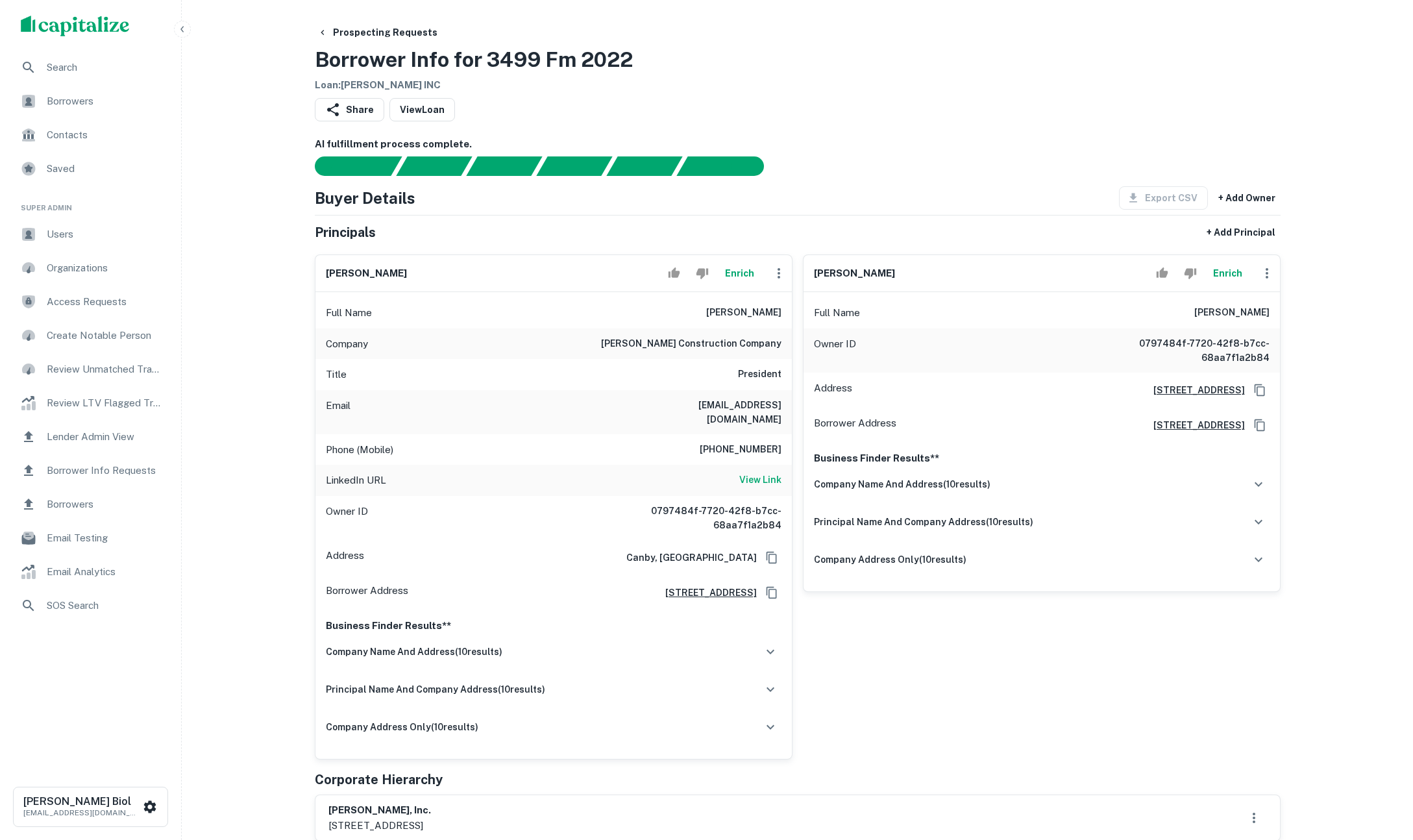
scroll to position [87, 0]
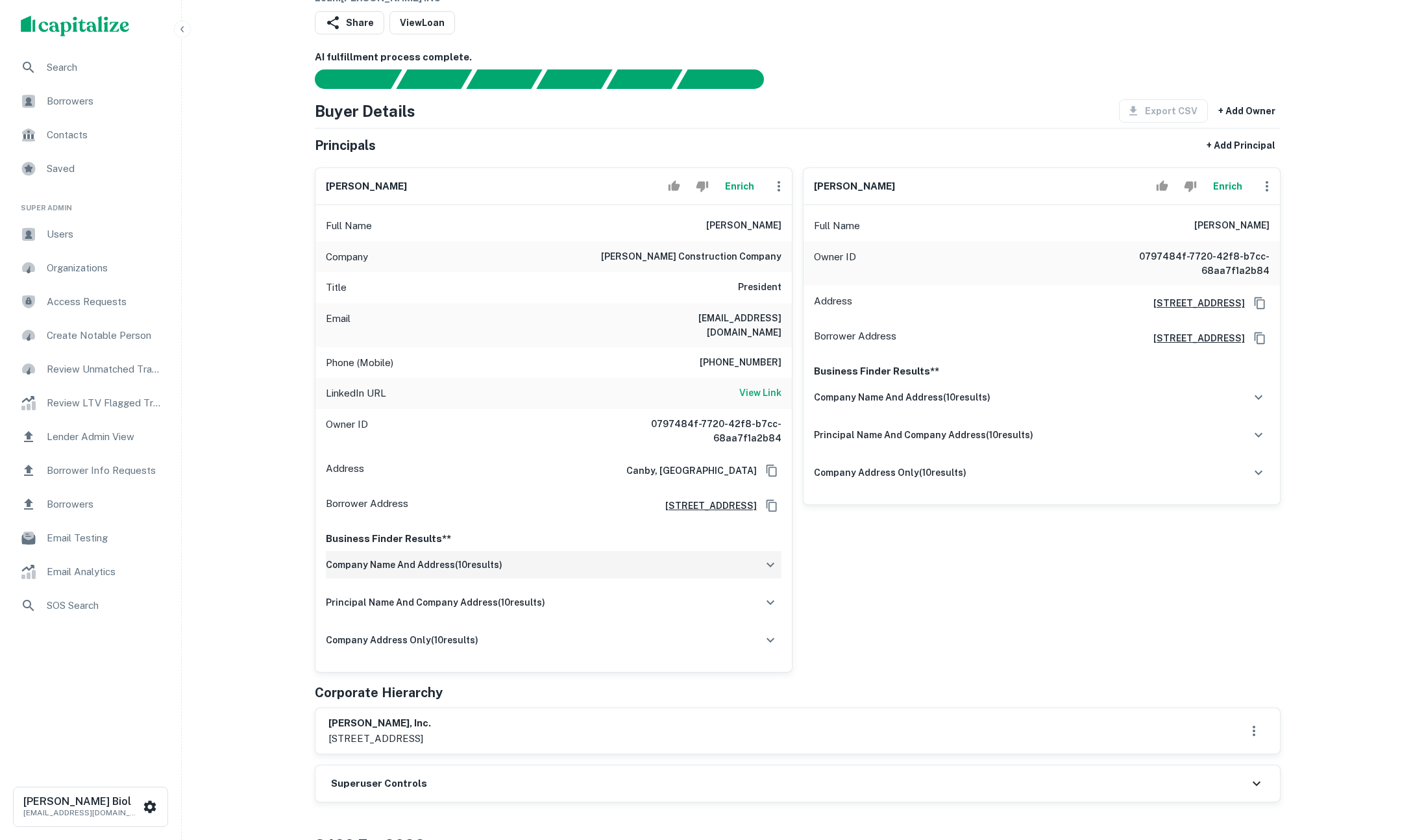
click at [577, 551] on div "company name and address ( 10 results)" at bounding box center [554, 565] width 456 height 27
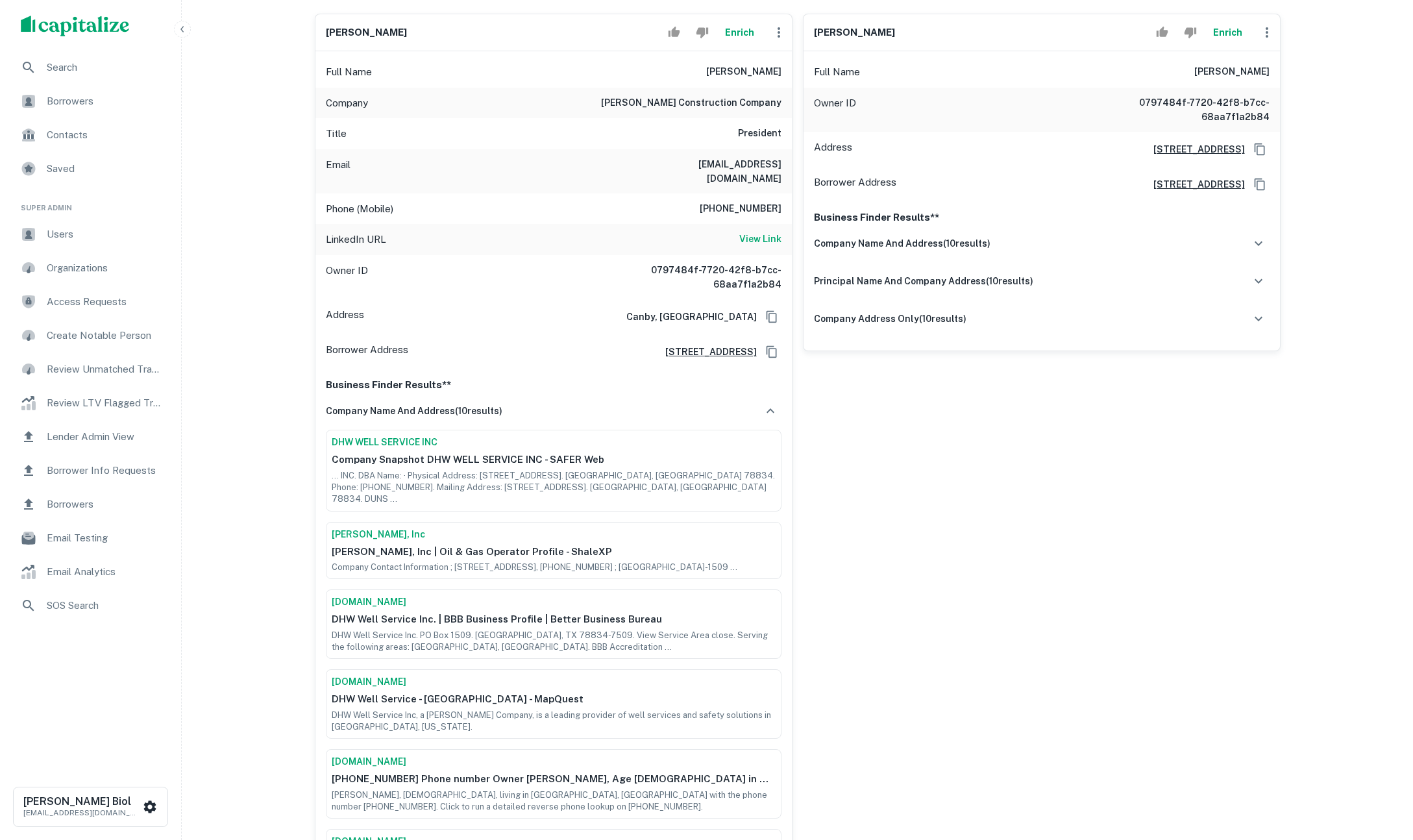
scroll to position [308, 0]
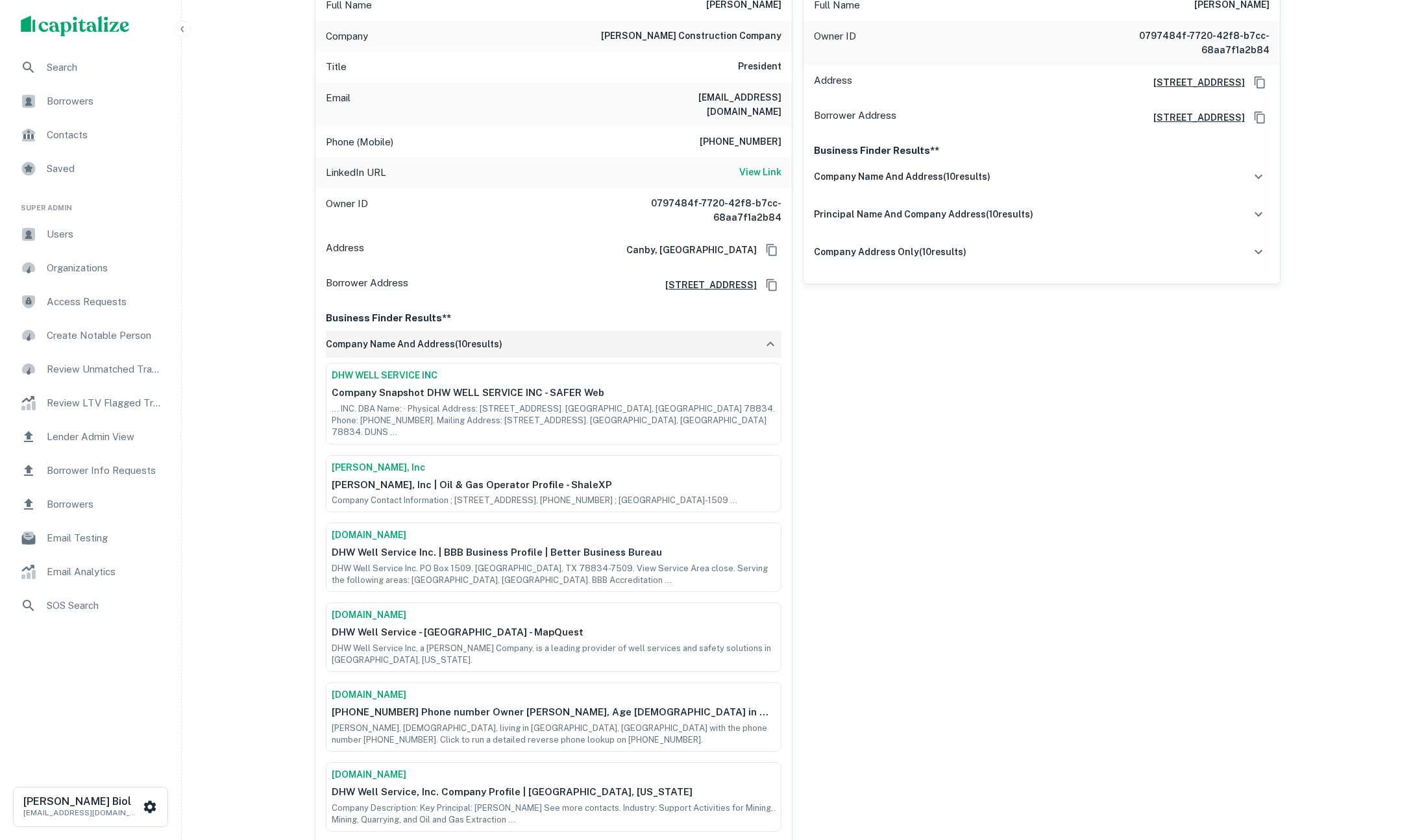
click at [626, 331] on div "company name and address ( 10 results)" at bounding box center [554, 344] width 456 height 27
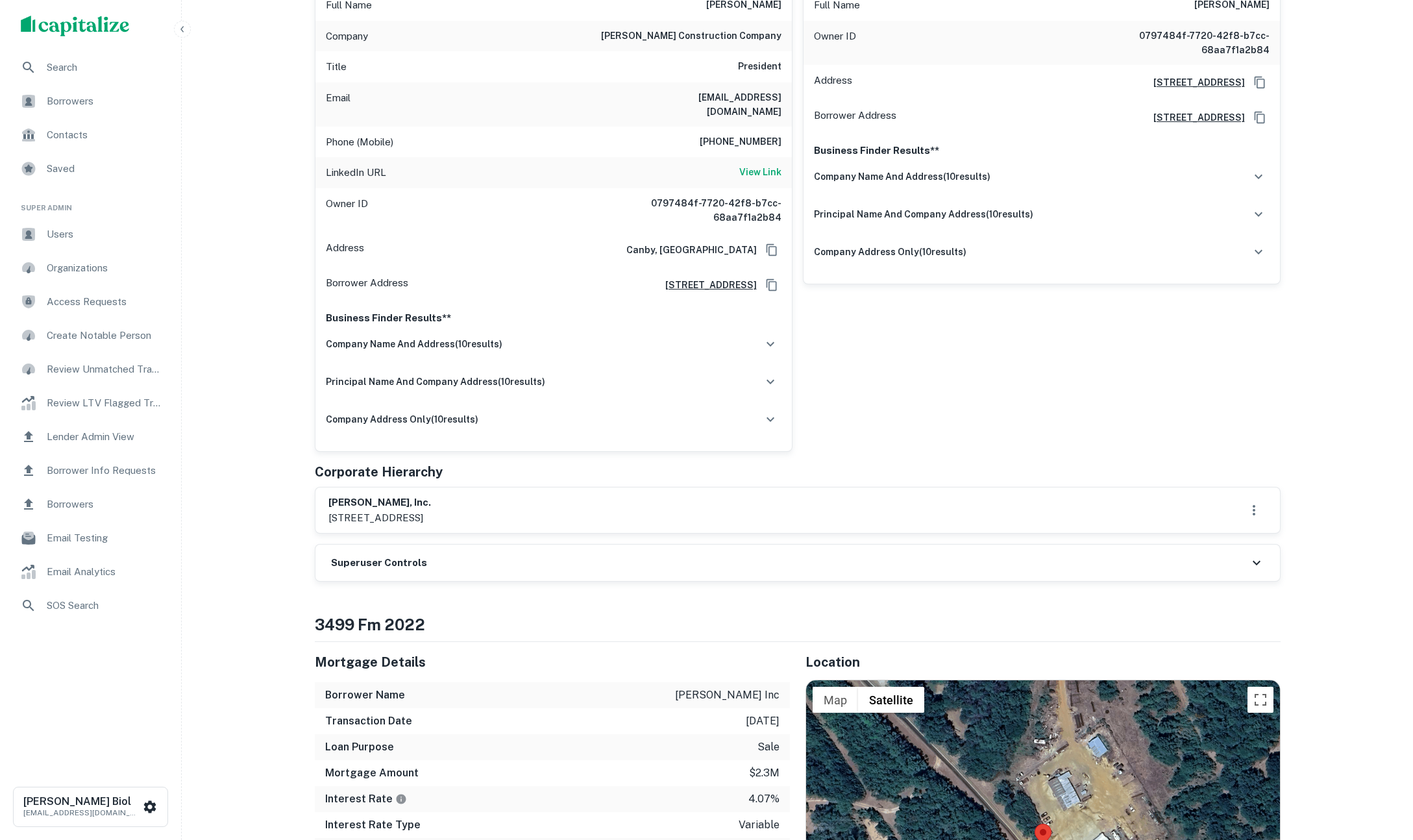
scroll to position [0, 0]
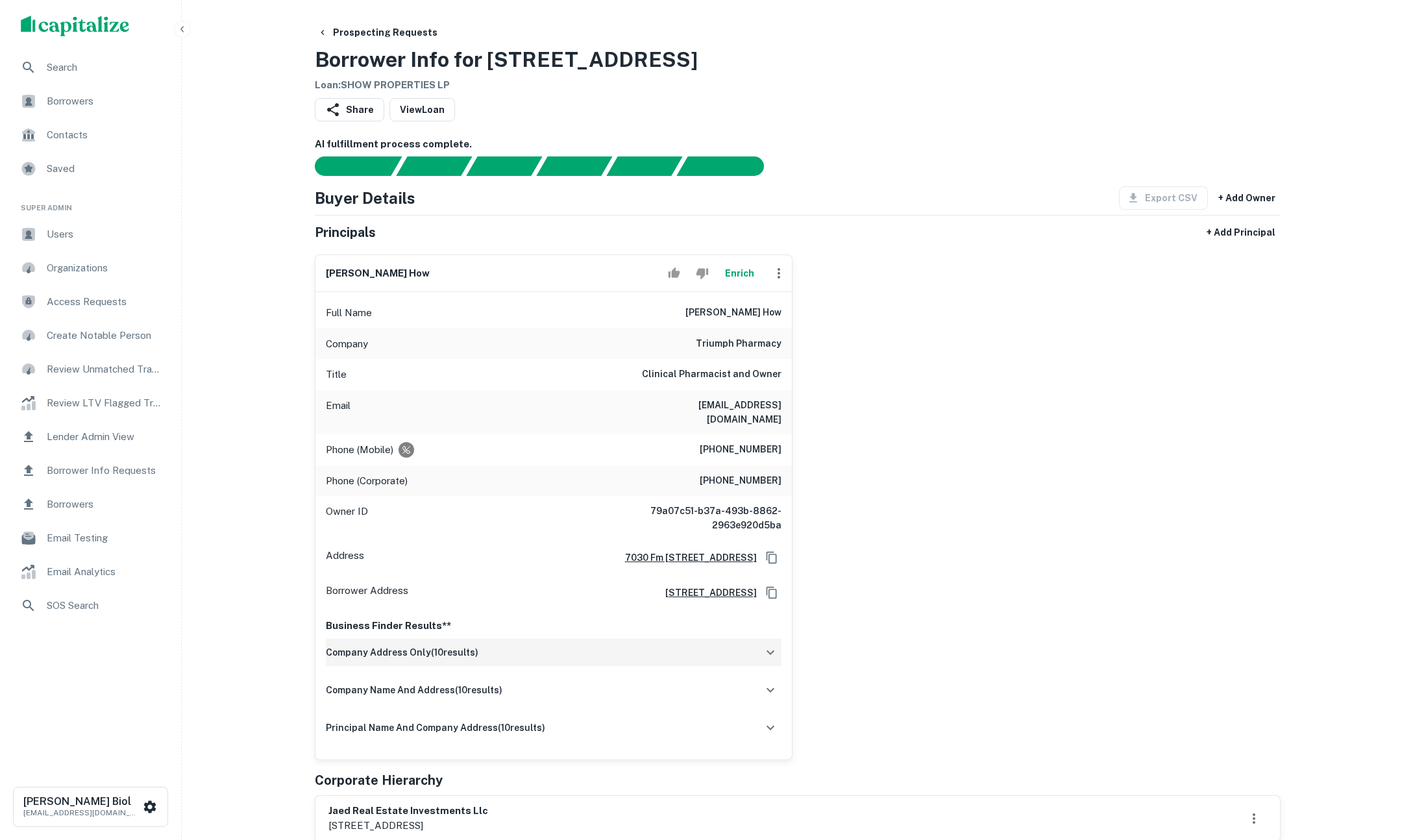
click at [588, 638] on div "company address only ( 10 results)" at bounding box center [554, 652] width 456 height 27
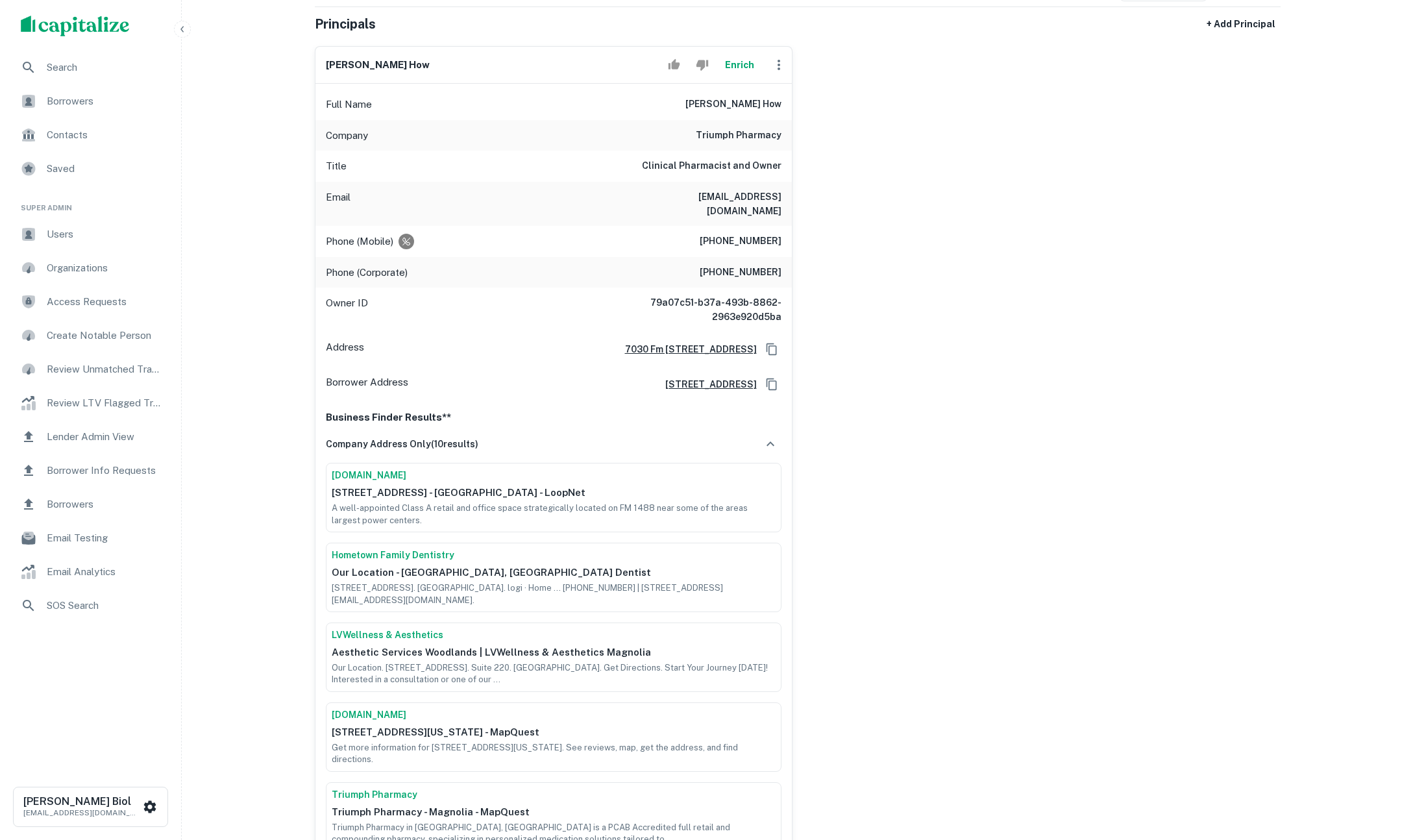
scroll to position [267, 0]
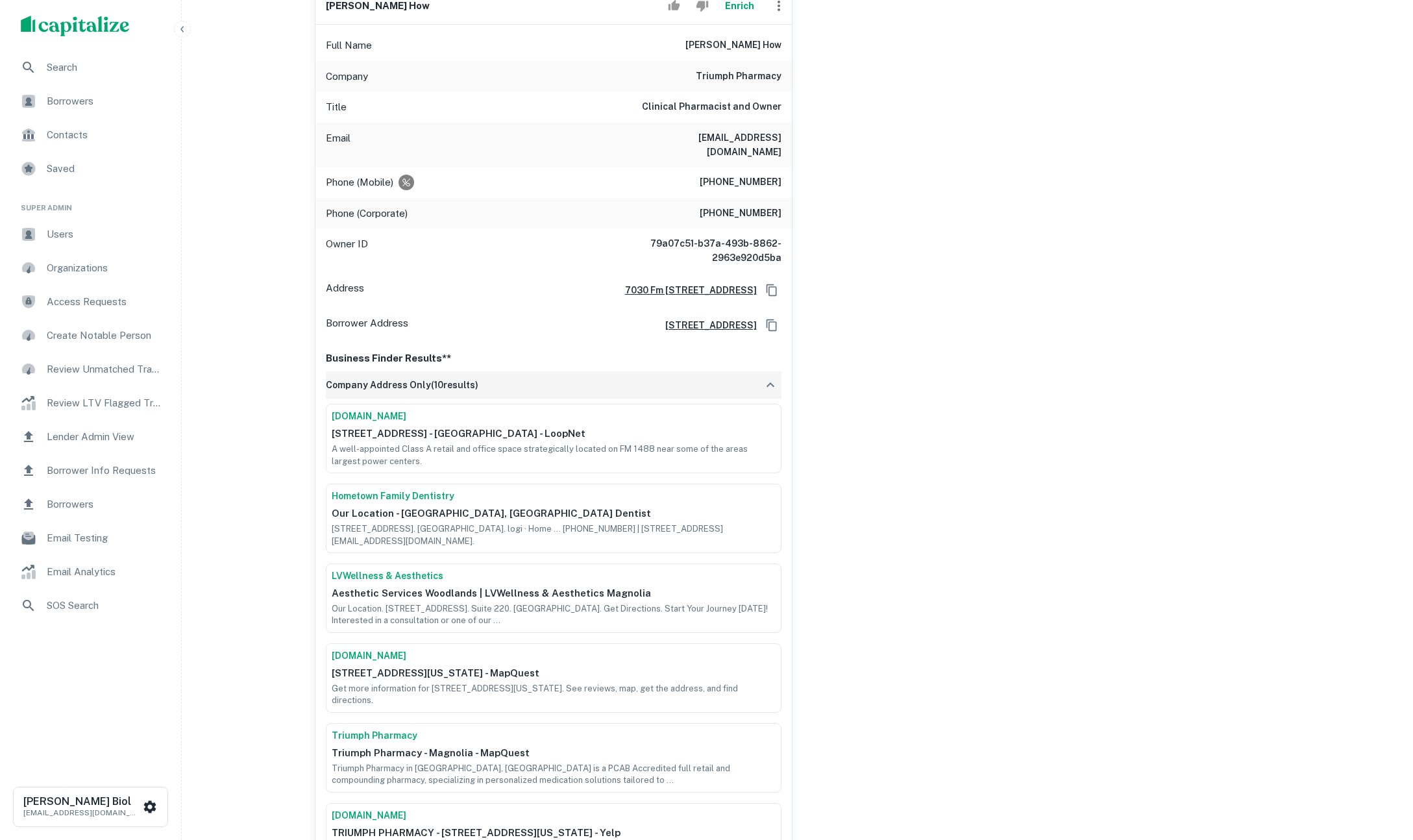
click at [680, 371] on div "company address only ( 10 results)" at bounding box center [554, 385] width 456 height 27
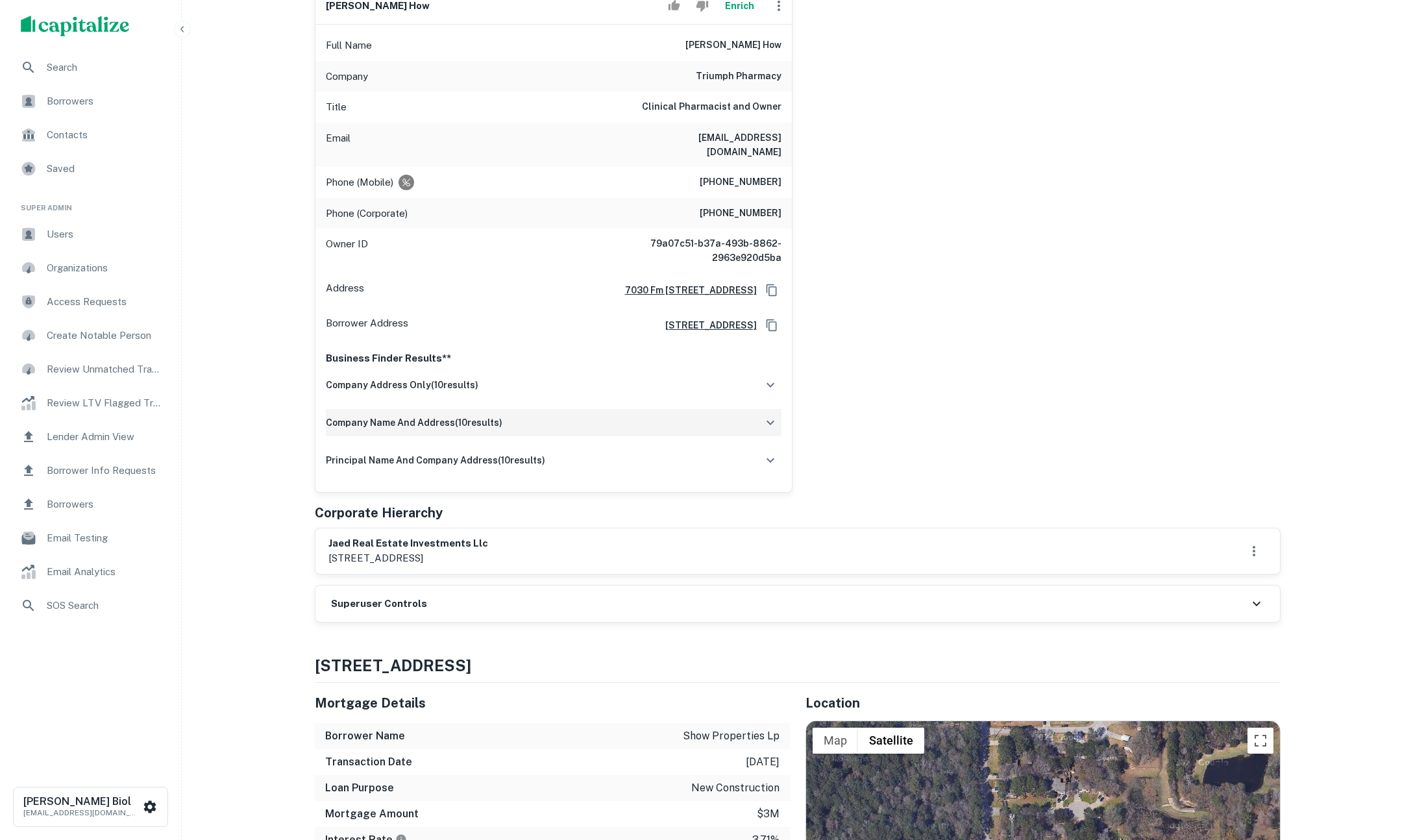
click at [688, 413] on div "company name and address ( 10 results)" at bounding box center [554, 423] width 456 height 27
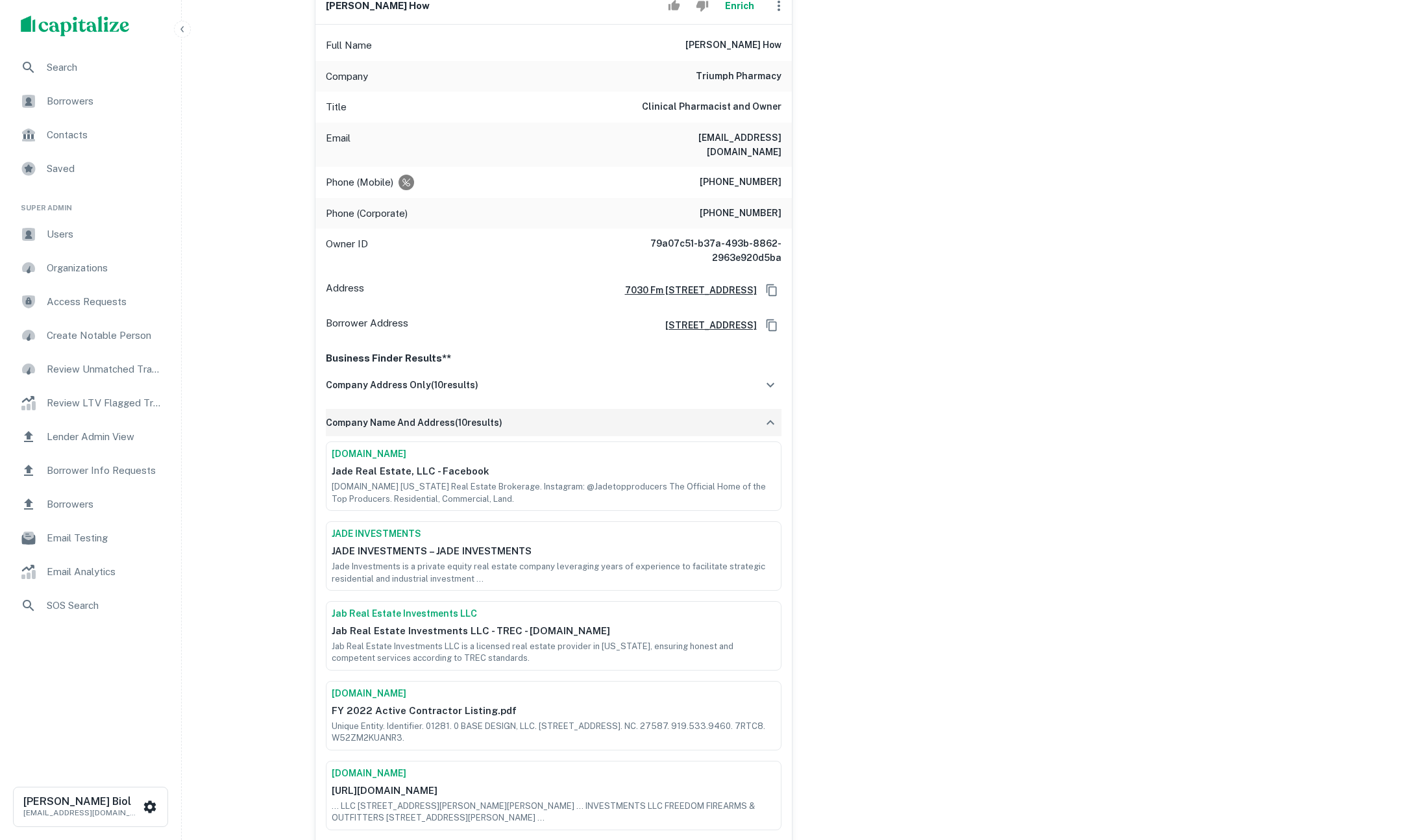
click at [688, 413] on div "company name and address ( 10 results)" at bounding box center [554, 423] width 456 height 27
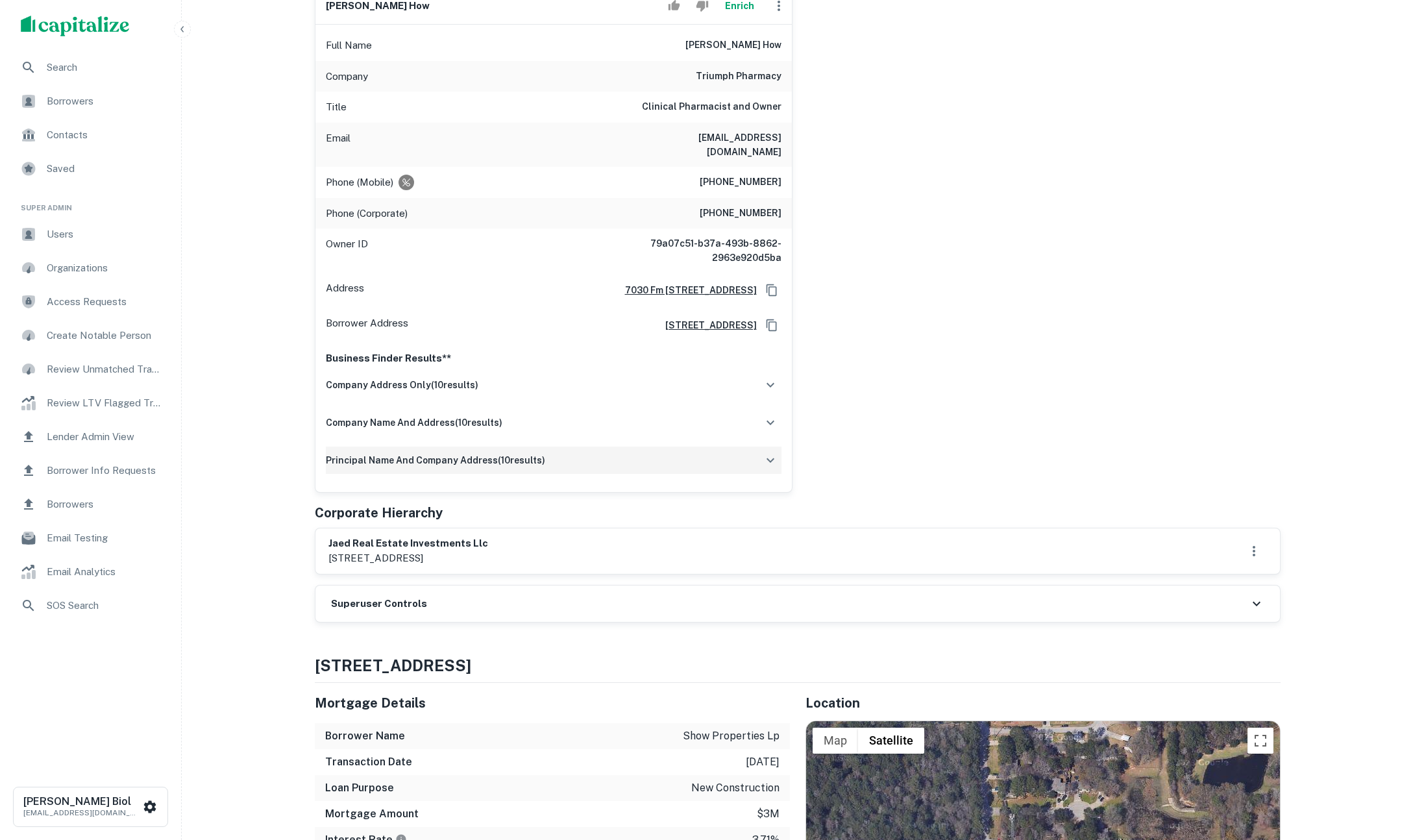
click at [698, 451] on div "principal name and company address ( 10 results)" at bounding box center [554, 460] width 456 height 27
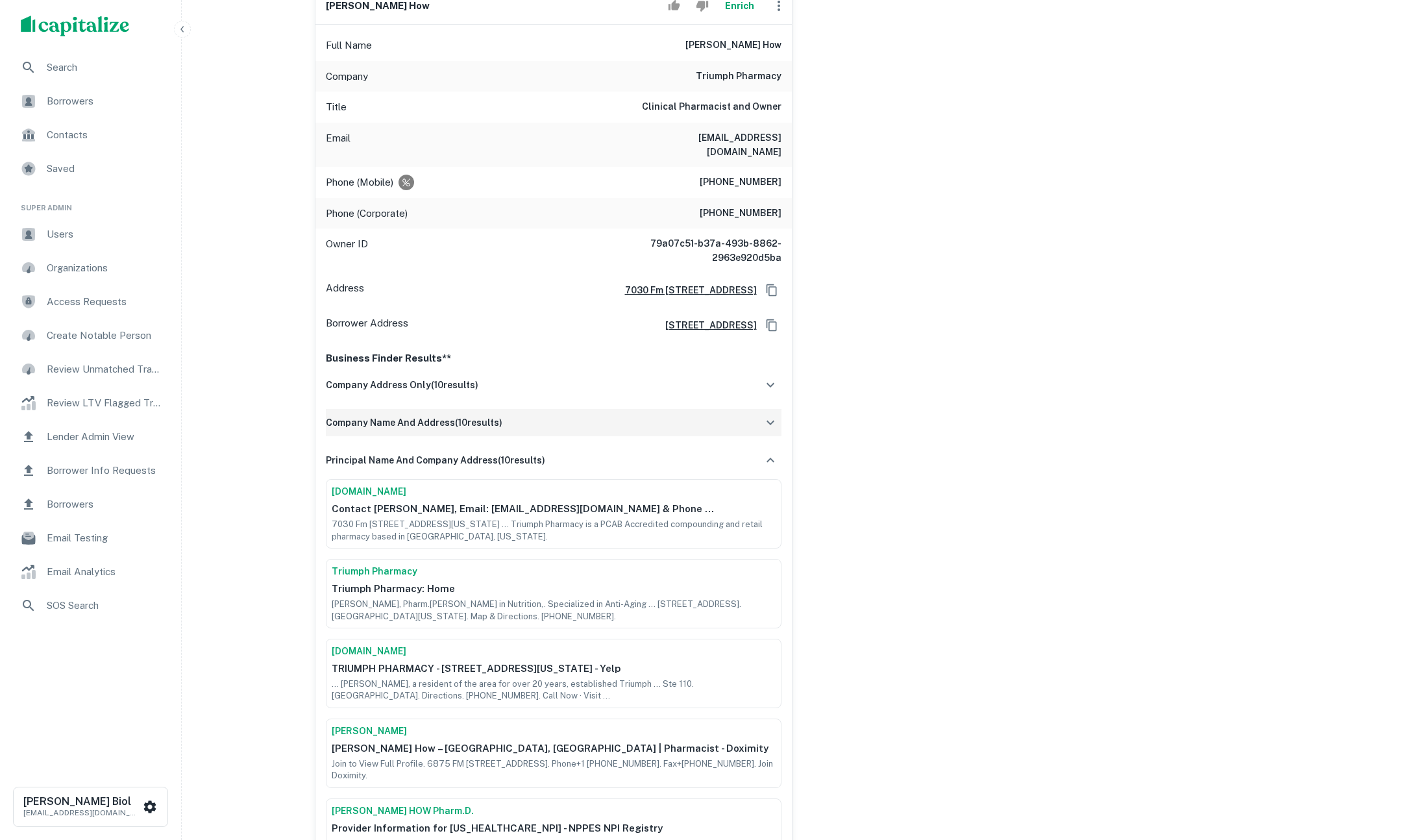
click at [600, 409] on div "company name and address ( 10 results)" at bounding box center [554, 423] width 456 height 27
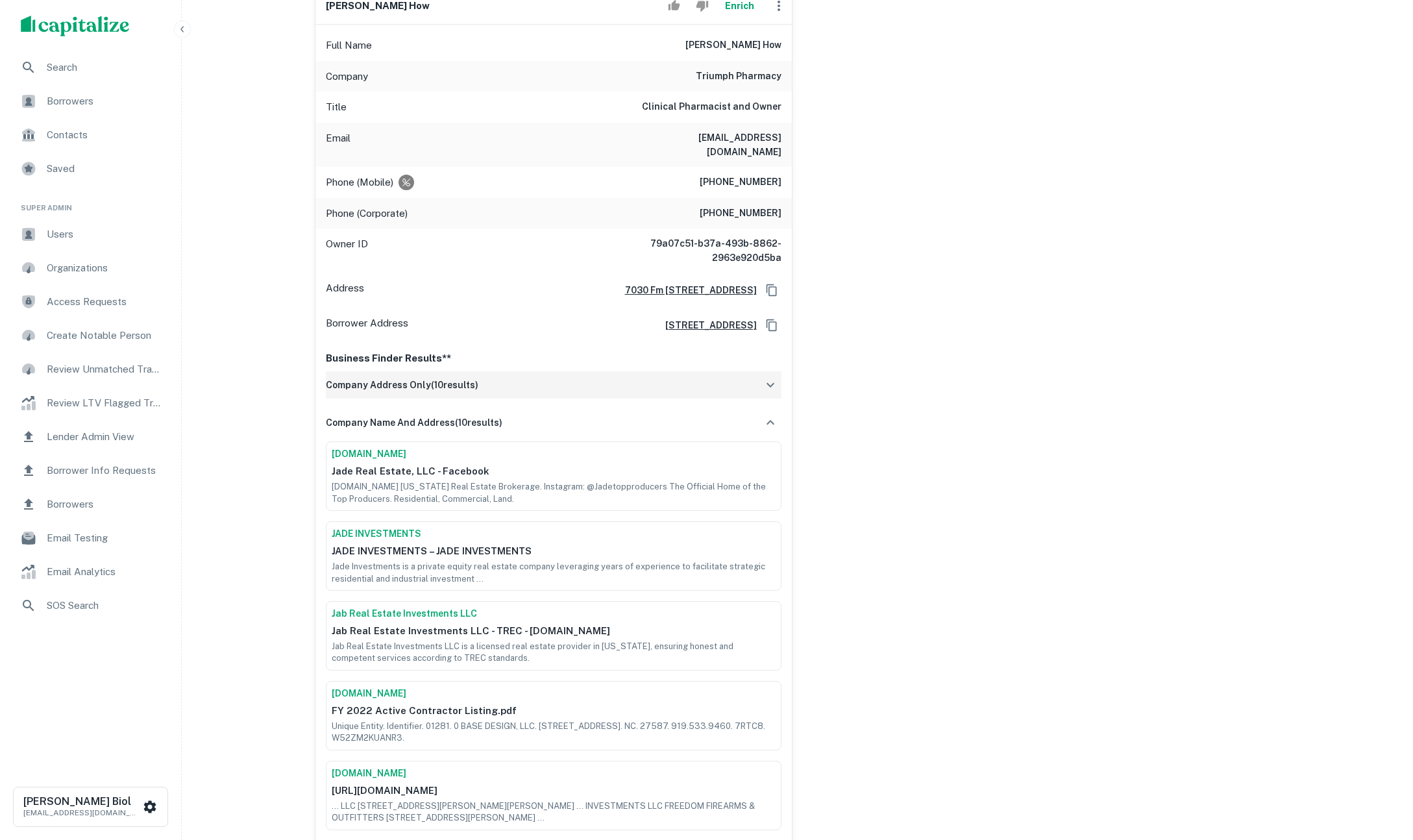
click at [614, 375] on div "company address only ( 10 results)" at bounding box center [554, 385] width 456 height 27
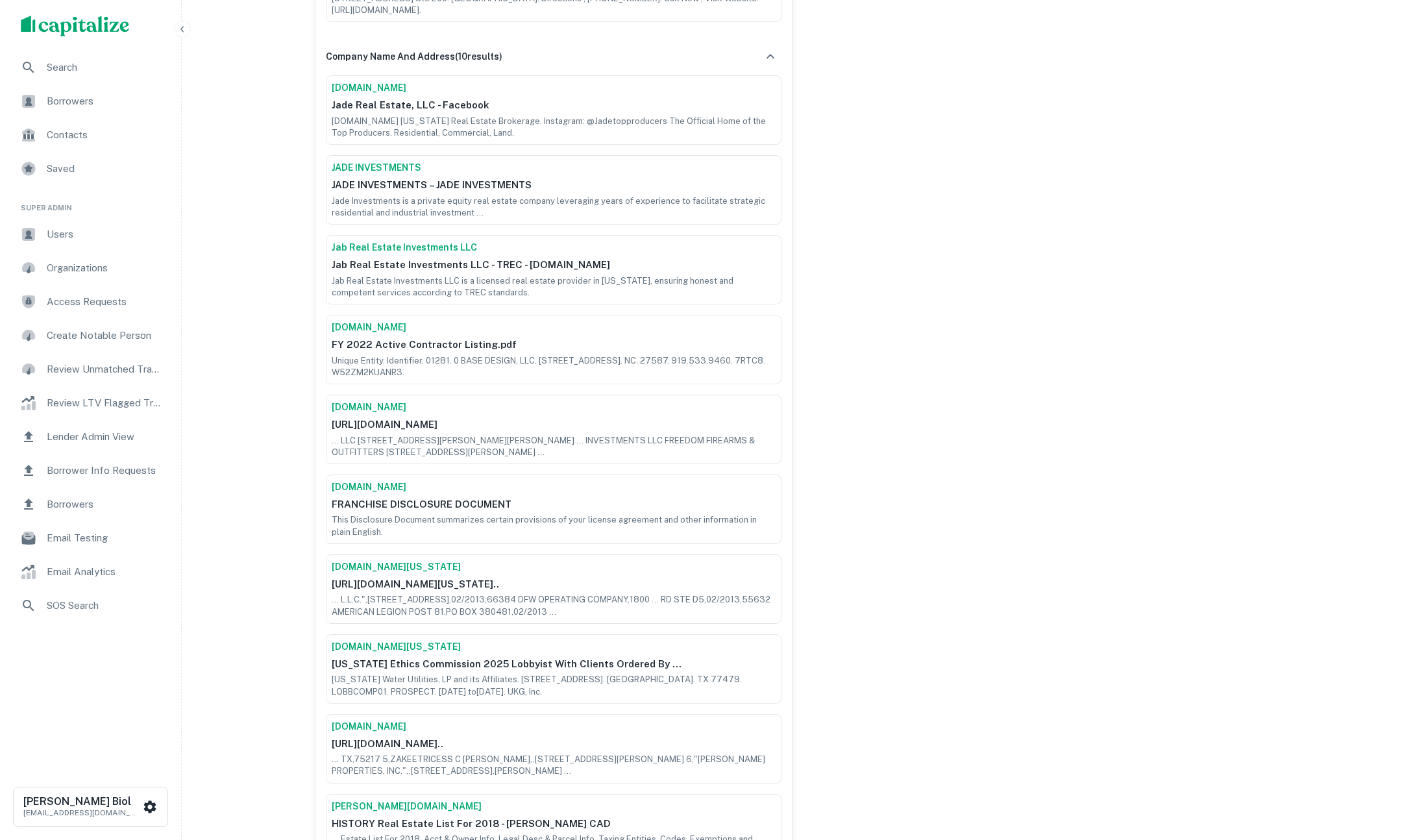
scroll to position [102, 0]
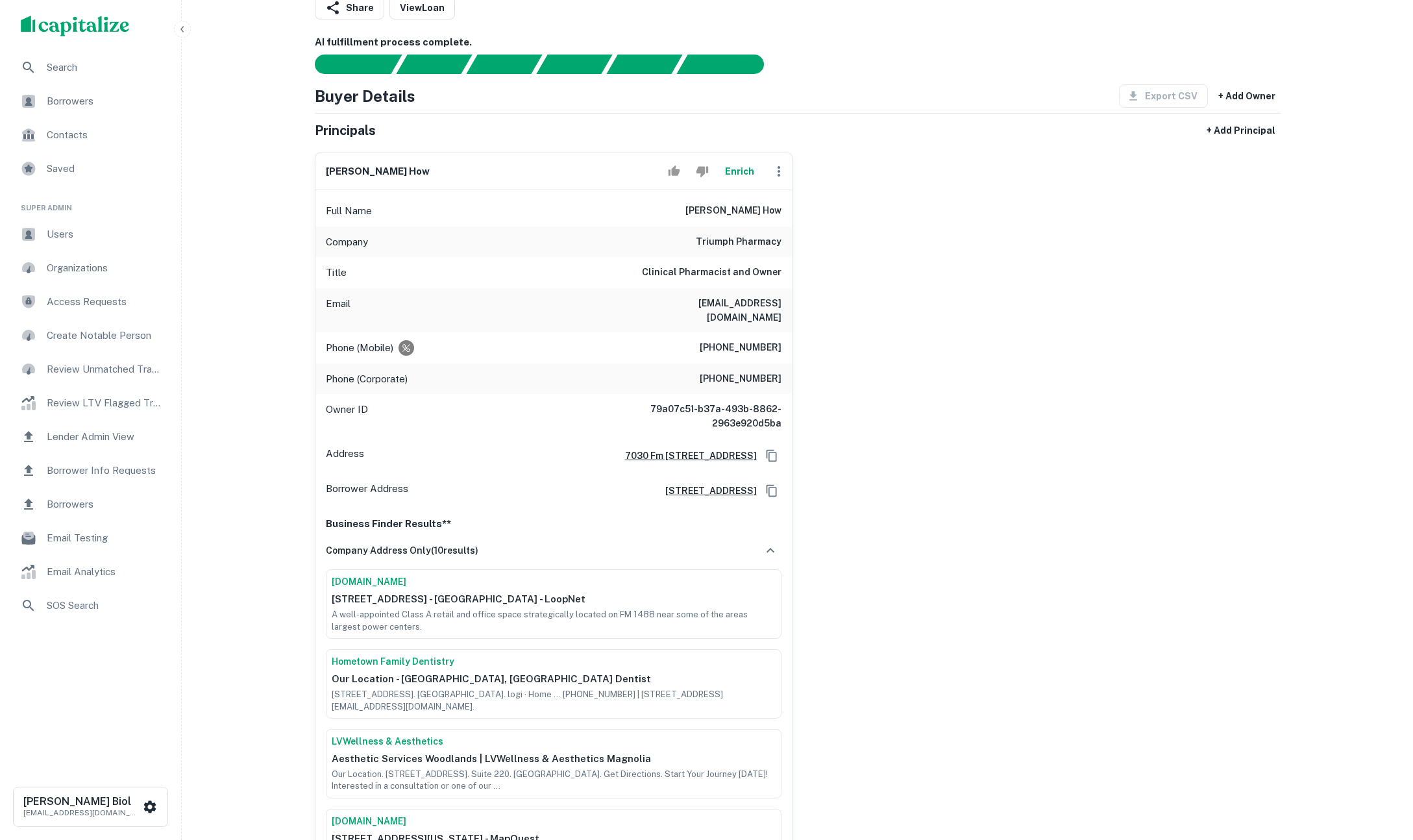
click at [744, 154] on div "sandra salinas how Enrich" at bounding box center [554, 172] width 476 height 37
click at [740, 170] on button "Enrich" at bounding box center [740, 172] width 42 height 26
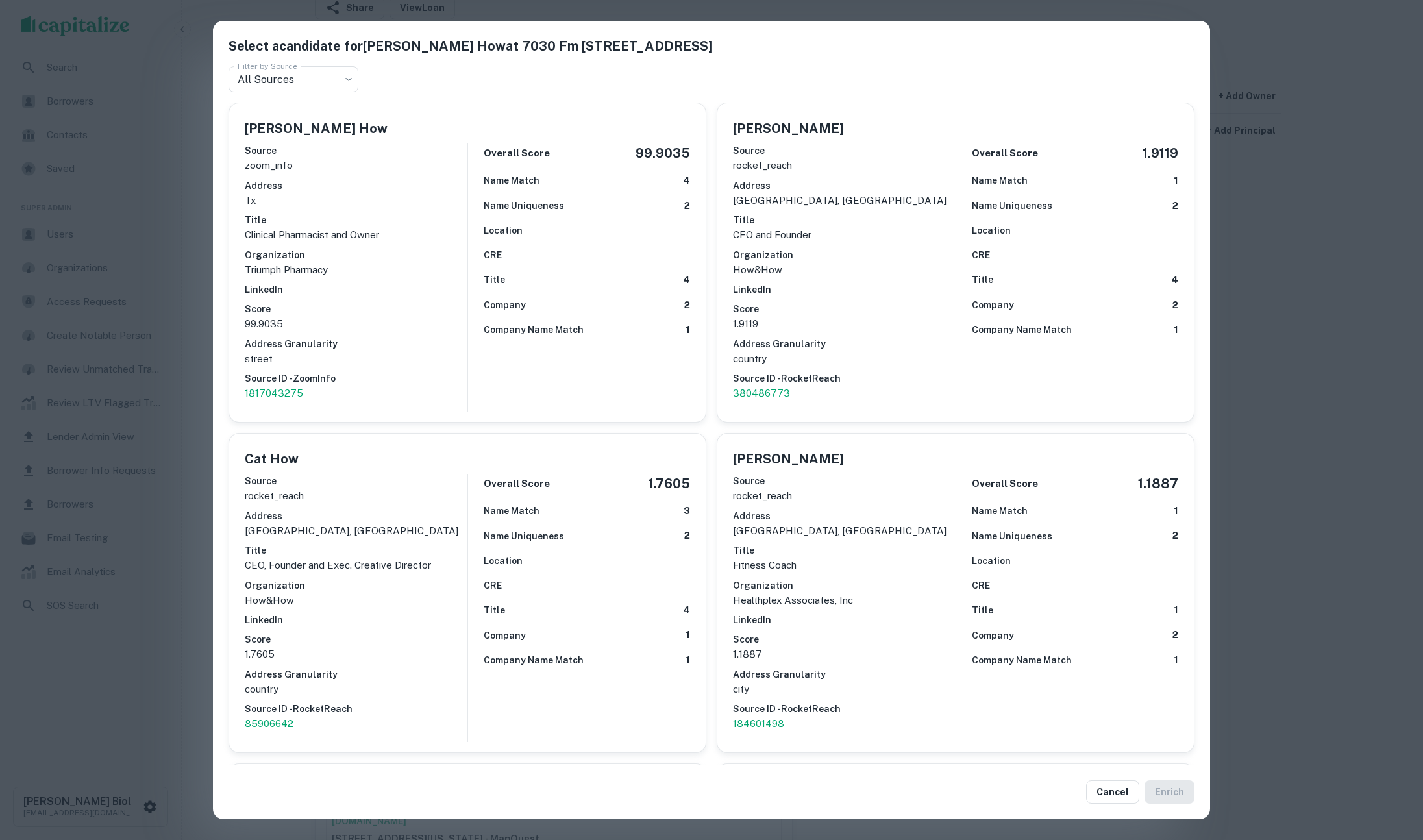
click at [150, 678] on div "Select a candidate for [PERSON_NAME] How at [STREET_ADDRESS] Filter by Source A…" at bounding box center [711, 420] width 1423 height 840
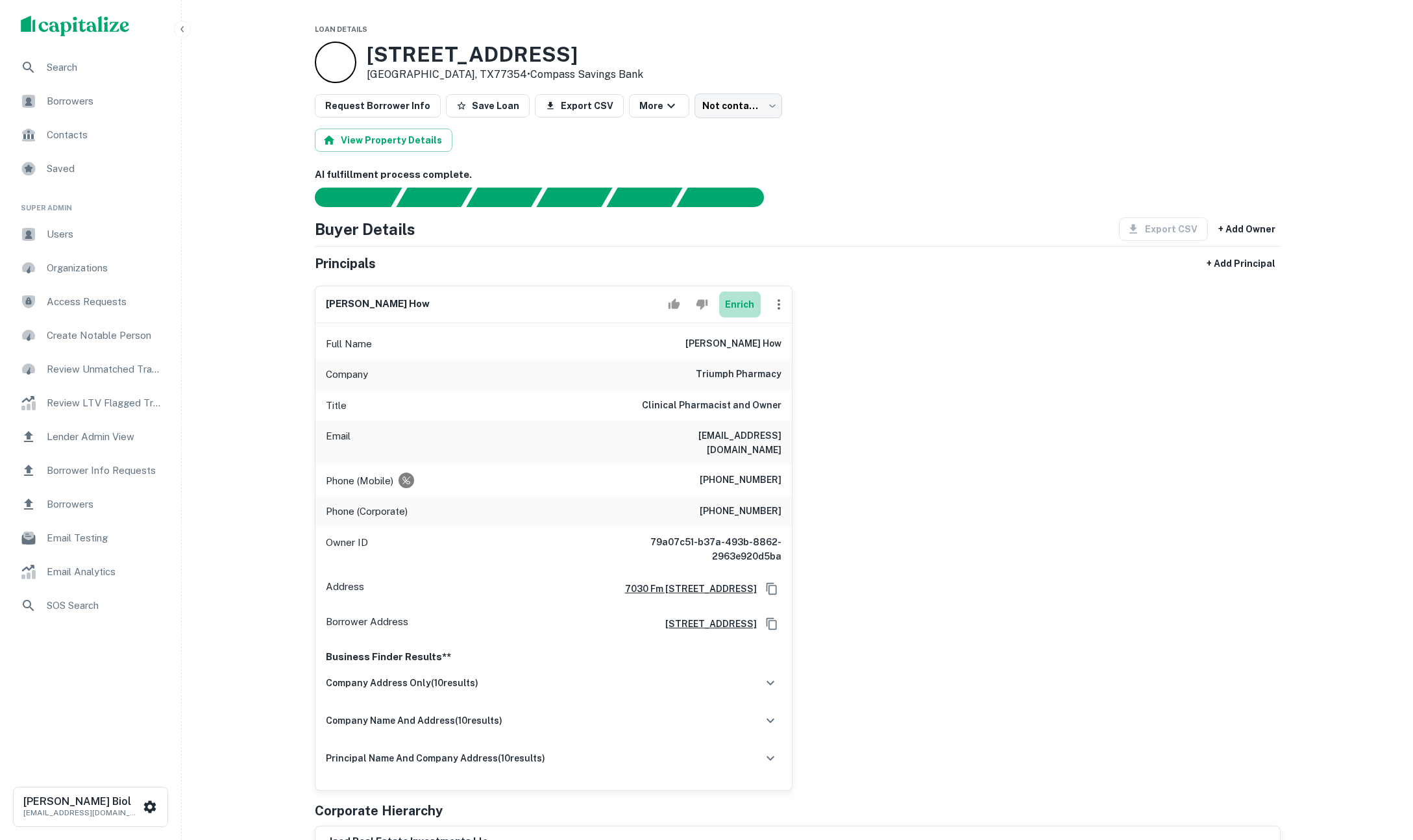
click at [733, 299] on button "Enrich" at bounding box center [740, 305] width 42 height 26
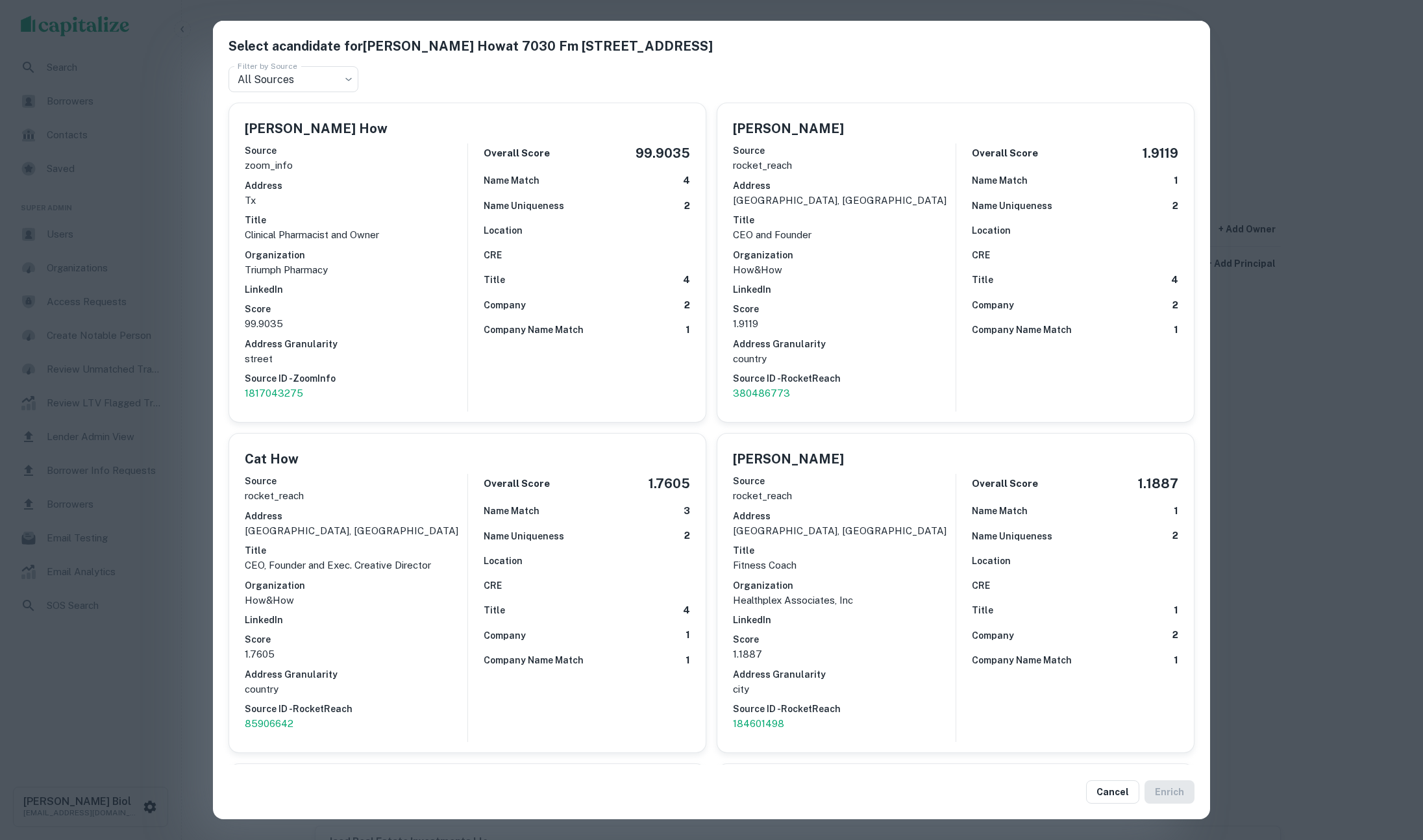
click at [1326, 403] on div "Select a candidate for [PERSON_NAME] How at [STREET_ADDRESS] Filter by Source A…" at bounding box center [711, 420] width 1423 height 840
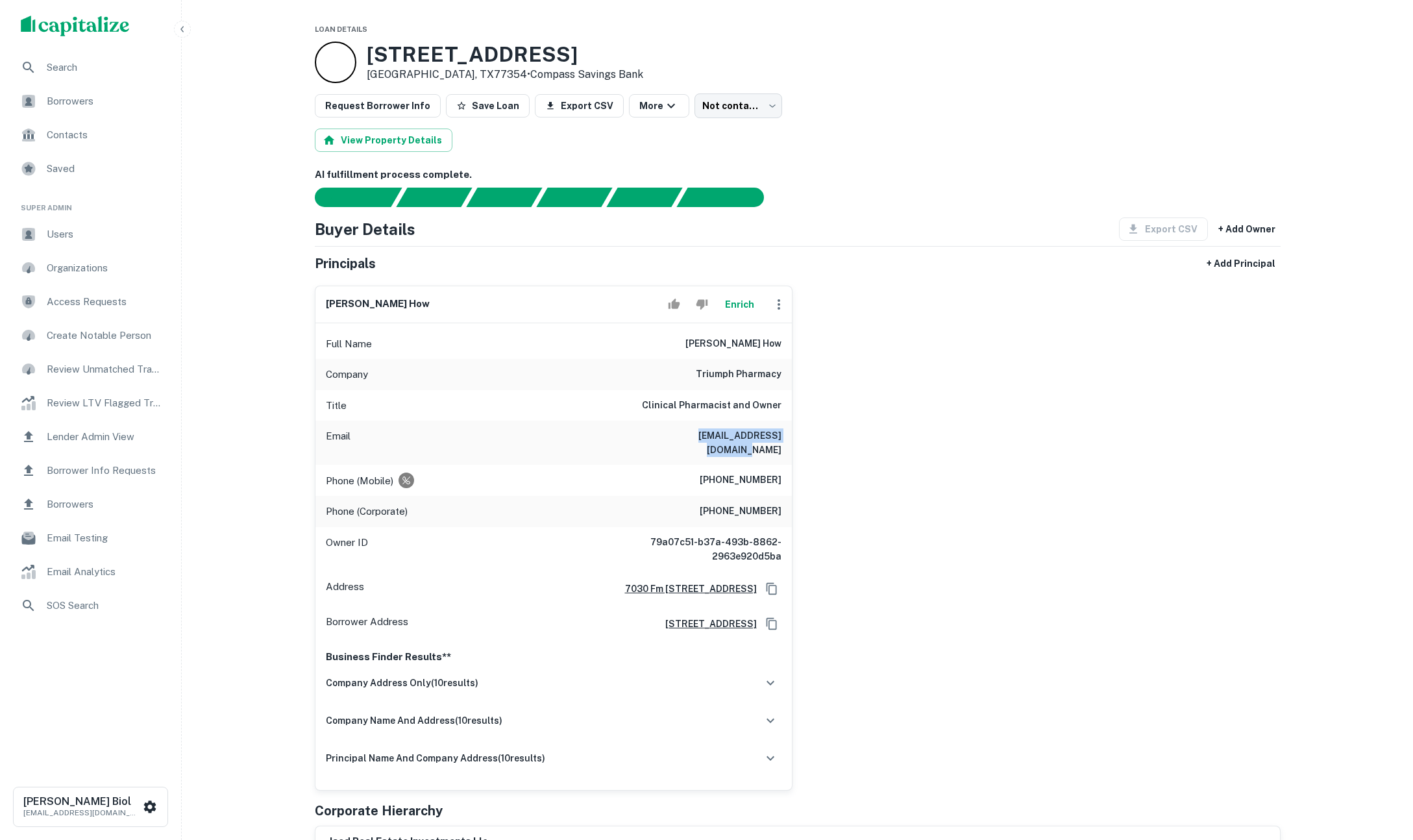
drag, startPoint x: 657, startPoint y: 436, endPoint x: 774, endPoint y: 438, distance: 117.0
click at [774, 438] on h6 "[EMAIL_ADDRESS][DOMAIN_NAME]" at bounding box center [703, 443] width 156 height 29
drag, startPoint x: 771, startPoint y: 439, endPoint x: 660, endPoint y: 403, distance: 116.7
click at [660, 403] on div "Full Name [PERSON_NAME] how Company triumph pharmacy Title Clinical Pharmacist …" at bounding box center [554, 557] width 476 height 468
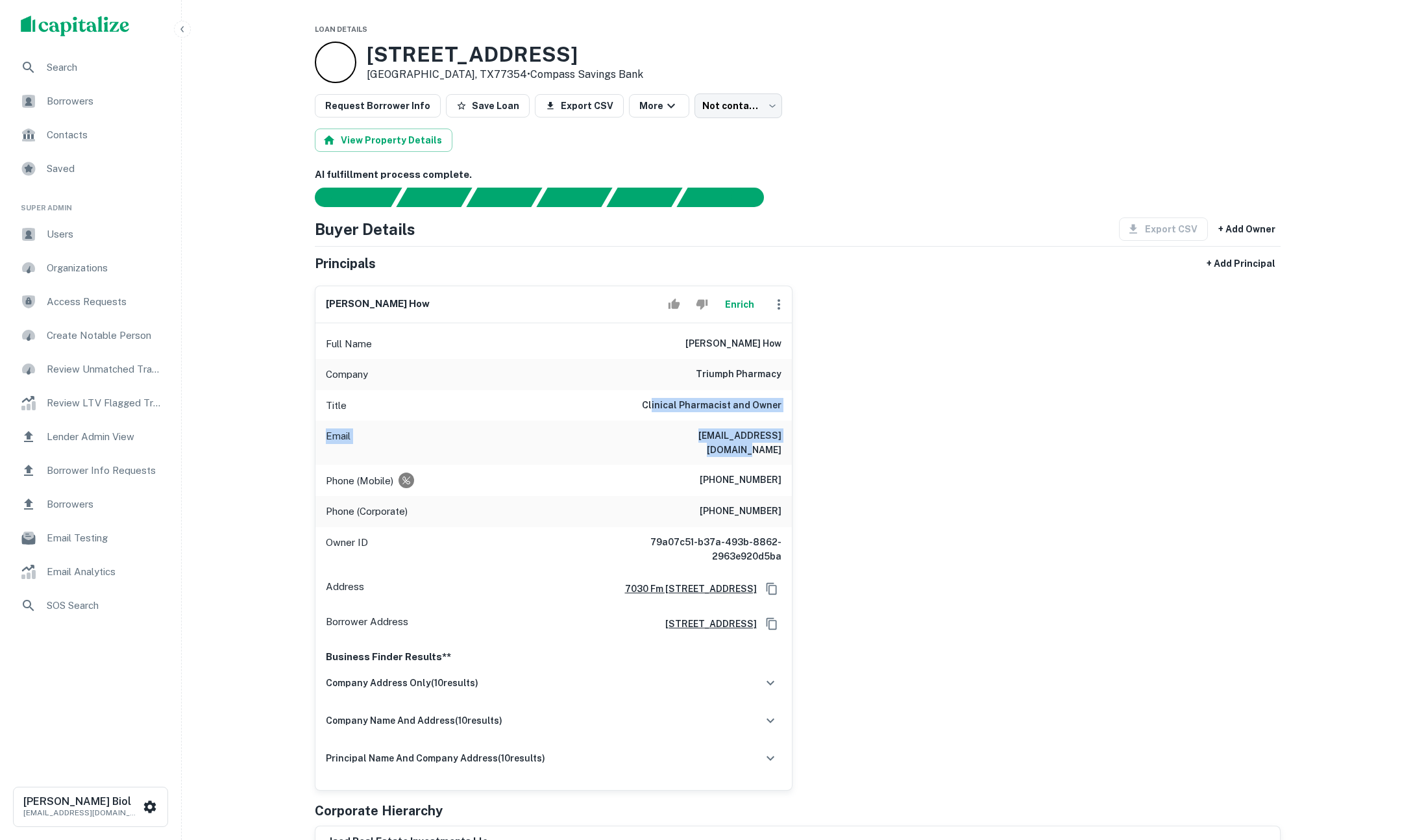
click at [660, 403] on h6 "Clinical Pharmacist and Owner" at bounding box center [712, 406] width 140 height 16
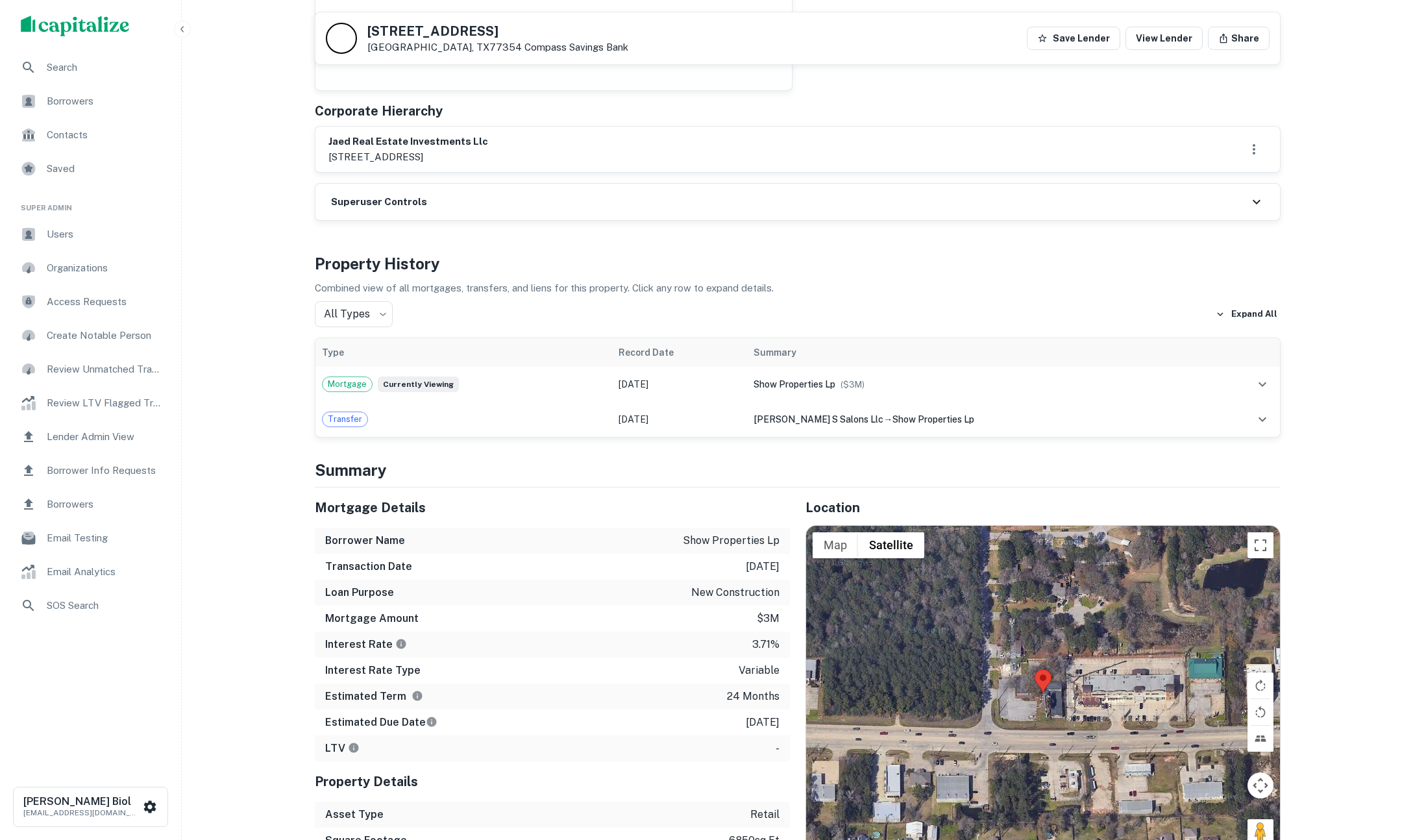
scroll to position [908, 0]
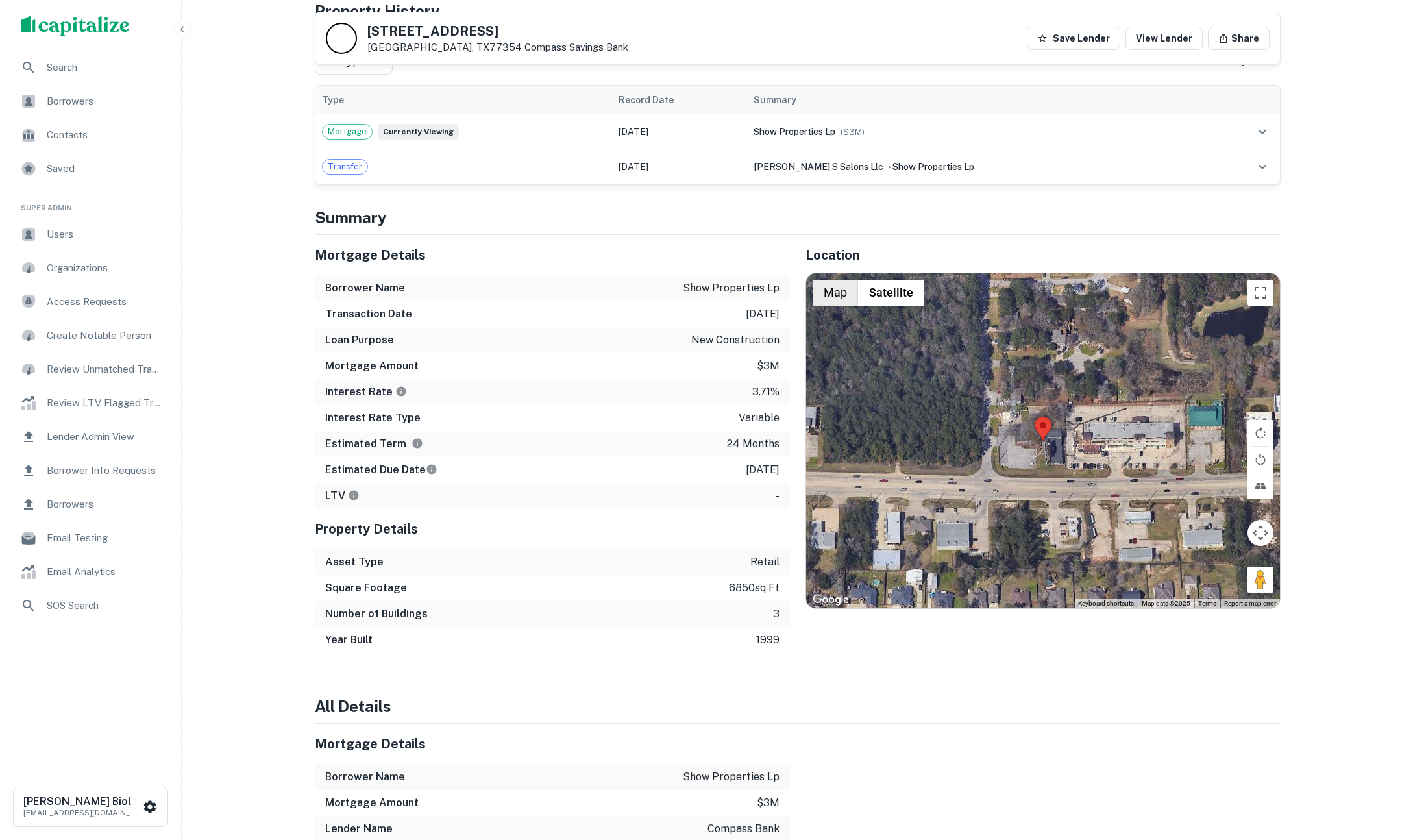
click at [838, 286] on button "Map" at bounding box center [836, 293] width 46 height 26
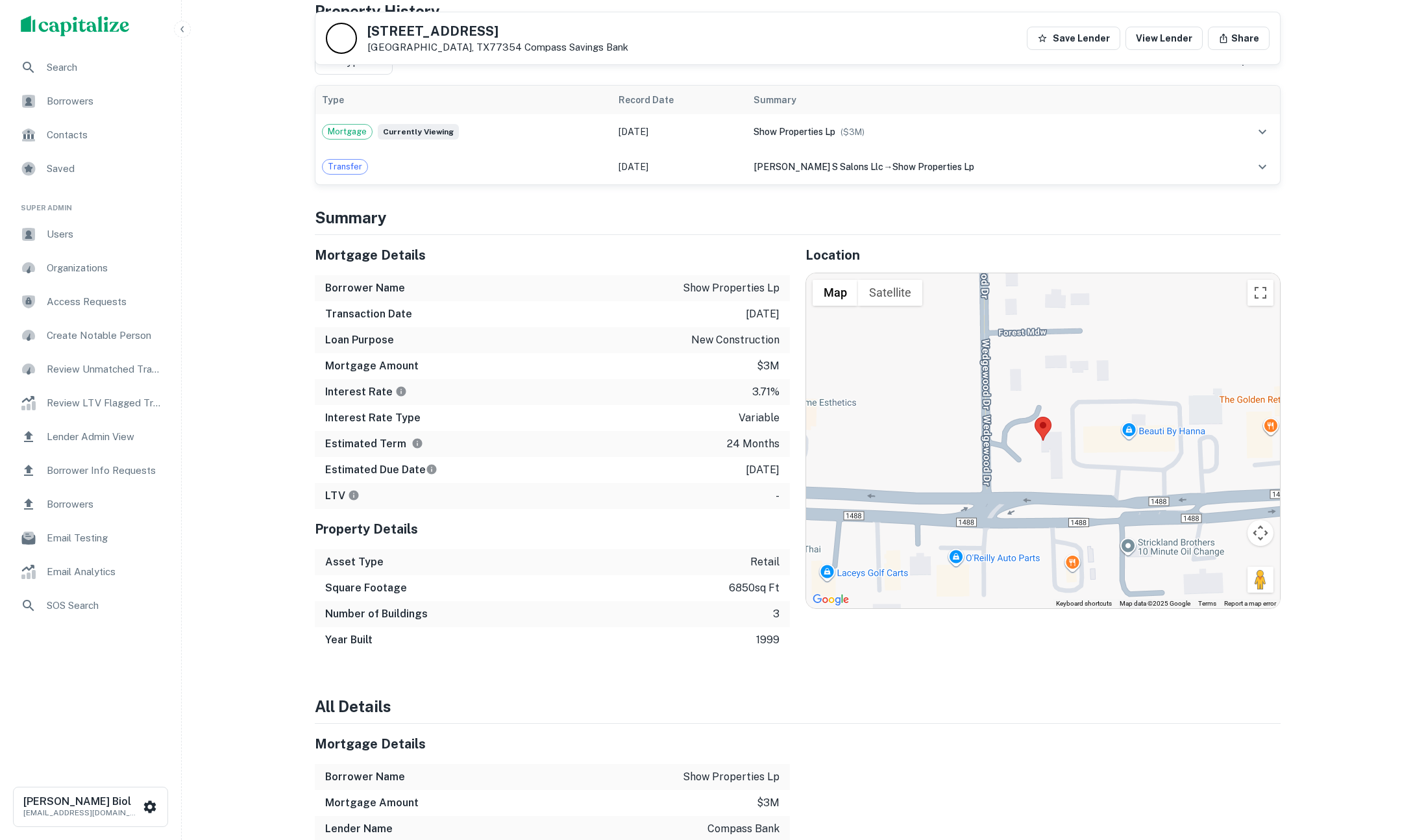
click at [1035, 417] on area at bounding box center [1035, 417] width 0 height 0
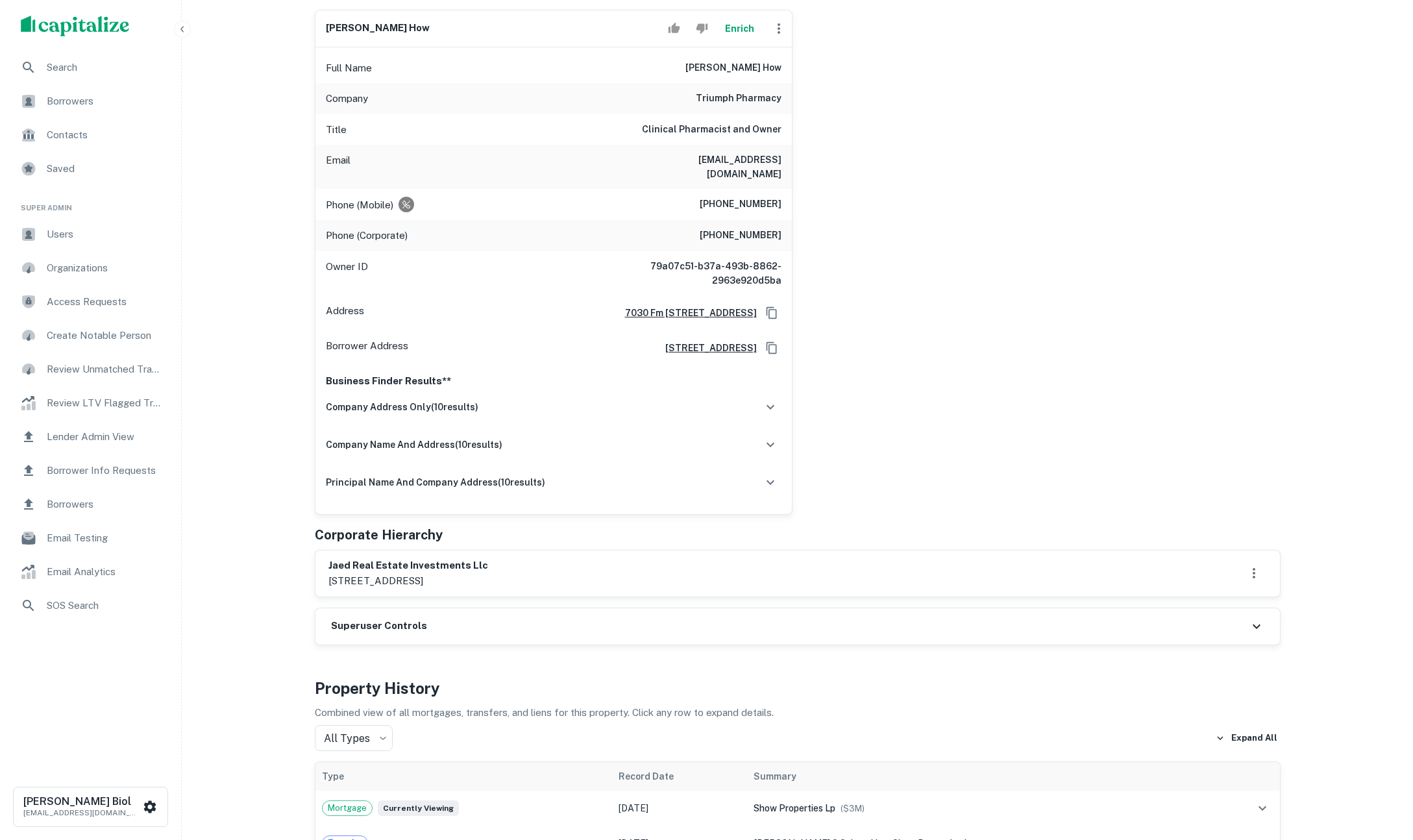
scroll to position [475, 0]
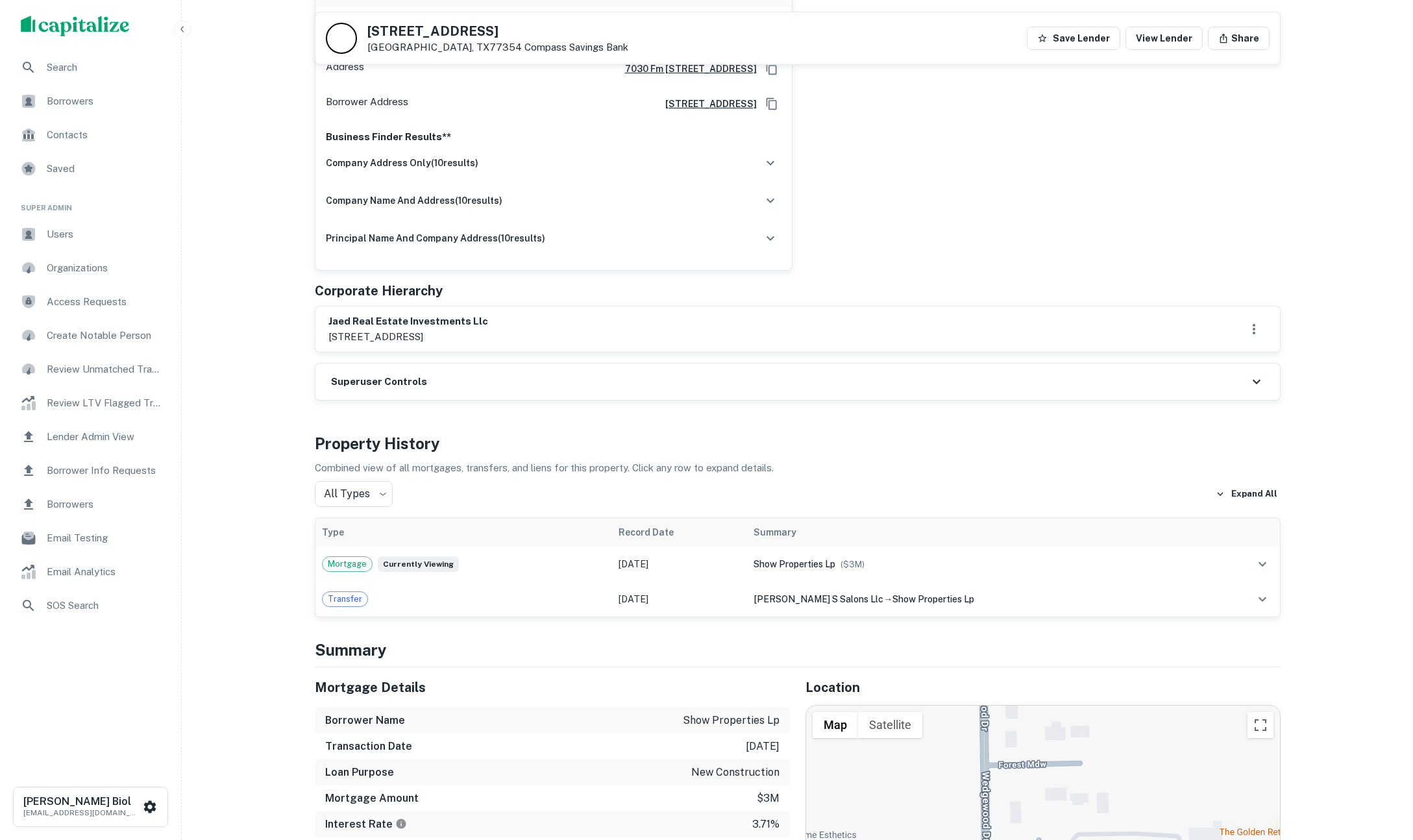
drag, startPoint x: 556, startPoint y: 320, endPoint x: 324, endPoint y: 327, distance: 232.1
click at [324, 327] on div "jaed real estate investments llc [STREET_ADDRESS]" at bounding box center [798, 329] width 965 height 46
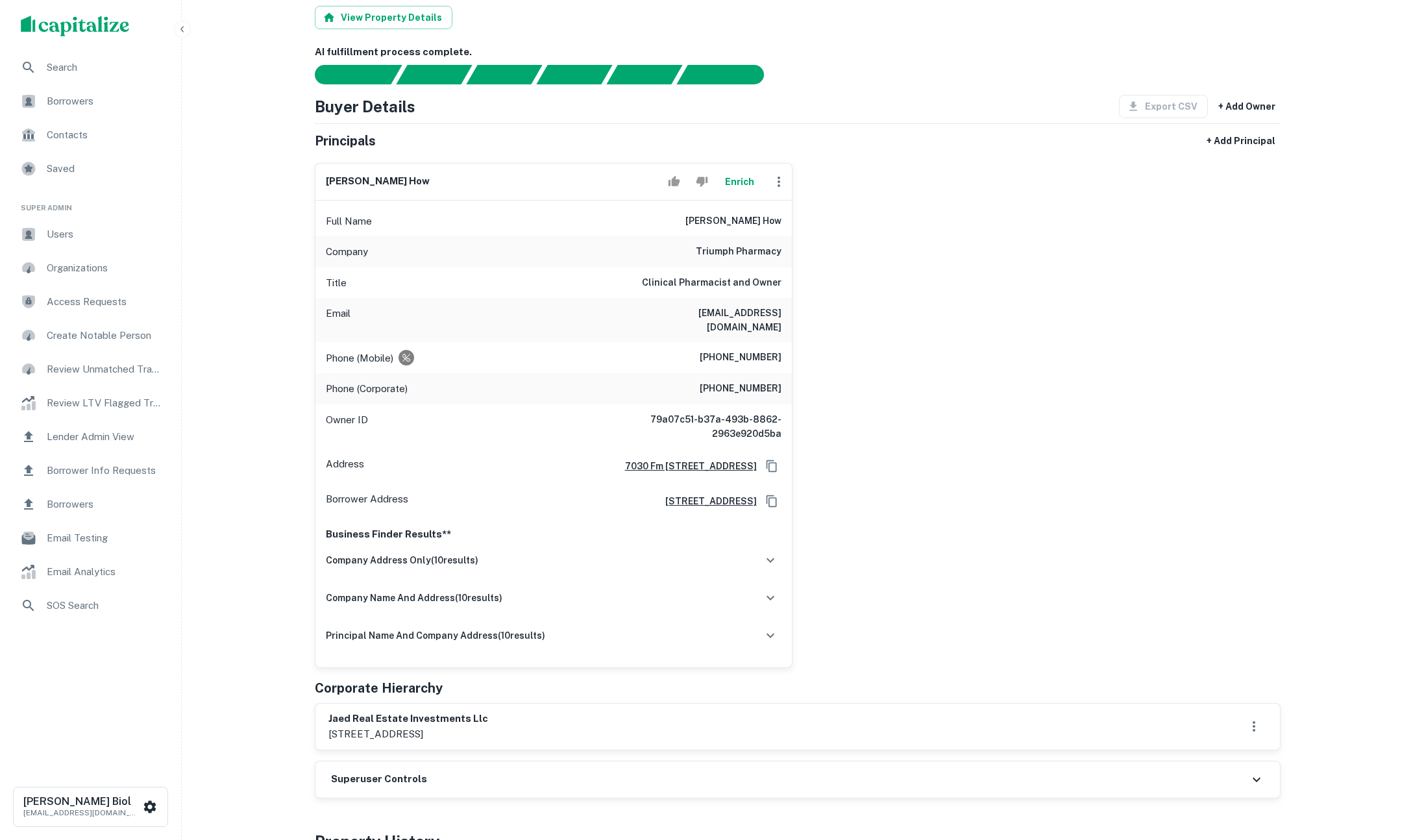
scroll to position [0, 0]
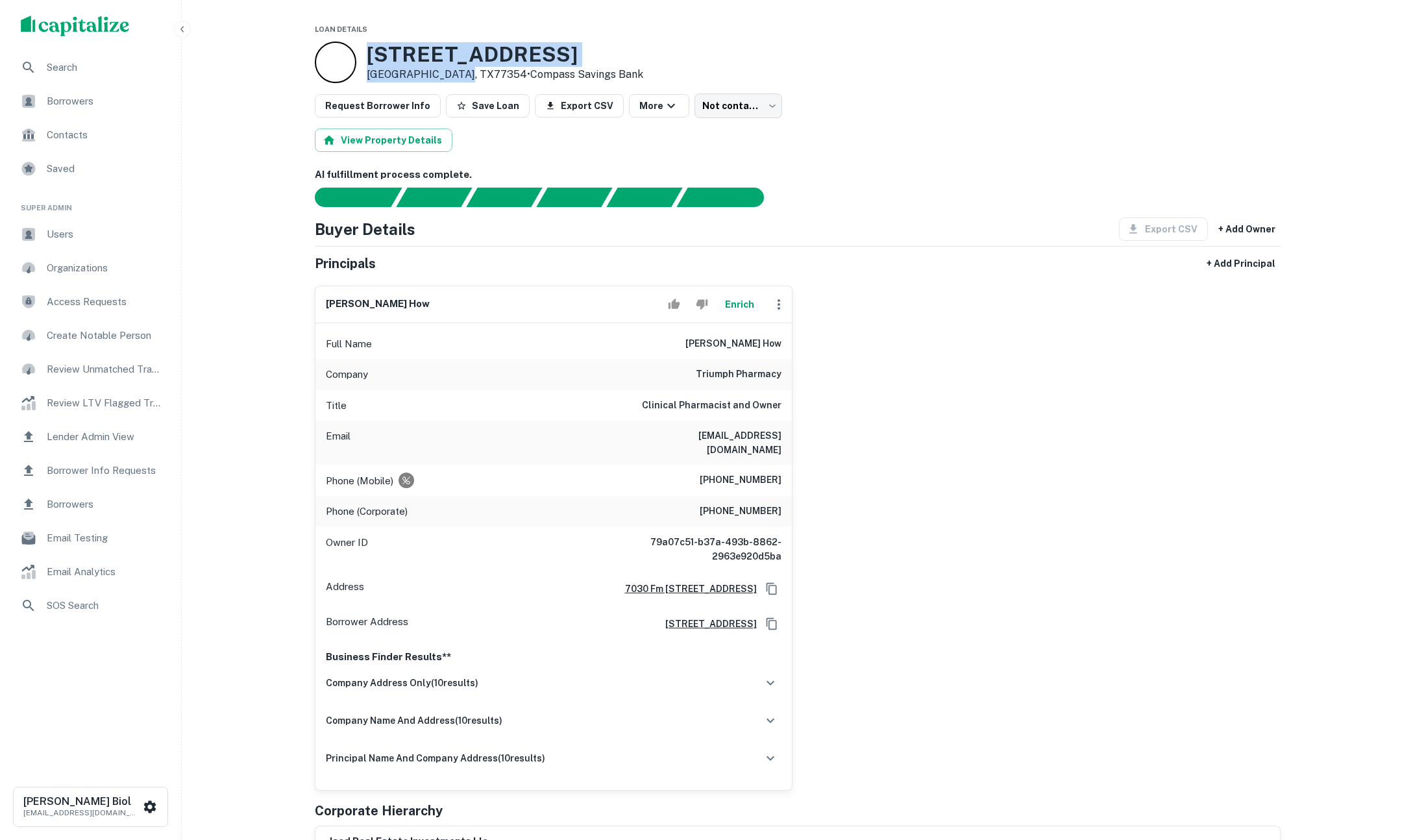
drag, startPoint x: 370, startPoint y: 52, endPoint x: 461, endPoint y: 71, distance: 93.0
click at [461, 71] on div "[STREET_ADDRESS] • Compass Savings Bank" at bounding box center [505, 63] width 277 height 40
copy div "[STREET_ADDRESS]"
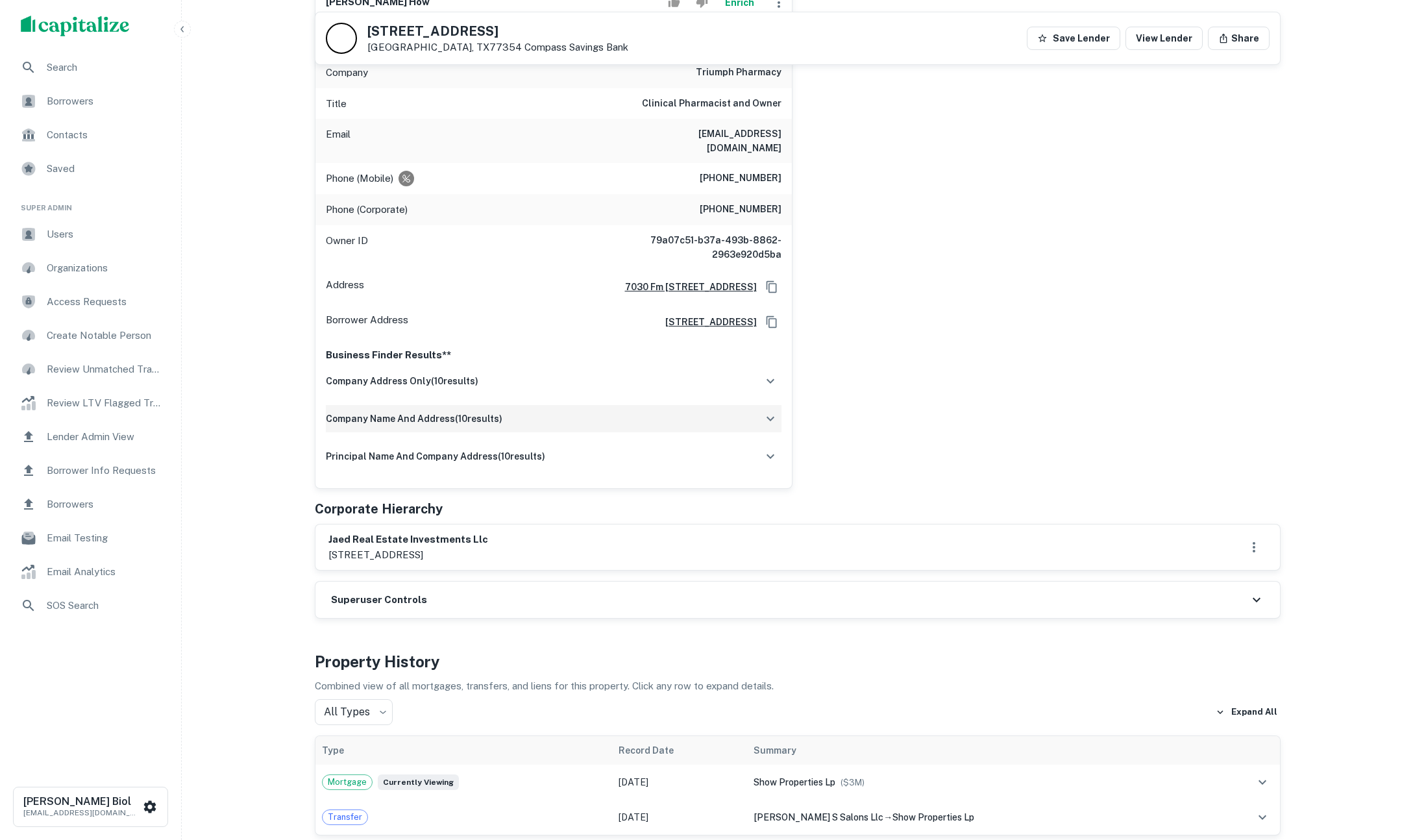
click at [498, 412] on h6 "company name and address ( 10 results)" at bounding box center [414, 419] width 177 height 14
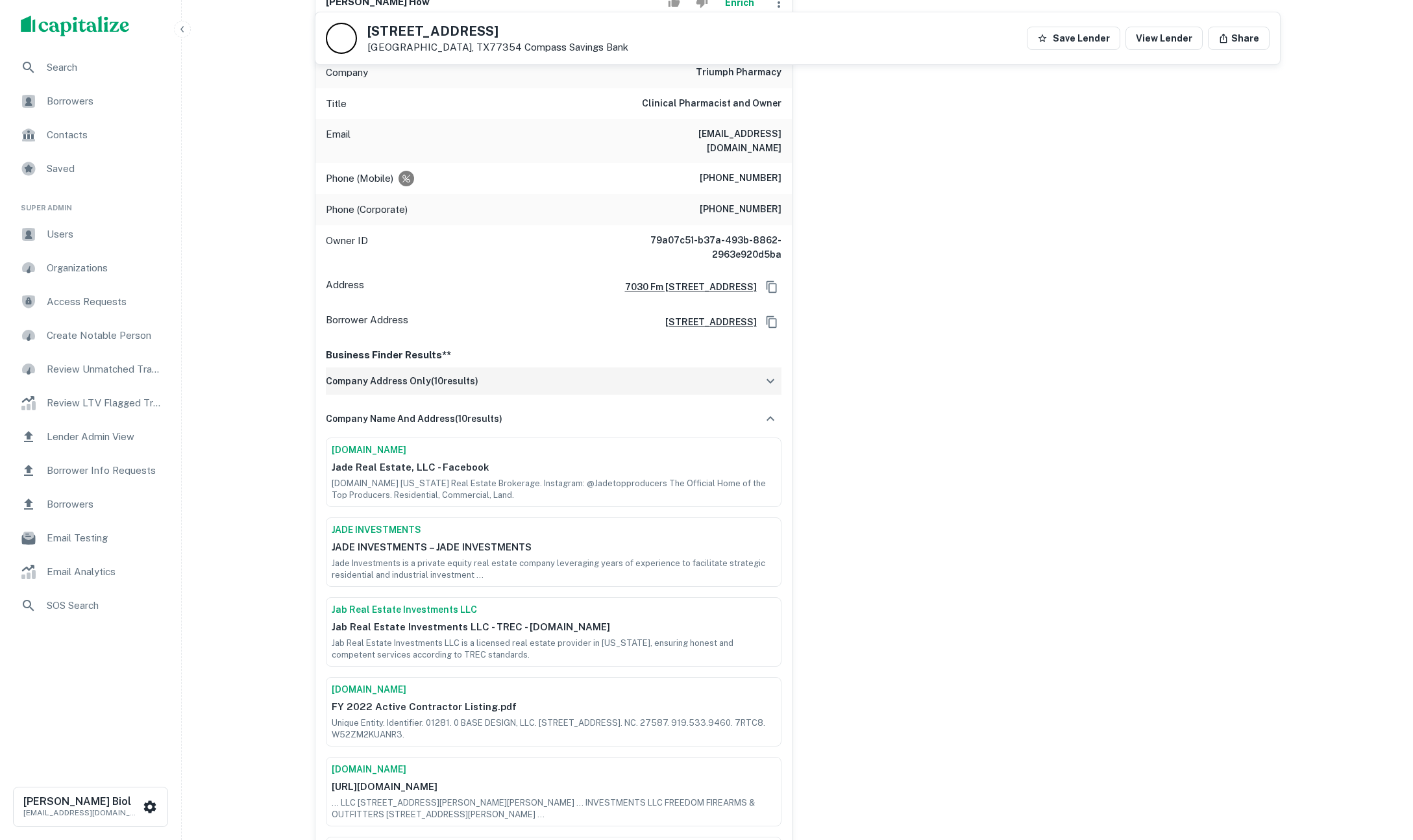
click at [575, 370] on div "company address only ( 10 results)" at bounding box center [554, 381] width 456 height 27
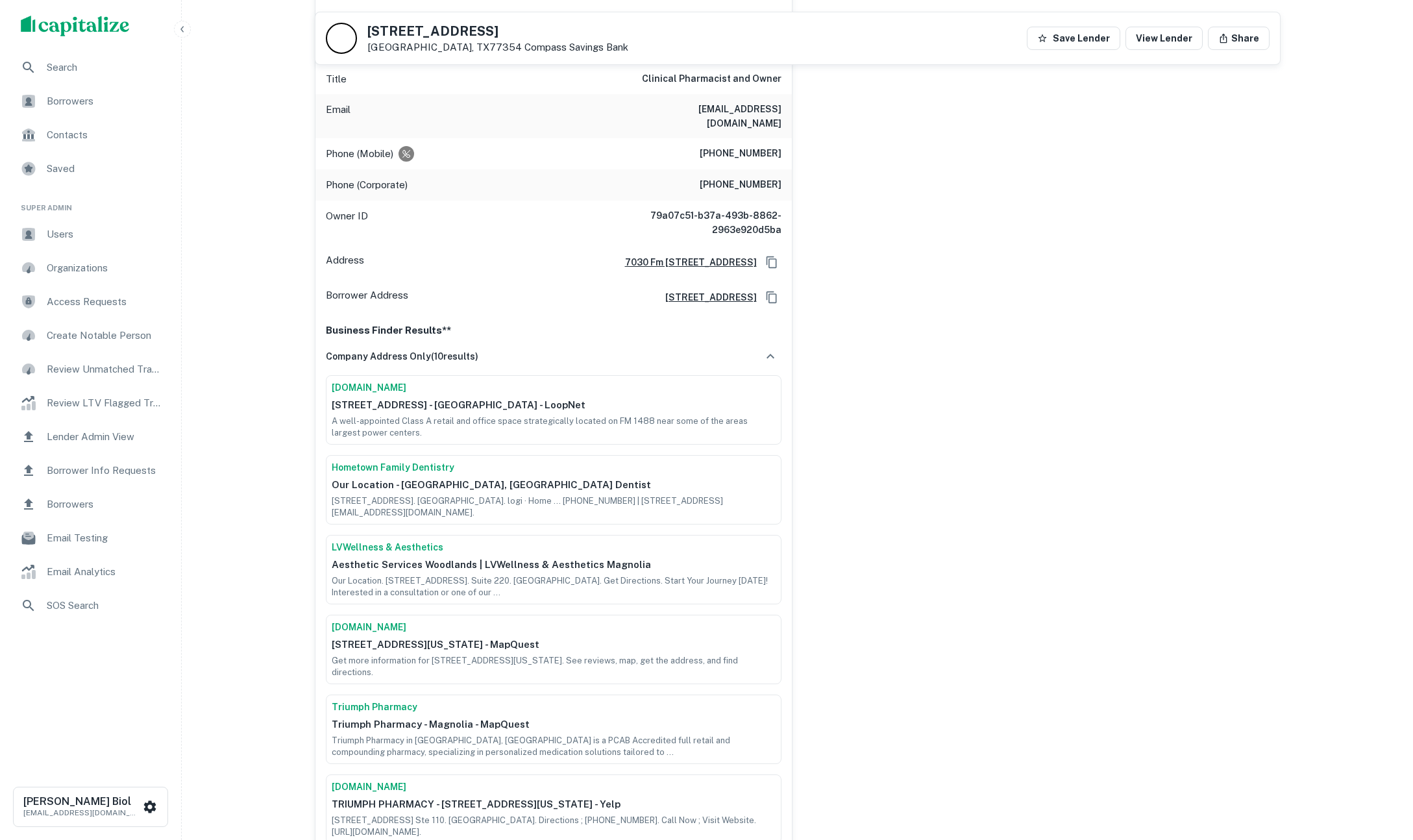
scroll to position [691, 0]
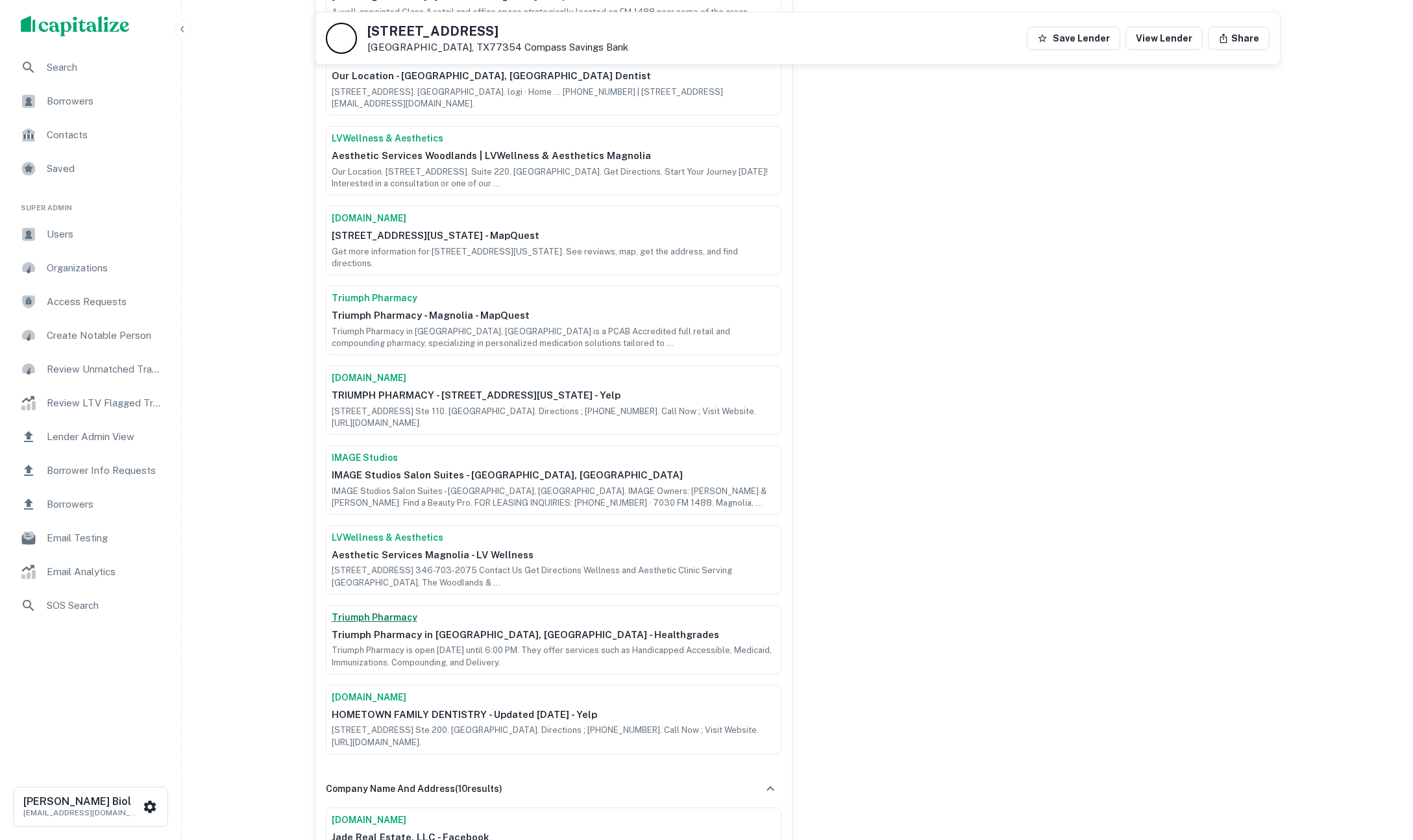
click at [374, 610] on link "Triumph Pharmacy" at bounding box center [554, 617] width 444 height 14
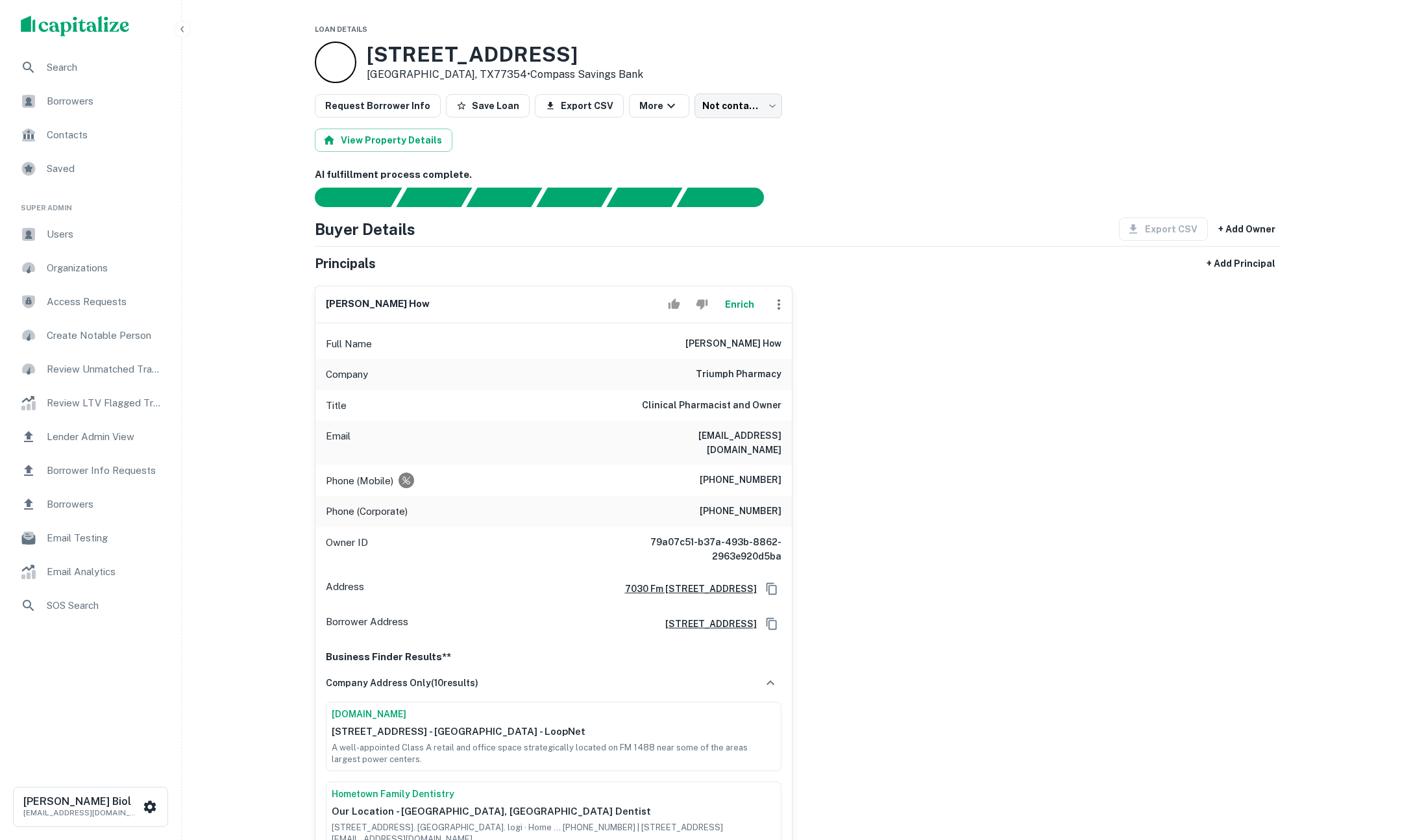
click at [737, 304] on button "Enrich" at bounding box center [740, 305] width 42 height 26
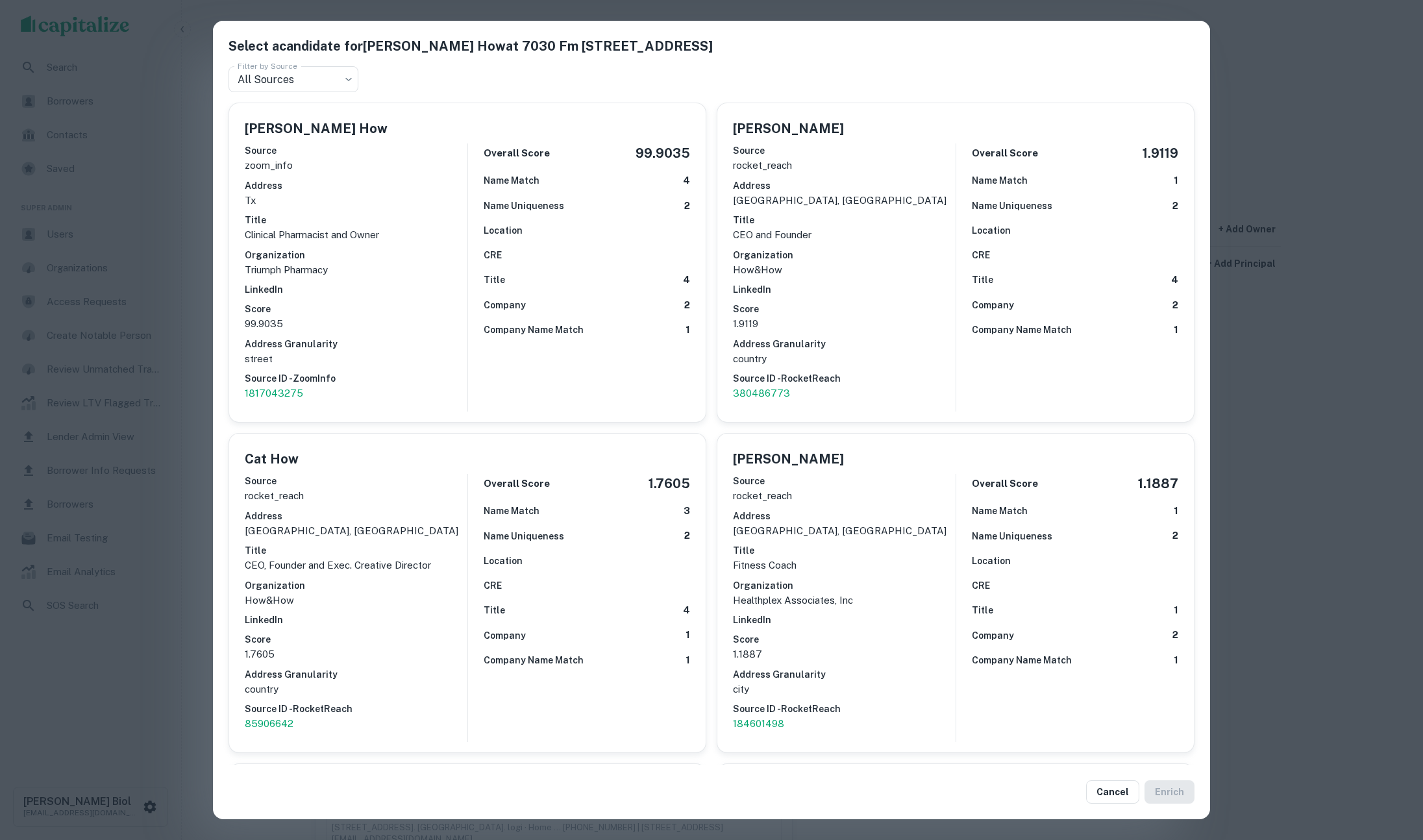
click at [1327, 489] on div "Select a candidate for [PERSON_NAME] How at [STREET_ADDRESS] Filter by Source A…" at bounding box center [711, 420] width 1423 height 840
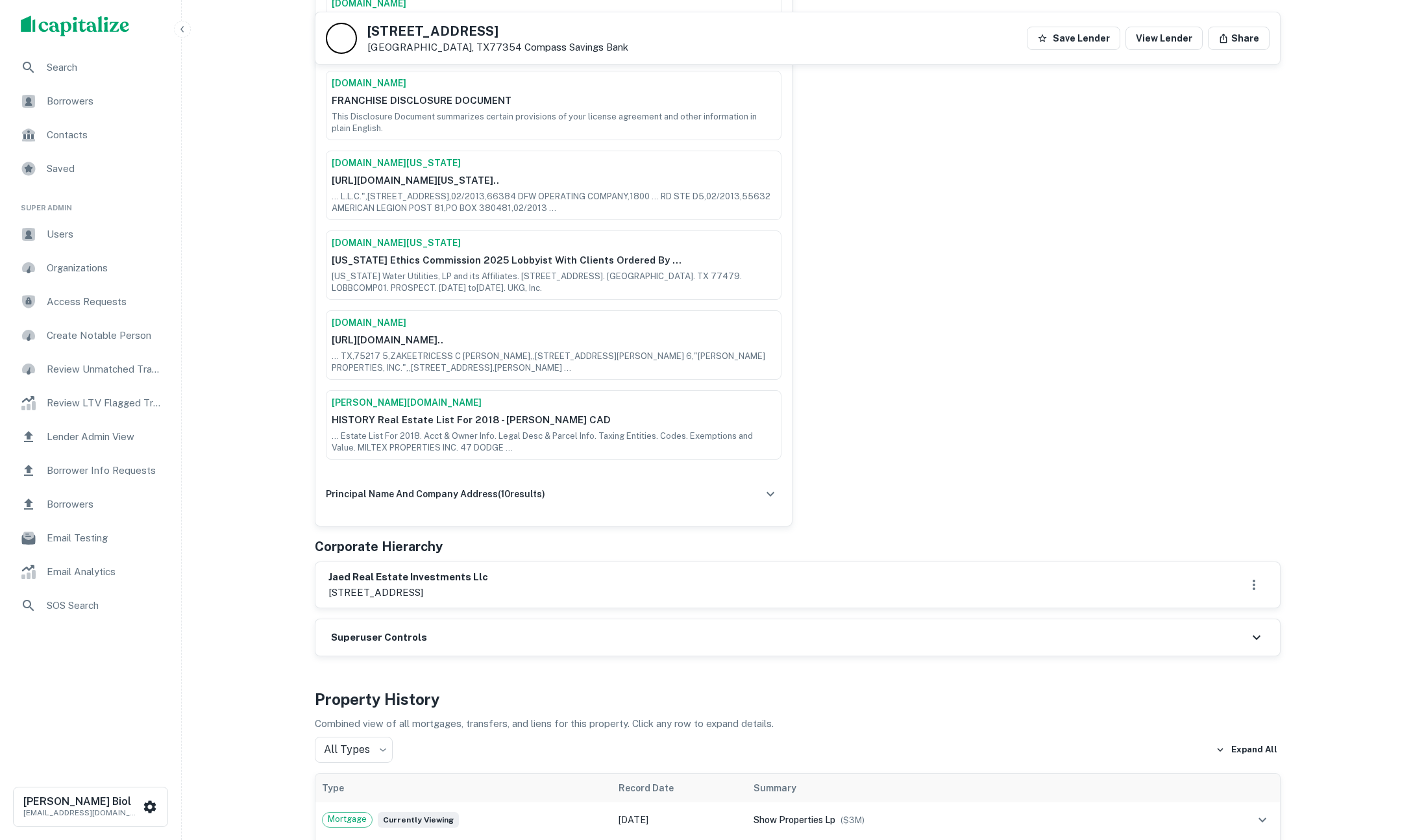
scroll to position [1835, 0]
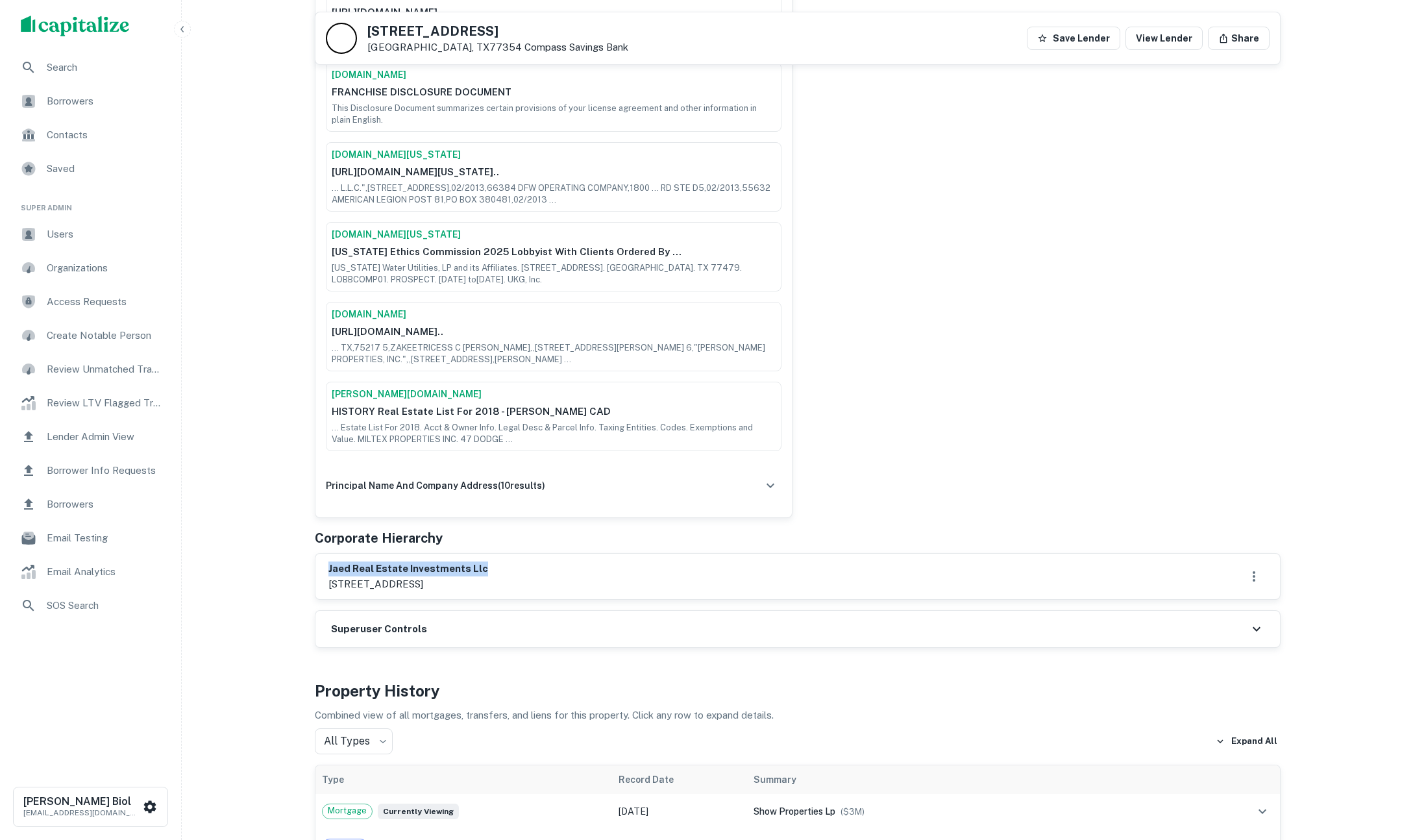
drag, startPoint x: 330, startPoint y: 558, endPoint x: 504, endPoint y: 558, distance: 174.0
click at [488, 562] on h6 "jaed real estate investments llc" at bounding box center [408, 569] width 160 height 15
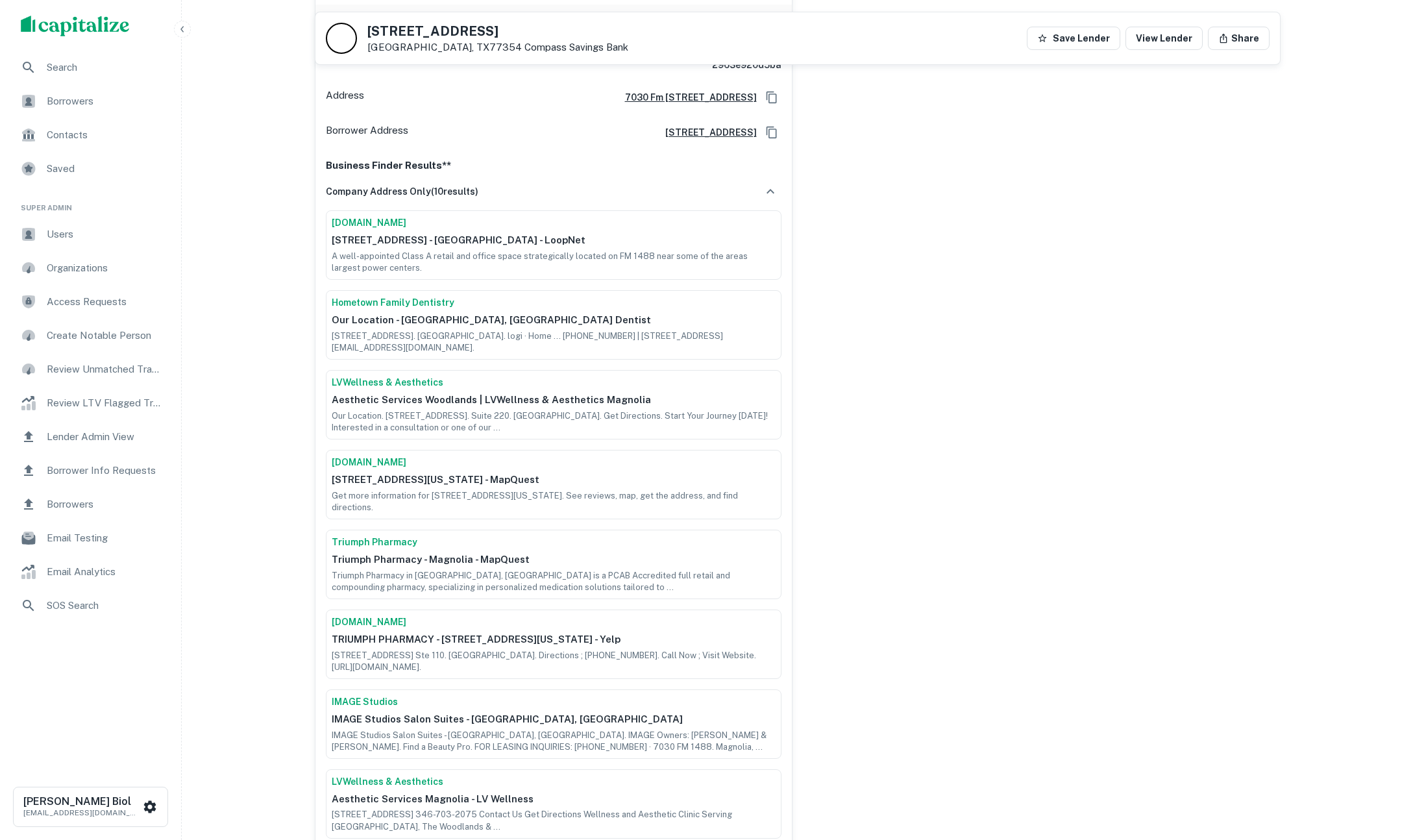
scroll to position [0, 0]
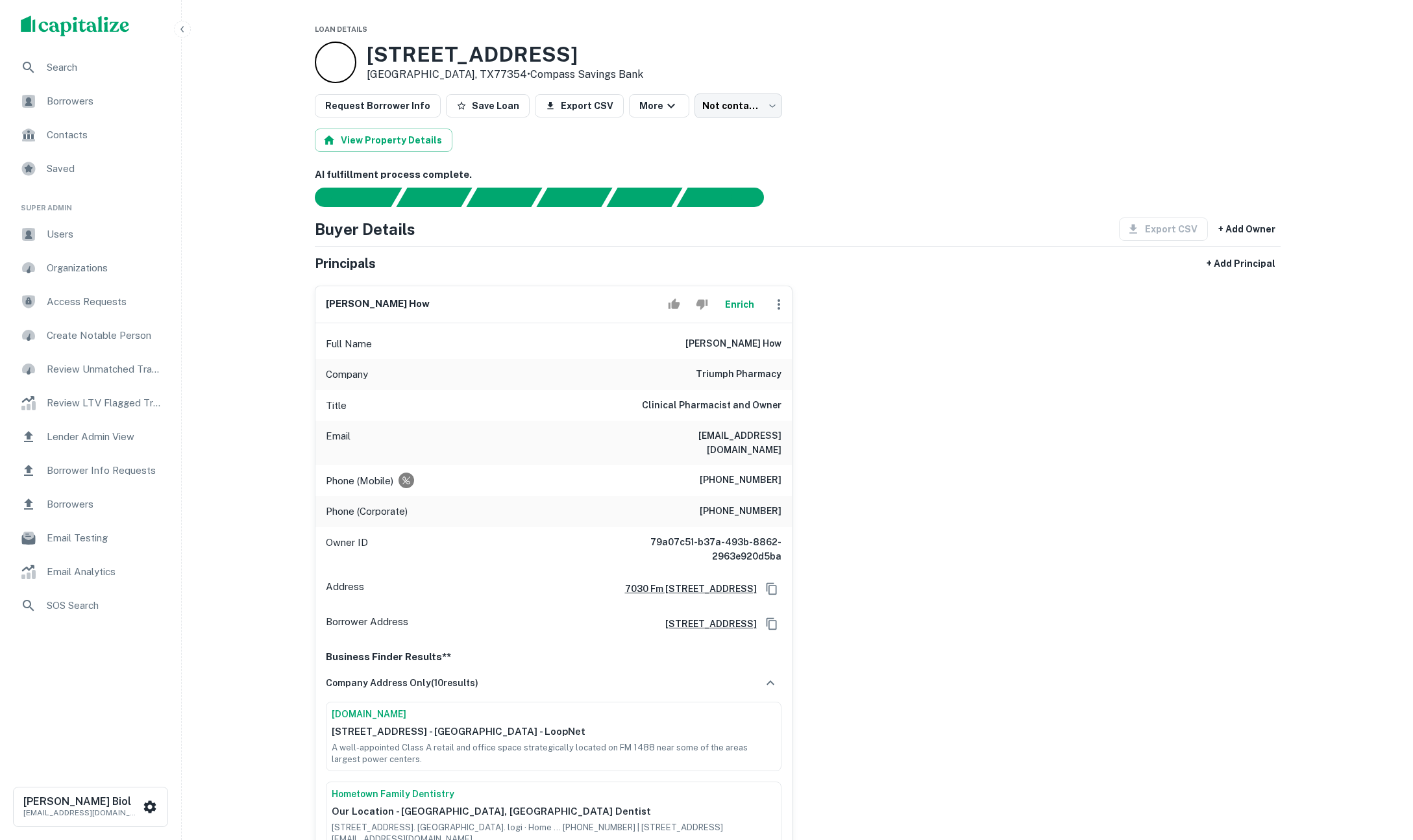
click at [68, 67] on span "Search" at bounding box center [105, 68] width 116 height 16
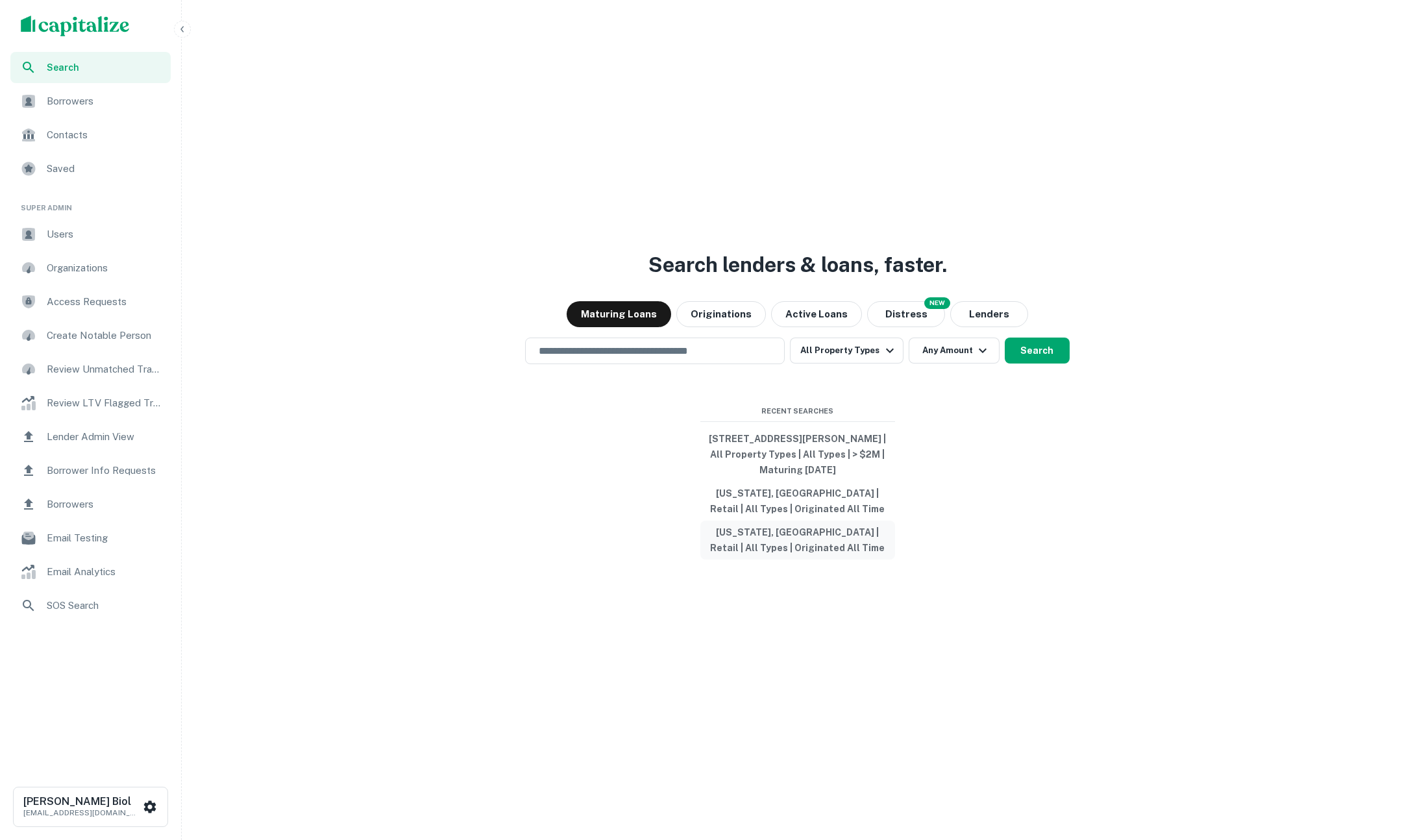
click at [777, 532] on button "[US_STATE], [GEOGRAPHIC_DATA] | Retail | All Types | Originated All Time" at bounding box center [798, 540] width 195 height 39
type input "**********"
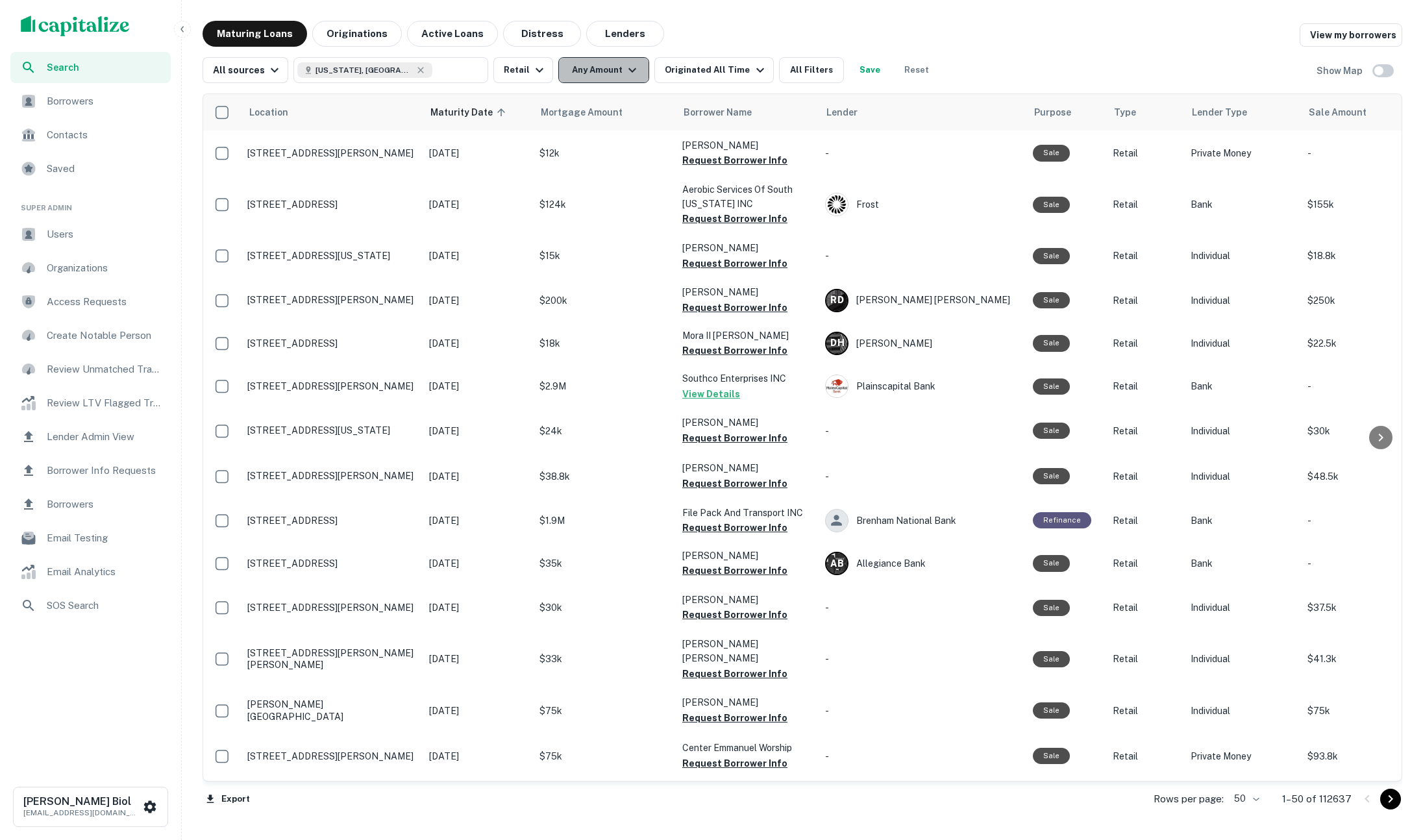
click at [610, 70] on button "Any Amount" at bounding box center [604, 70] width 91 height 26
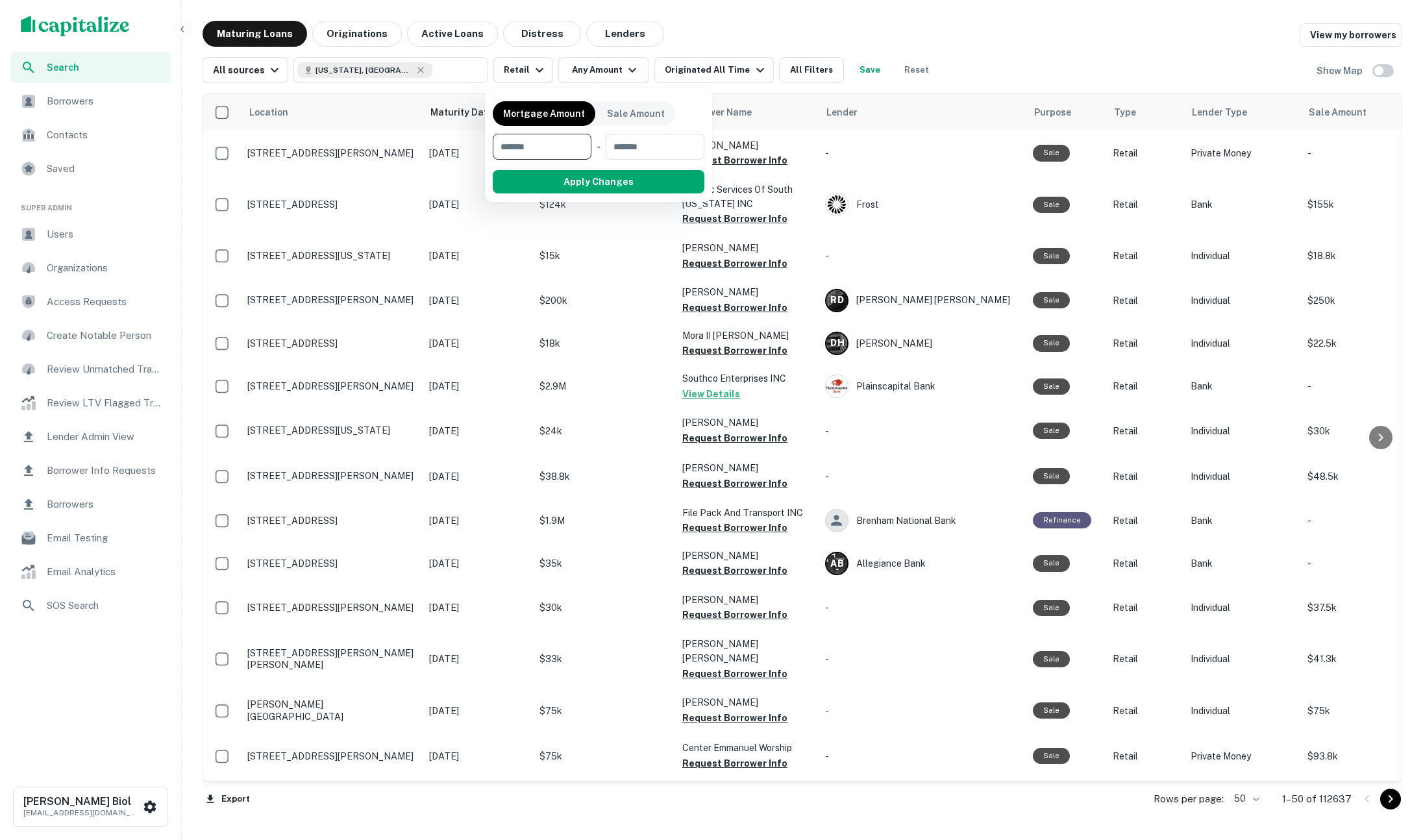
click at [553, 150] on input "number" at bounding box center [537, 147] width 89 height 26
type input "*******"
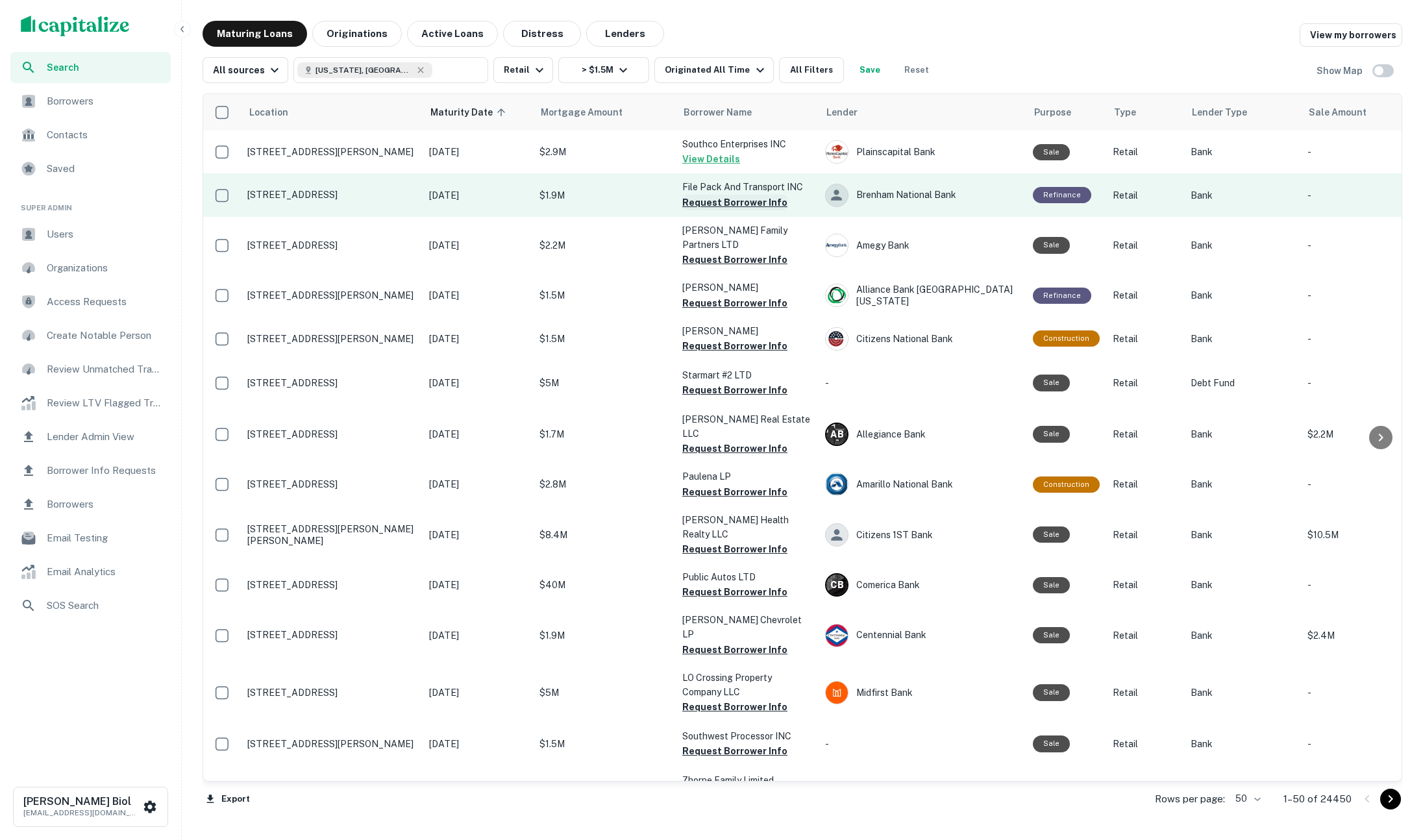
click at [720, 200] on button "Request Borrower Info" at bounding box center [735, 203] width 105 height 16
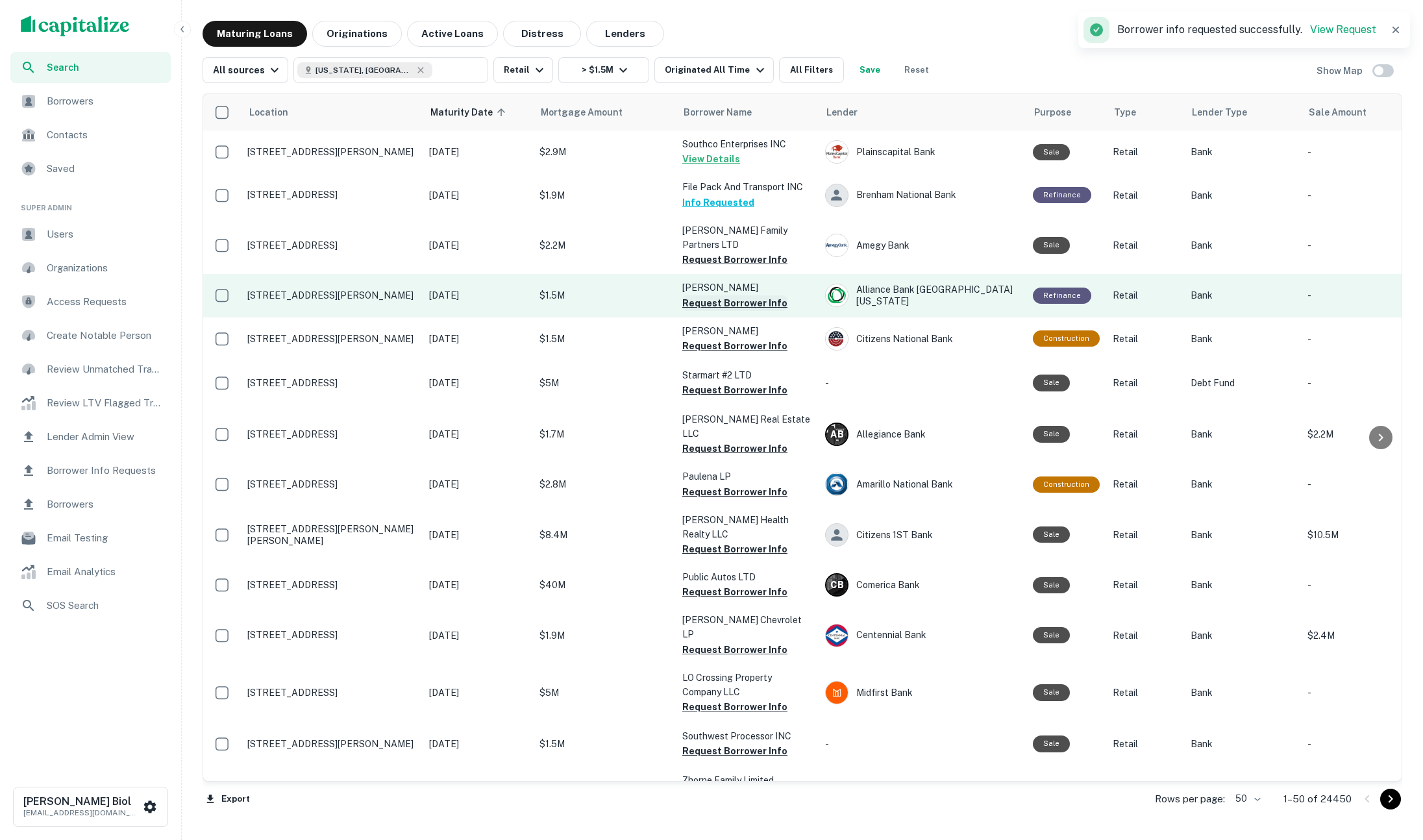
click at [731, 298] on button "Request Borrower Info" at bounding box center [735, 303] width 105 height 16
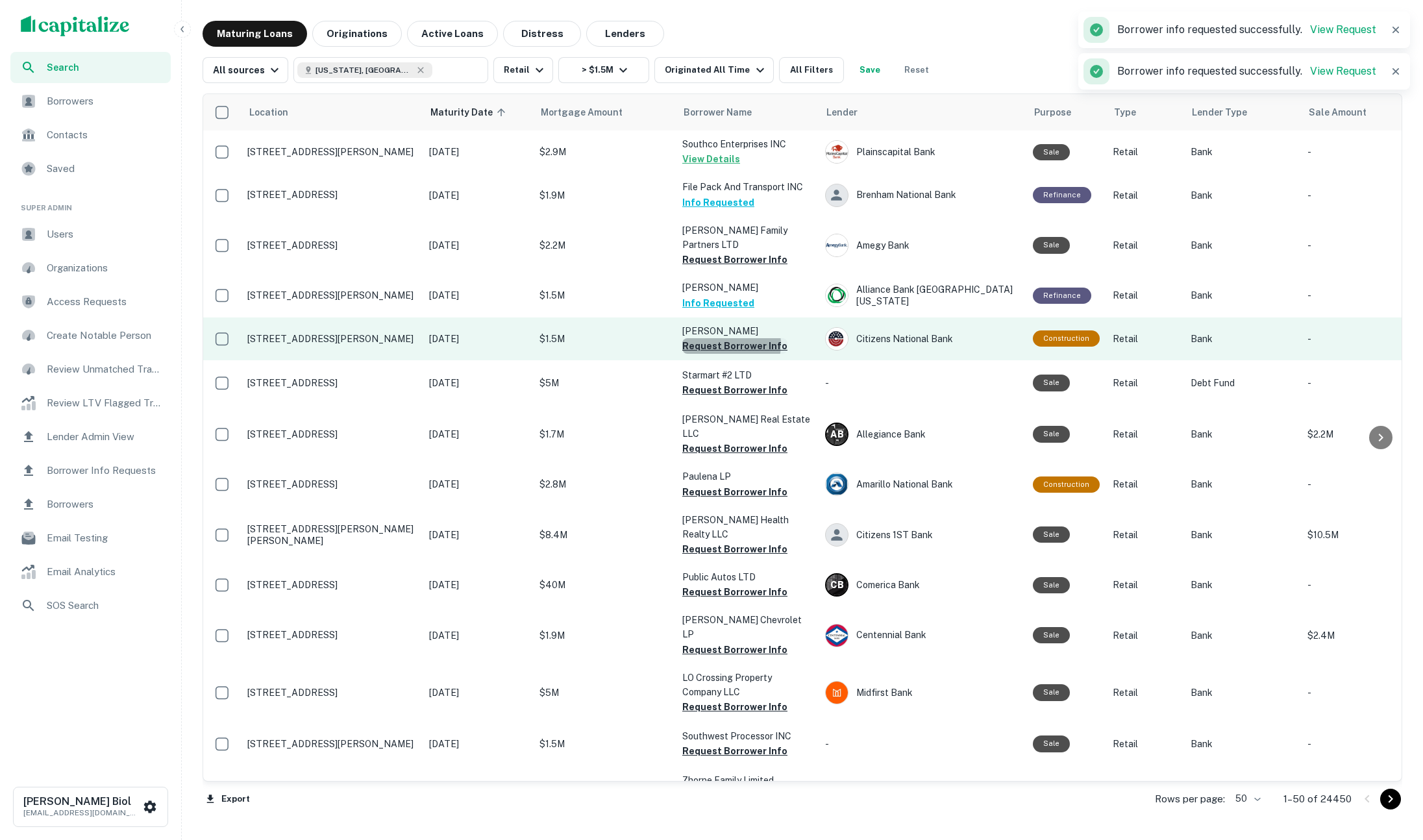
click at [729, 344] on button "Request Borrower Info" at bounding box center [735, 346] width 105 height 16
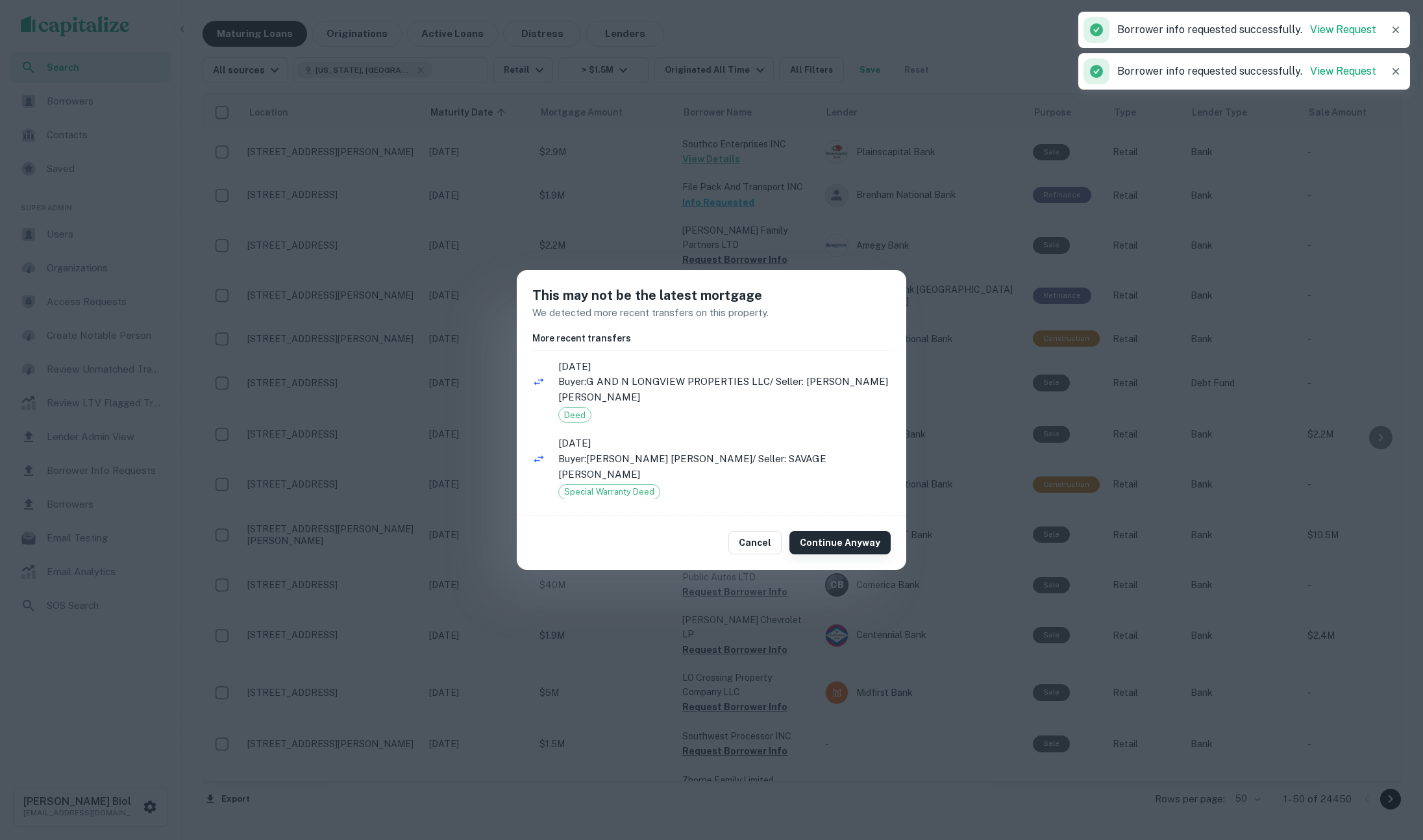
click at [835, 532] on button "Continue Anyway" at bounding box center [840, 543] width 101 height 23
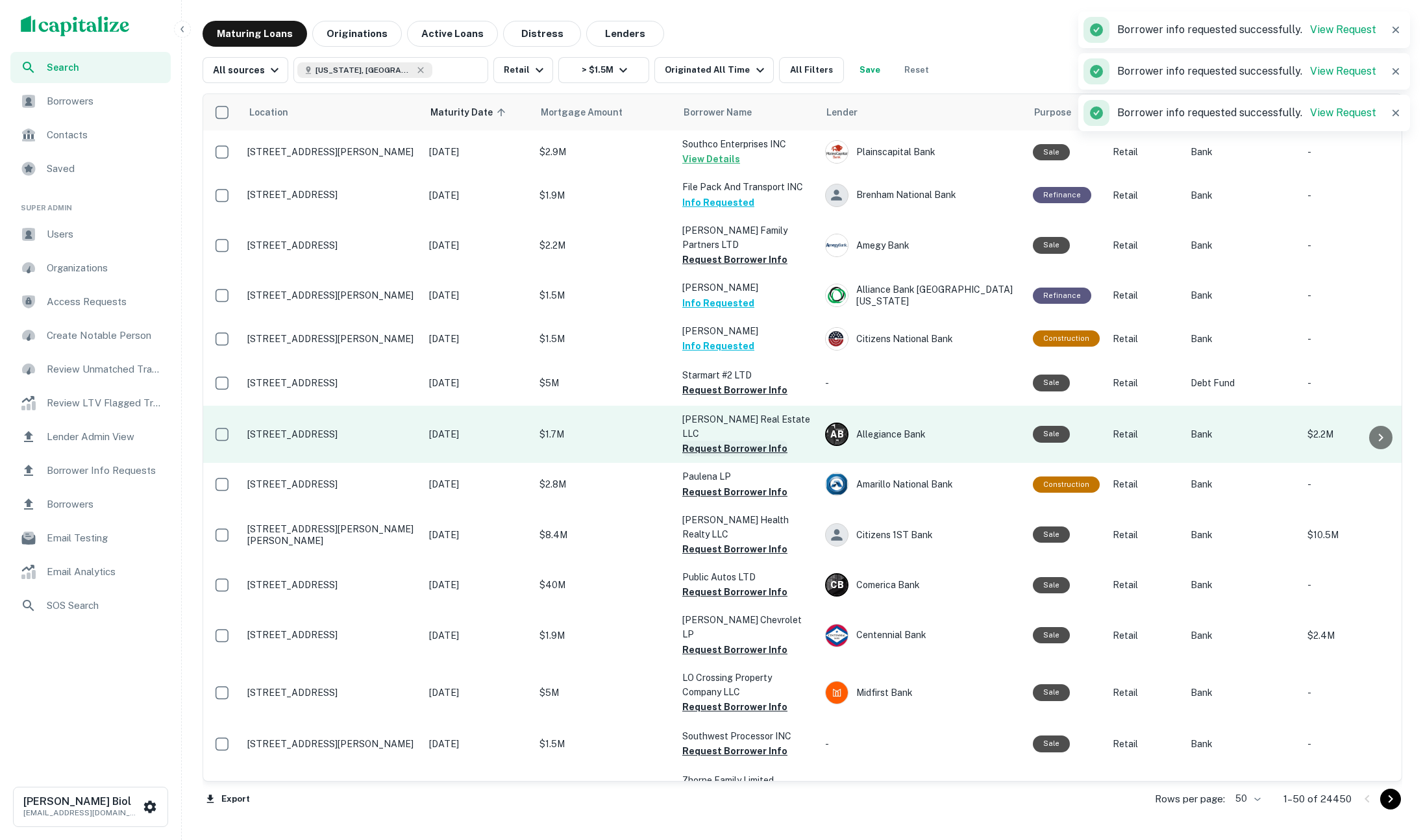
click at [717, 441] on button "Request Borrower Info" at bounding box center [735, 449] width 105 height 16
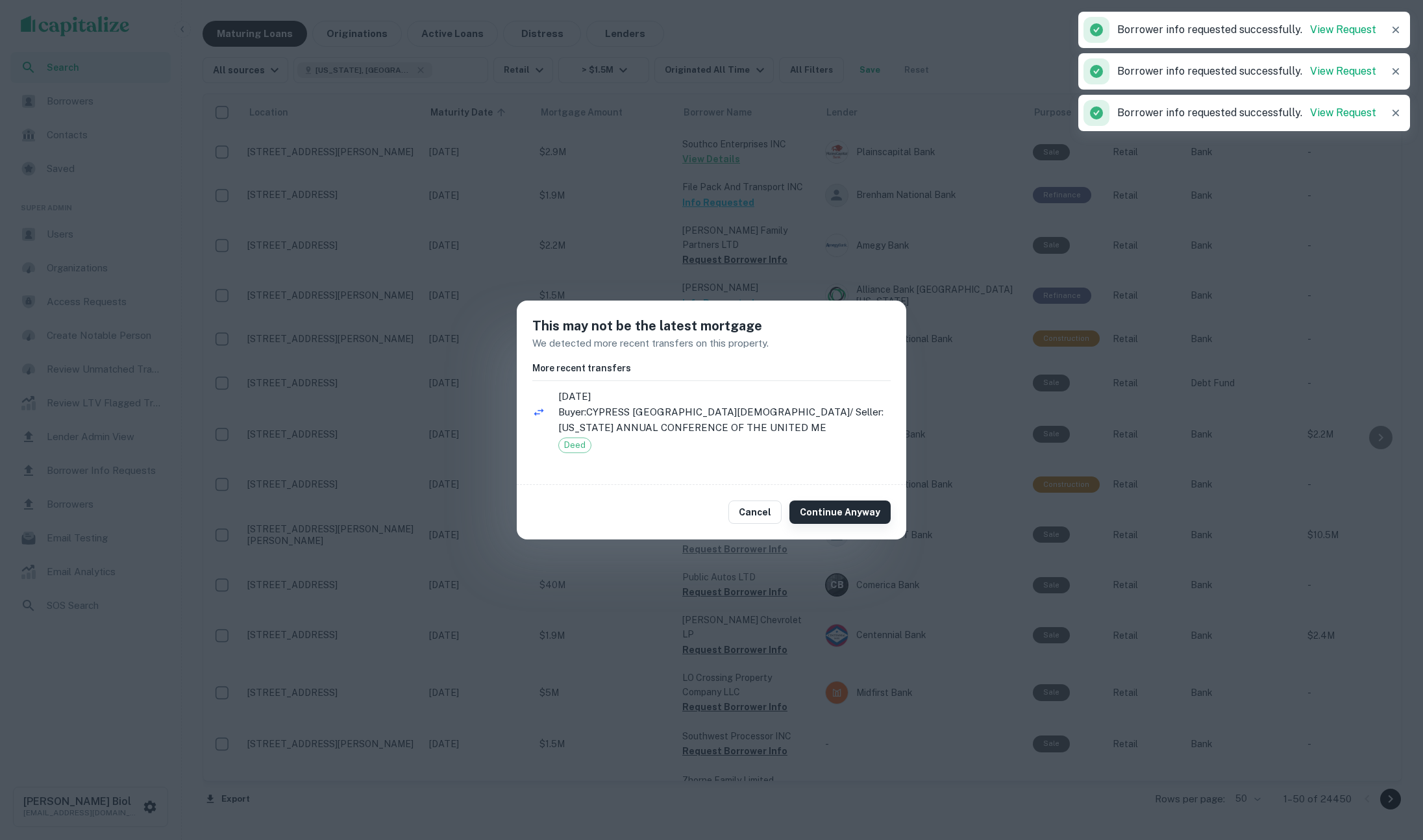
click at [844, 511] on button "Continue Anyway" at bounding box center [840, 512] width 101 height 23
